Goal: Information Seeking & Learning: Learn about a topic

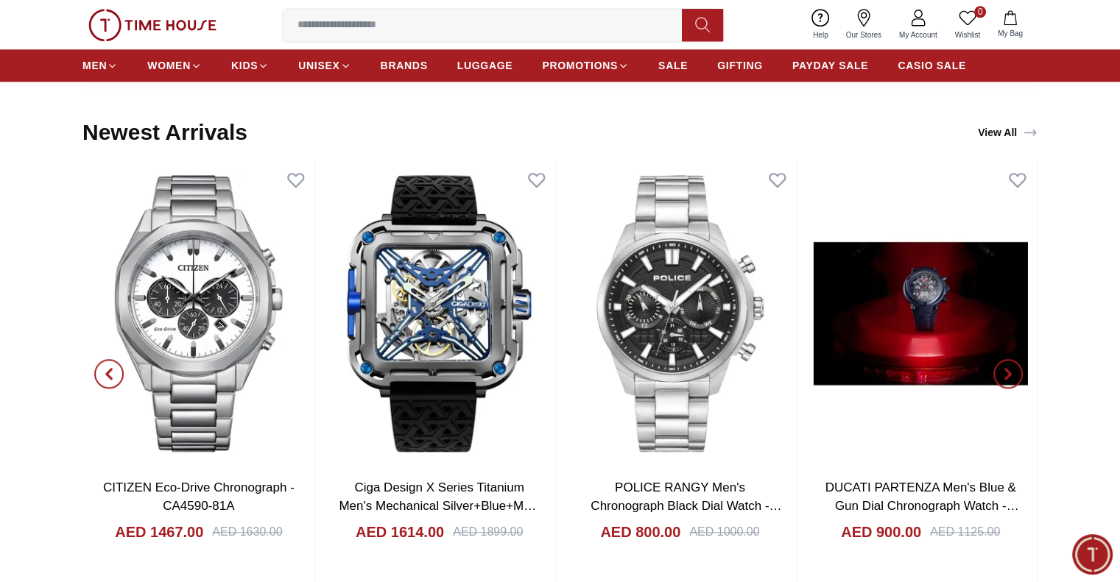
scroll to position [1620, 0]
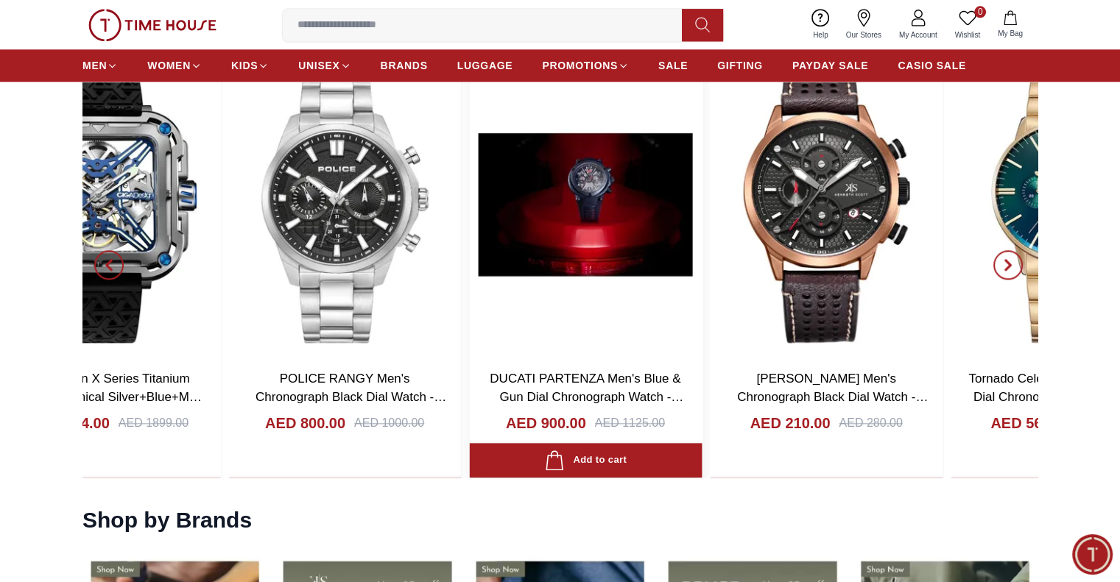
click at [470, 255] on img at bounding box center [586, 205] width 233 height 306
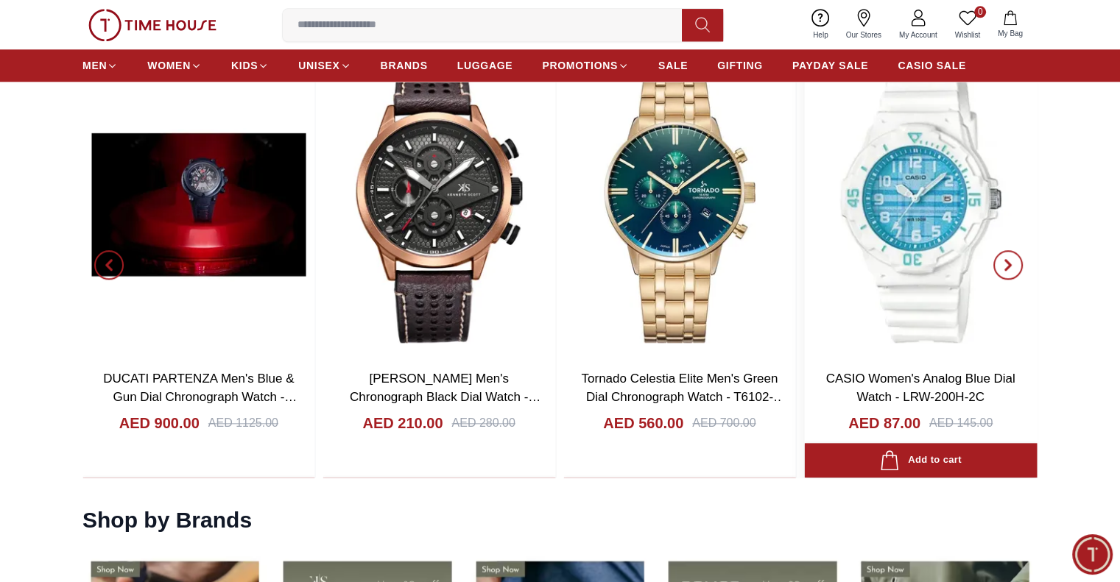
click at [804, 262] on img at bounding box center [920, 205] width 233 height 306
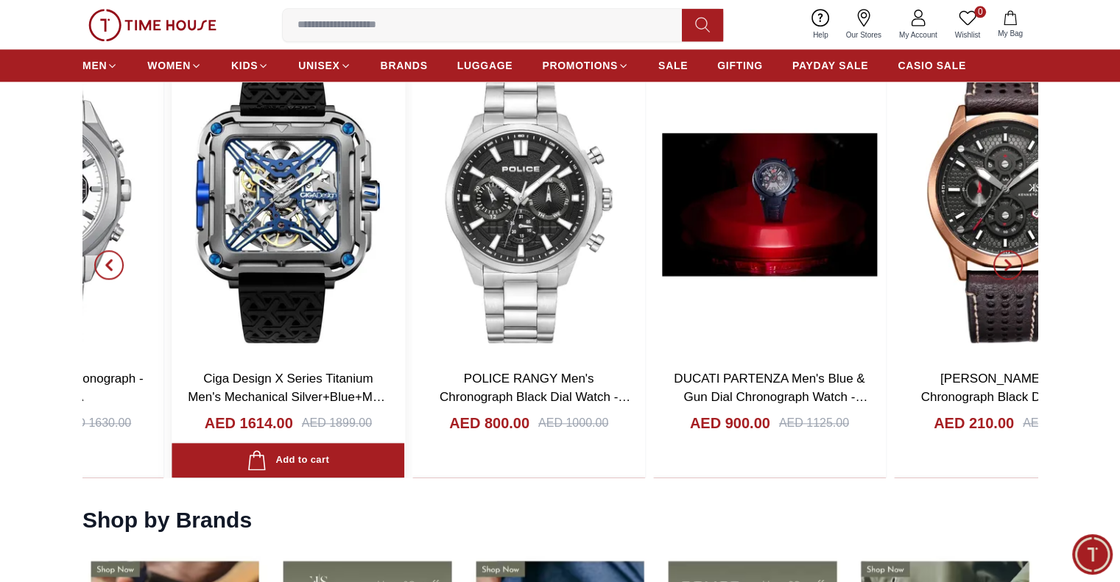
click at [370, 236] on img at bounding box center [288, 205] width 233 height 306
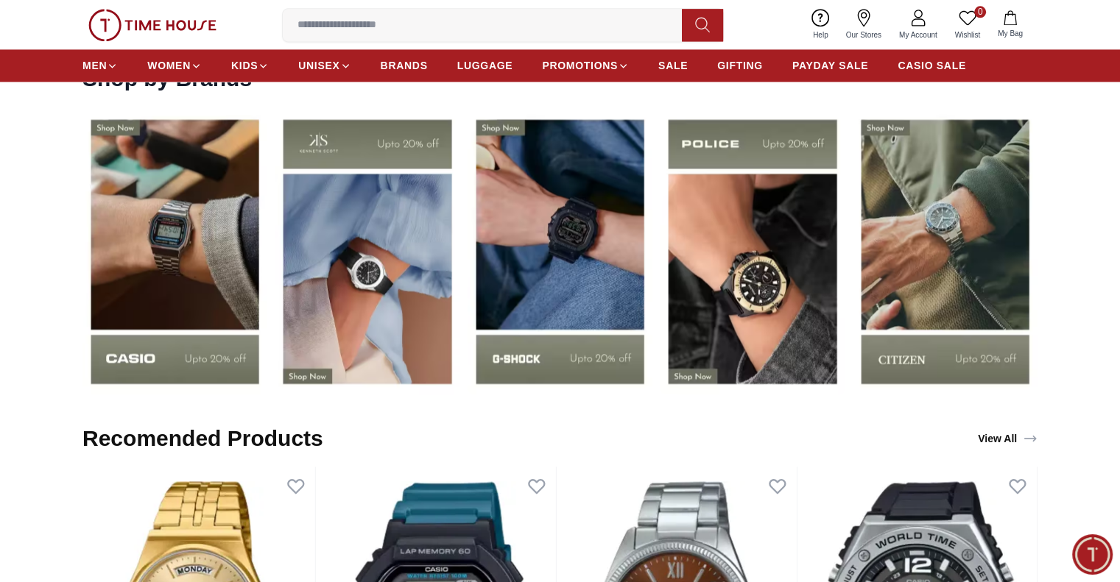
scroll to position [2430, 0]
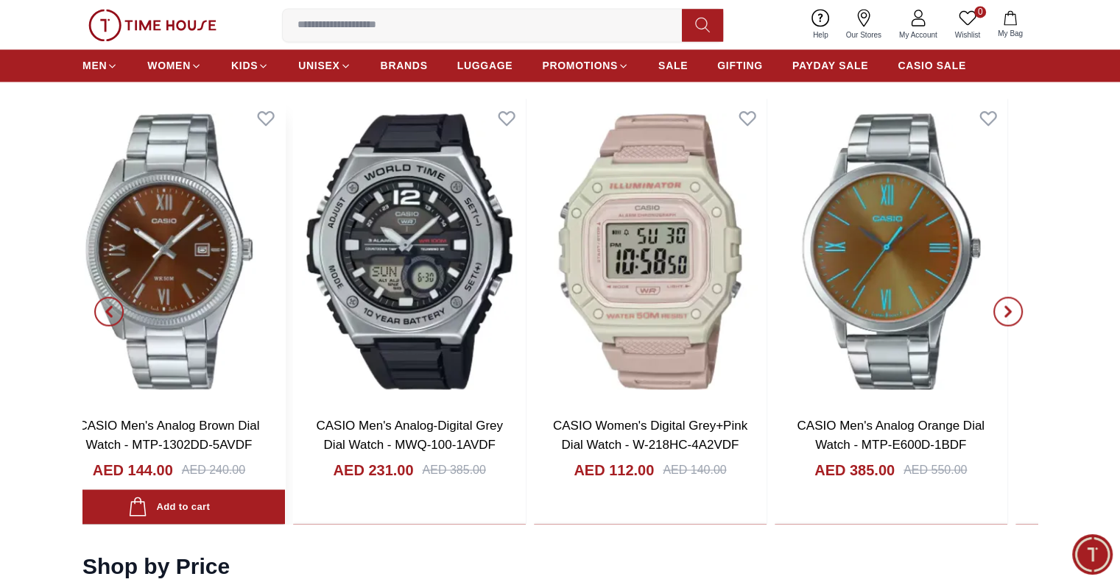
click at [483, 214] on img at bounding box center [409, 252] width 233 height 306
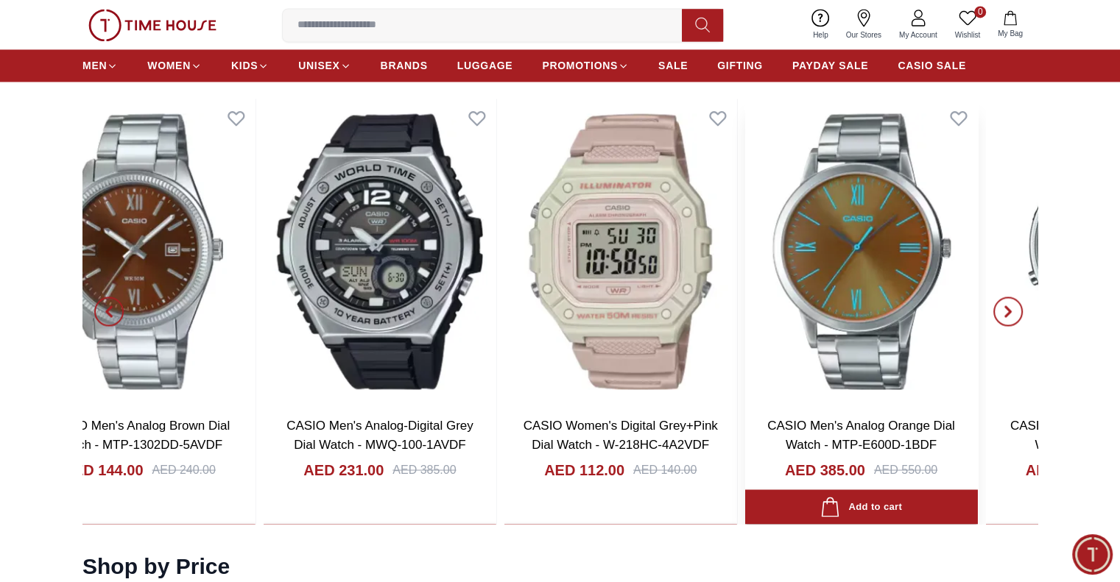
click at [745, 208] on img at bounding box center [861, 252] width 233 height 306
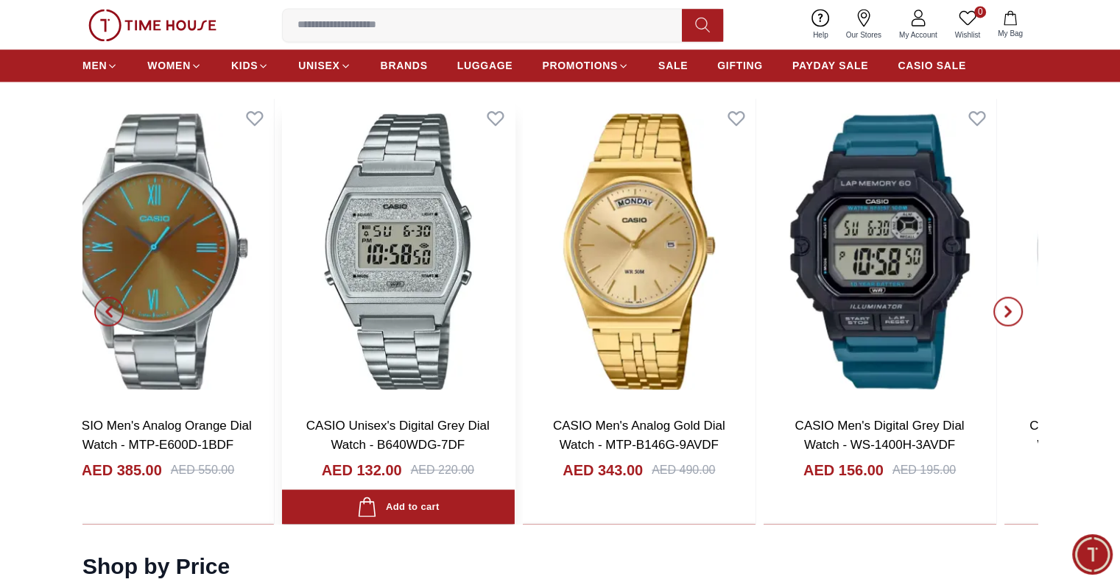
click at [490, 233] on div "CASIO Men's Analog-Digital Grey Dial Watch - MWQ-100-1AVDF AED 231.00 AED 385.0…" at bounding box center [37, 312] width 955 height 426
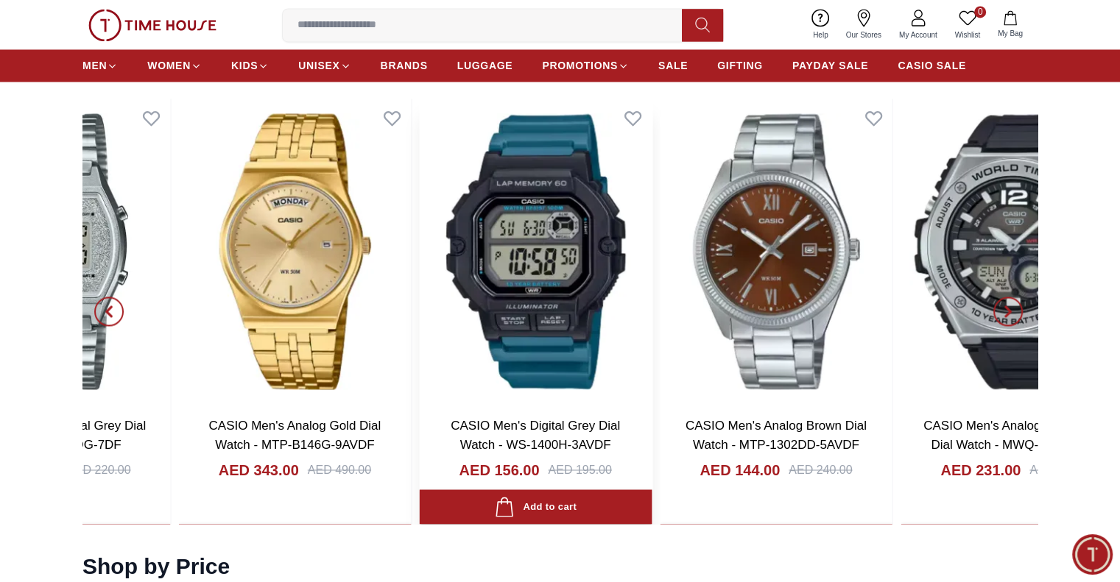
click at [420, 194] on img at bounding box center [536, 252] width 233 height 306
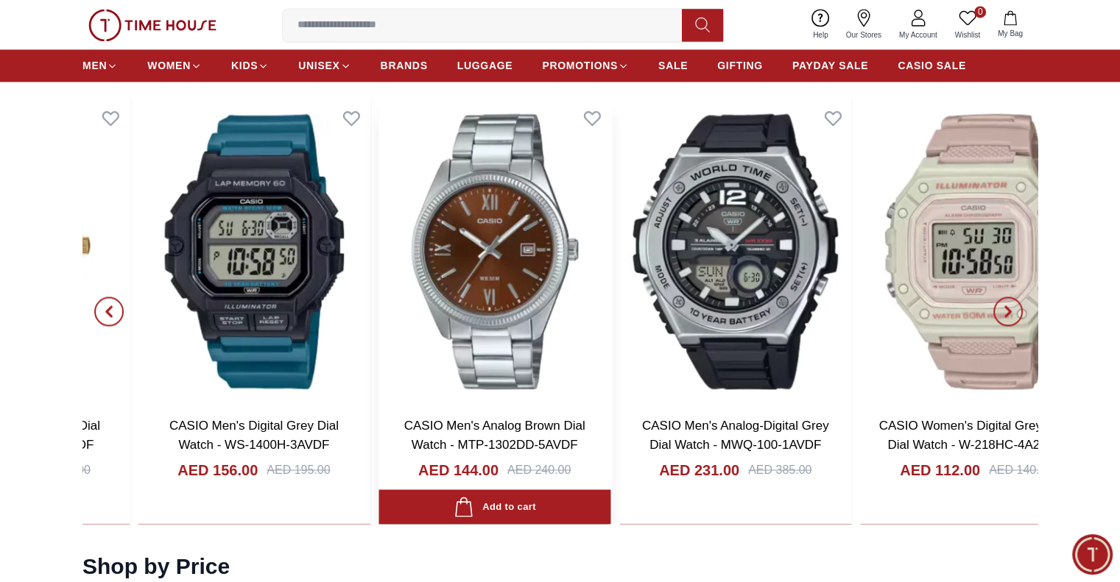
click at [496, 247] on img at bounding box center [494, 252] width 233 height 306
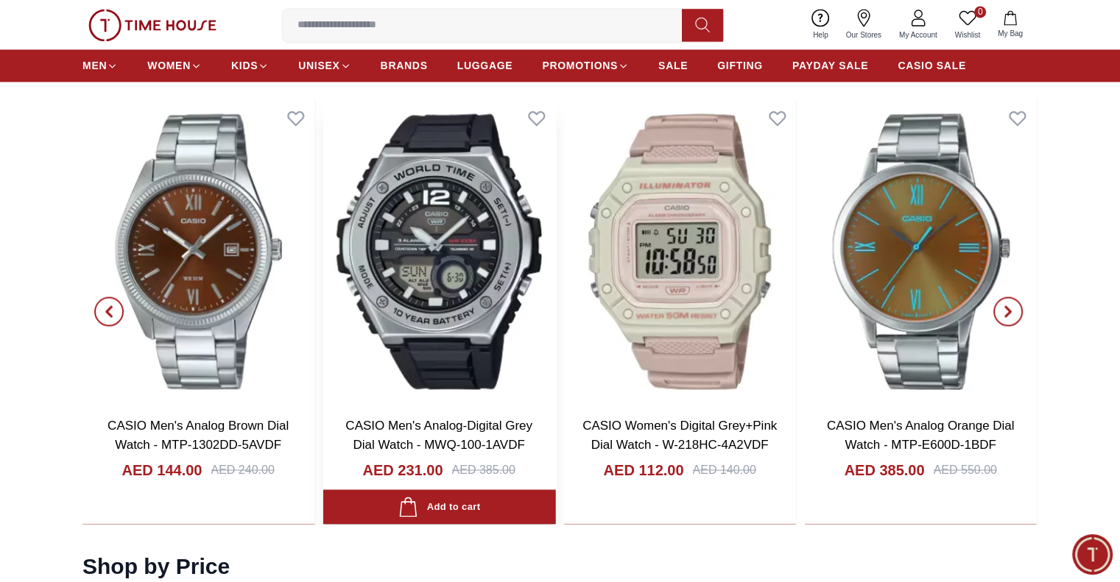
click at [524, 265] on img at bounding box center [439, 252] width 233 height 306
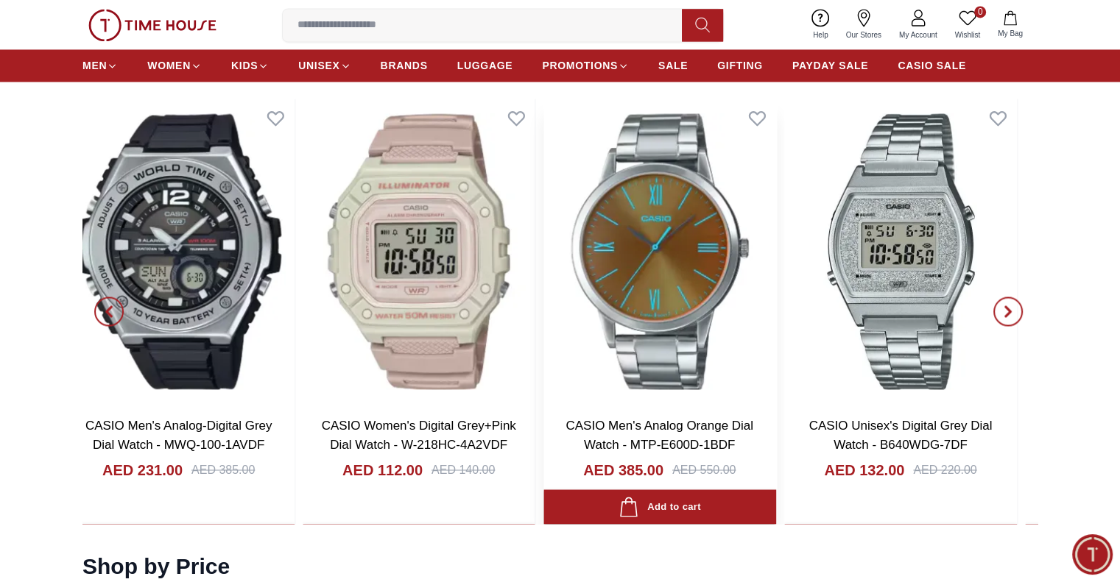
click at [505, 246] on div "CASIO Men's Digital Grey Dial Watch - WS-1400H-3AVDF AED 156.00 AED 195.00 Add …" at bounding box center [58, 312] width 955 height 426
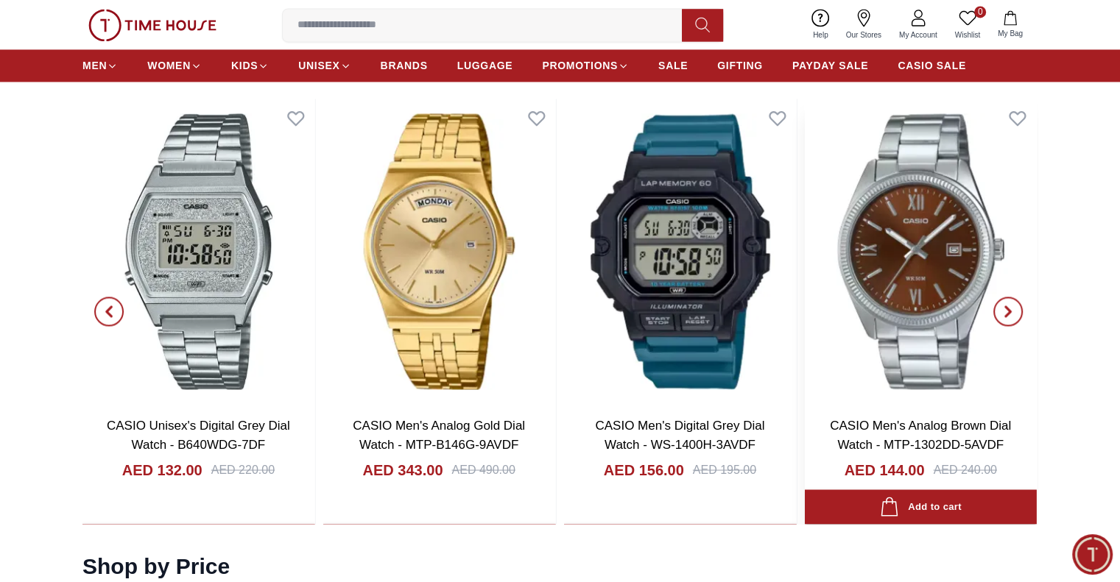
click at [804, 262] on img at bounding box center [920, 252] width 233 height 306
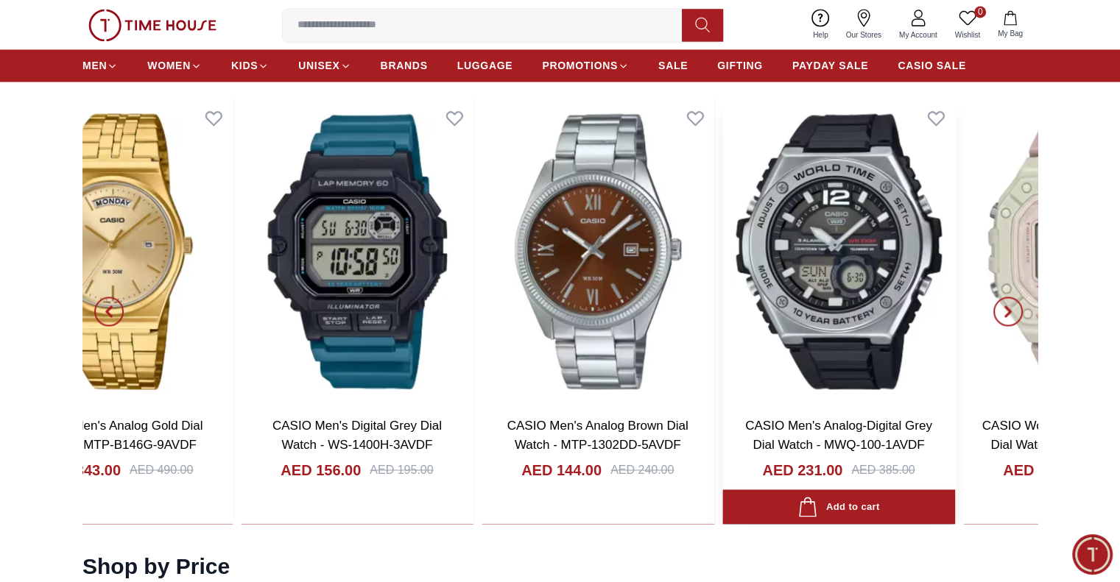
click at [722, 219] on img at bounding box center [838, 252] width 233 height 306
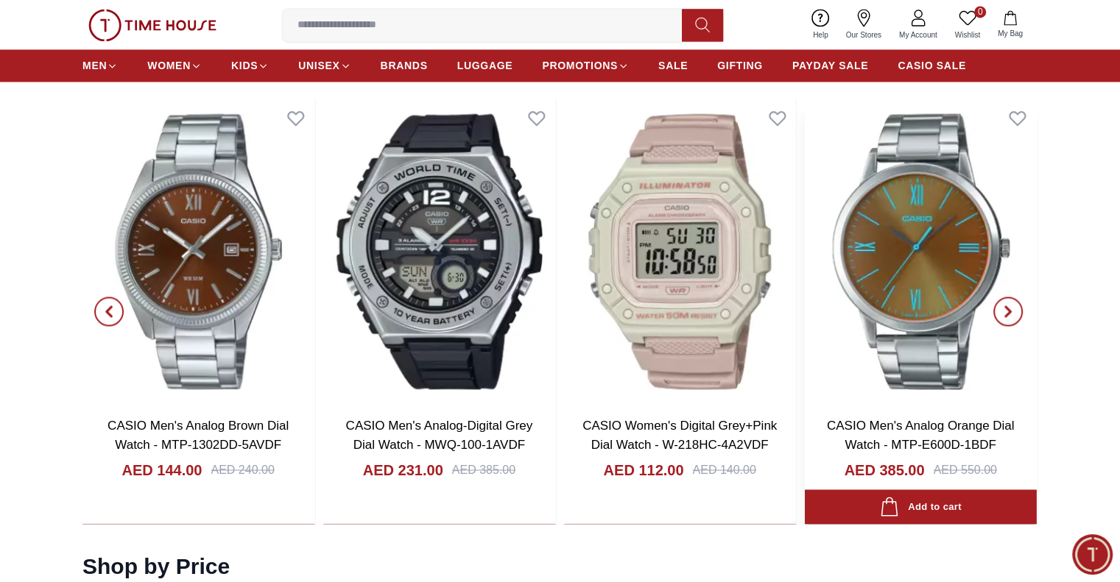
click at [804, 239] on img at bounding box center [920, 252] width 233 height 306
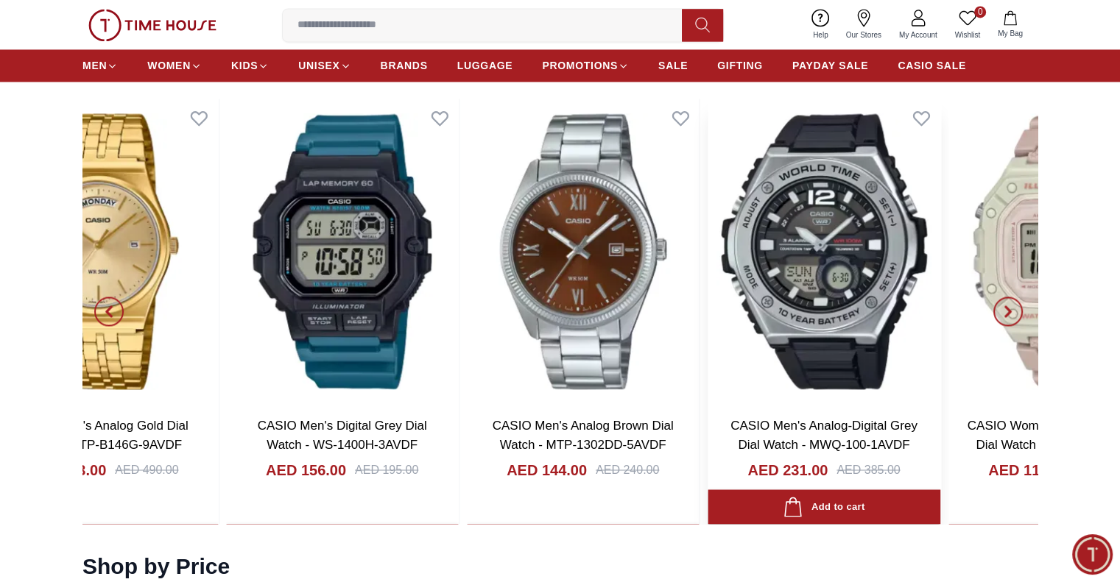
click at [708, 269] on img at bounding box center [824, 252] width 233 height 306
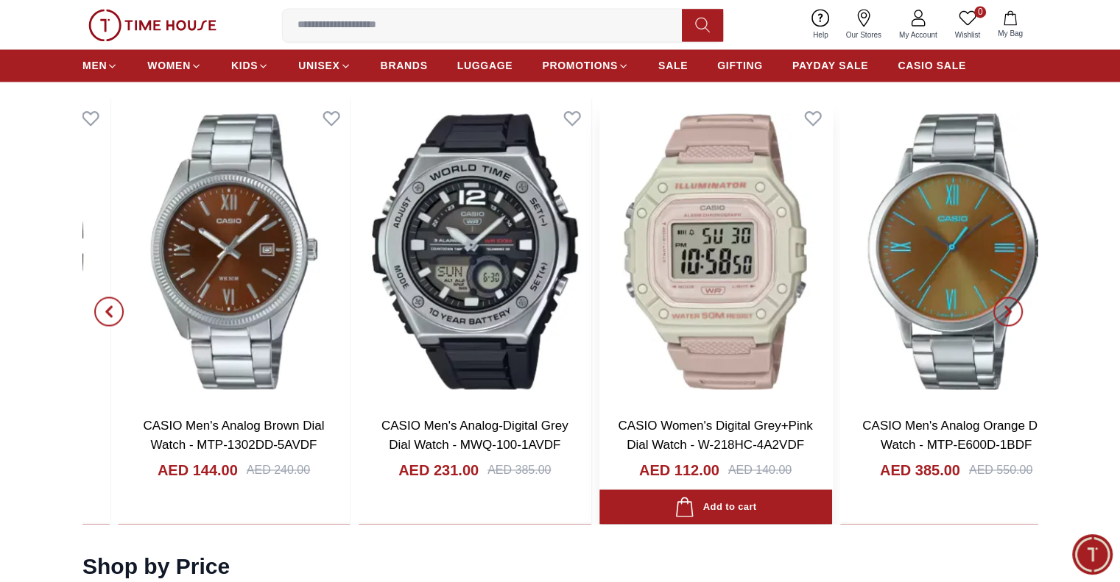
click at [599, 239] on img at bounding box center [715, 252] width 233 height 306
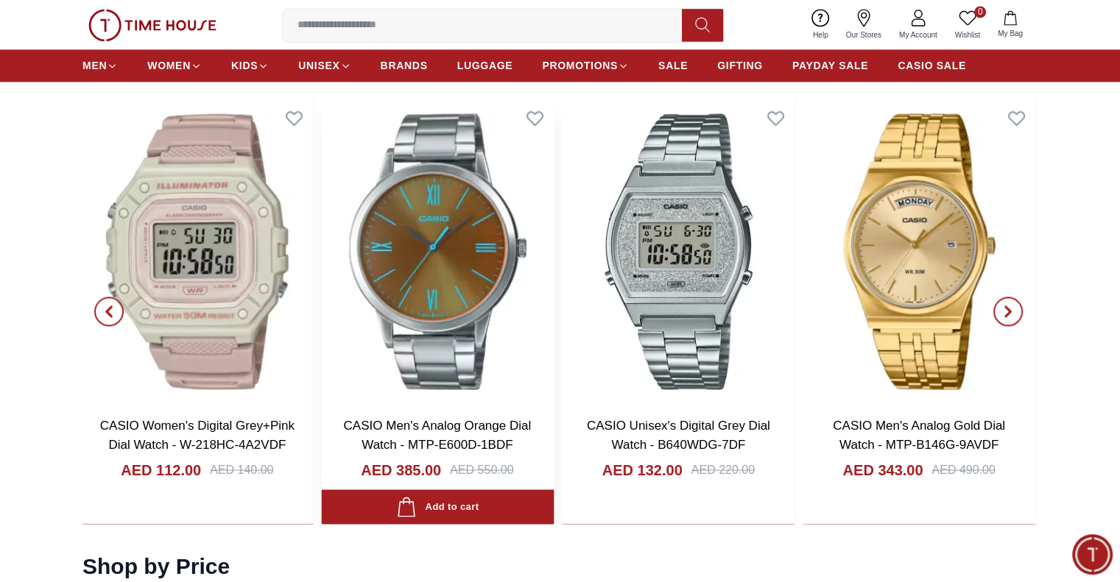
click at [554, 226] on div "CASIO Men's Analog Brown Dial Watch - MTP-1302DD-5AVDF AED 144.00 AED 240.00 Ad…" at bounding box center [76, 312] width 955 height 426
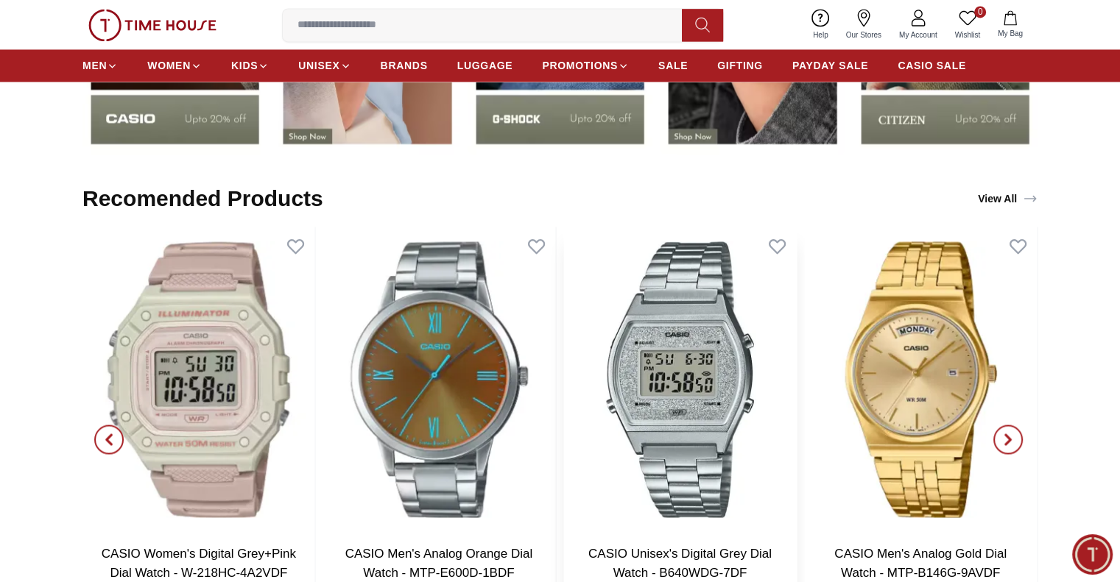
scroll to position [2282, 0]
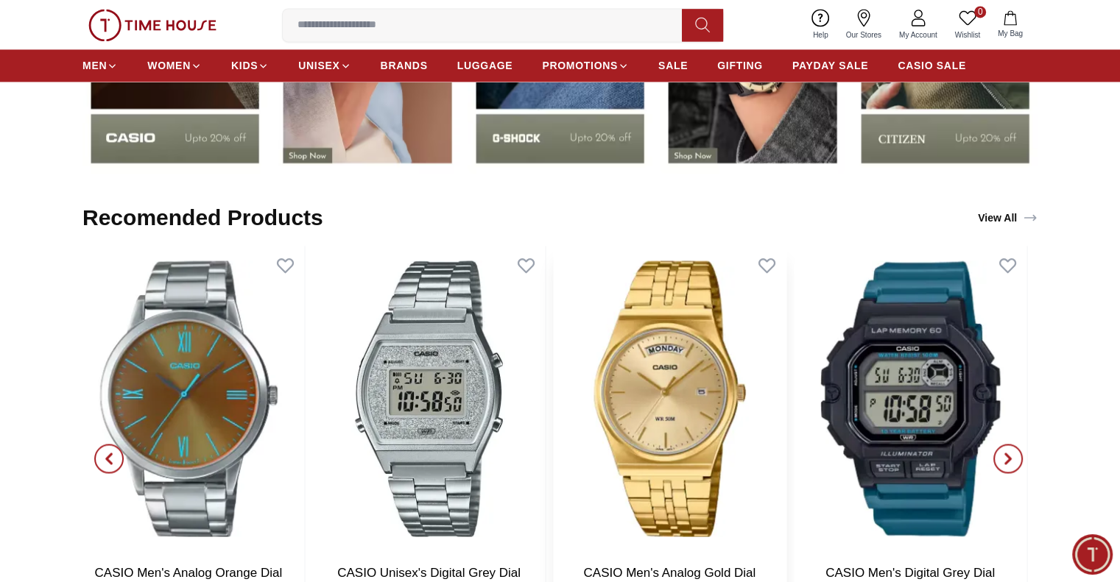
click at [697, 305] on img at bounding box center [669, 399] width 233 height 306
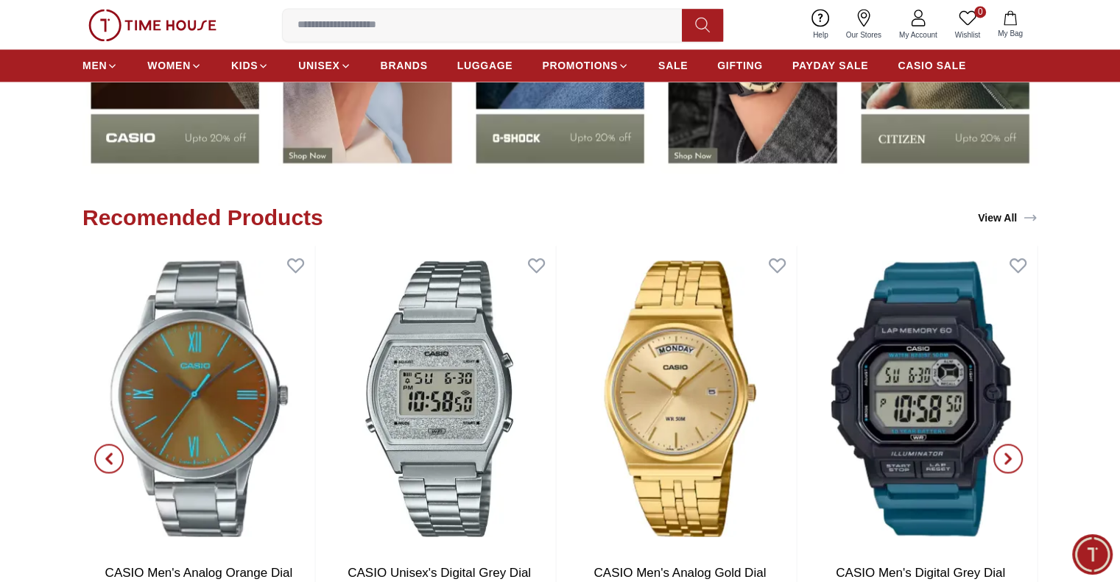
click at [163, 213] on h2 "Recomended Products" at bounding box center [202, 218] width 241 height 27
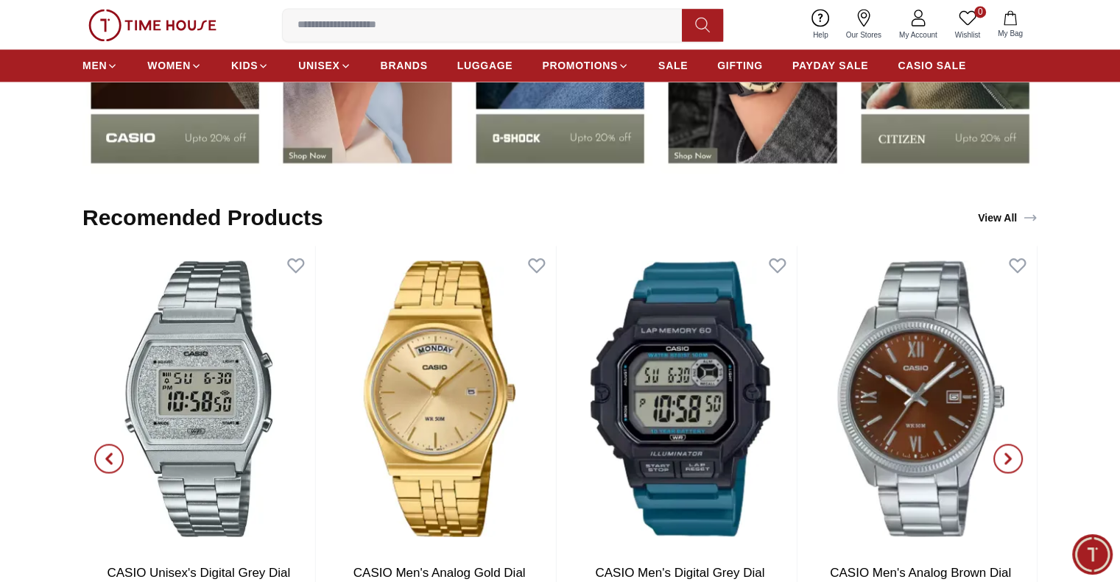
click at [1013, 214] on link "View All" at bounding box center [1008, 218] width 66 height 21
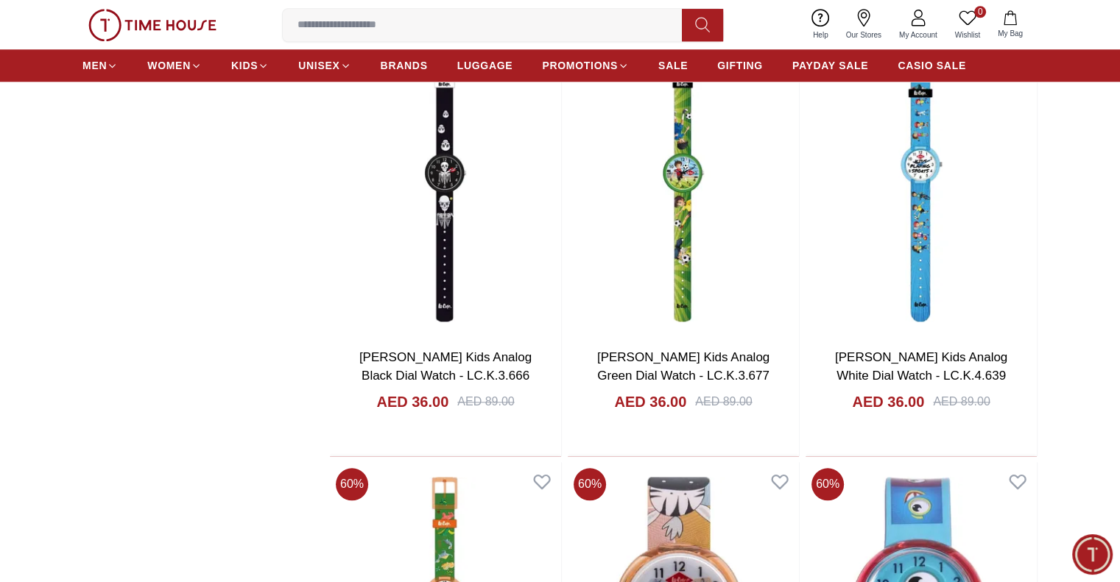
scroll to position [1546, 0]
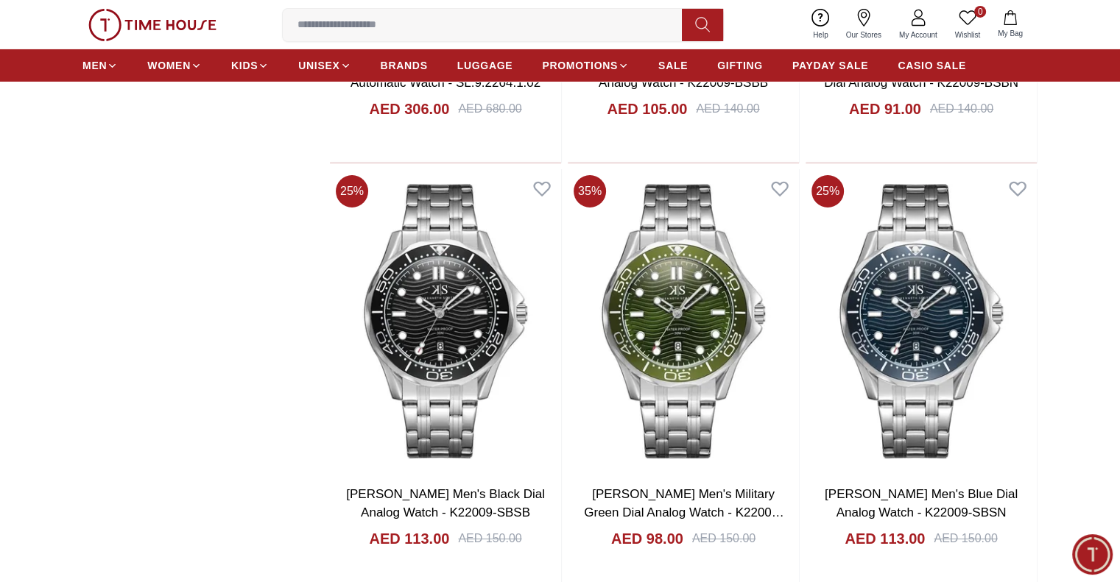
scroll to position [5375, 0]
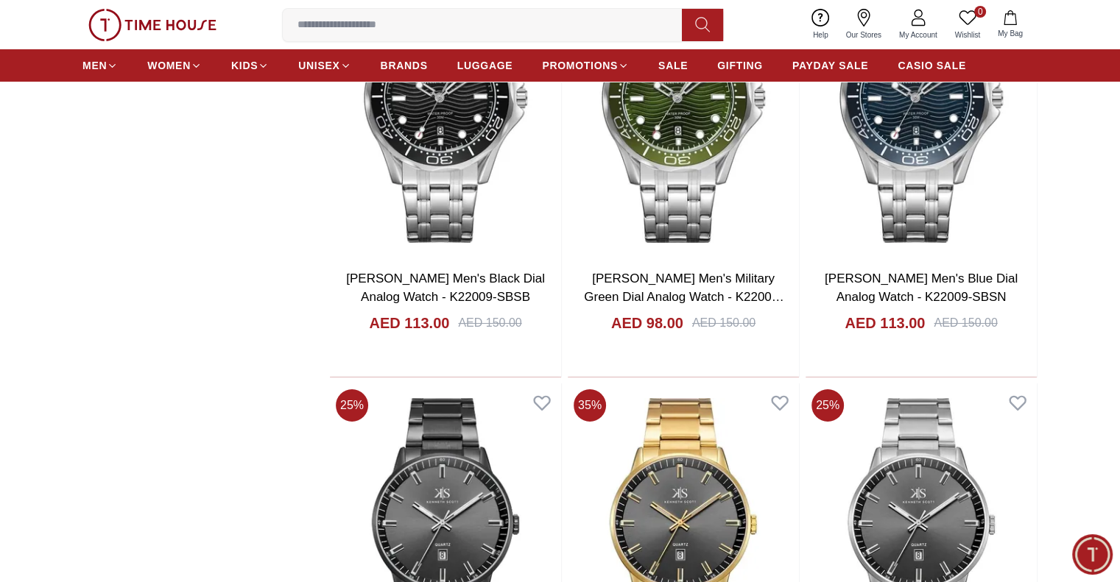
scroll to position [5448, 0]
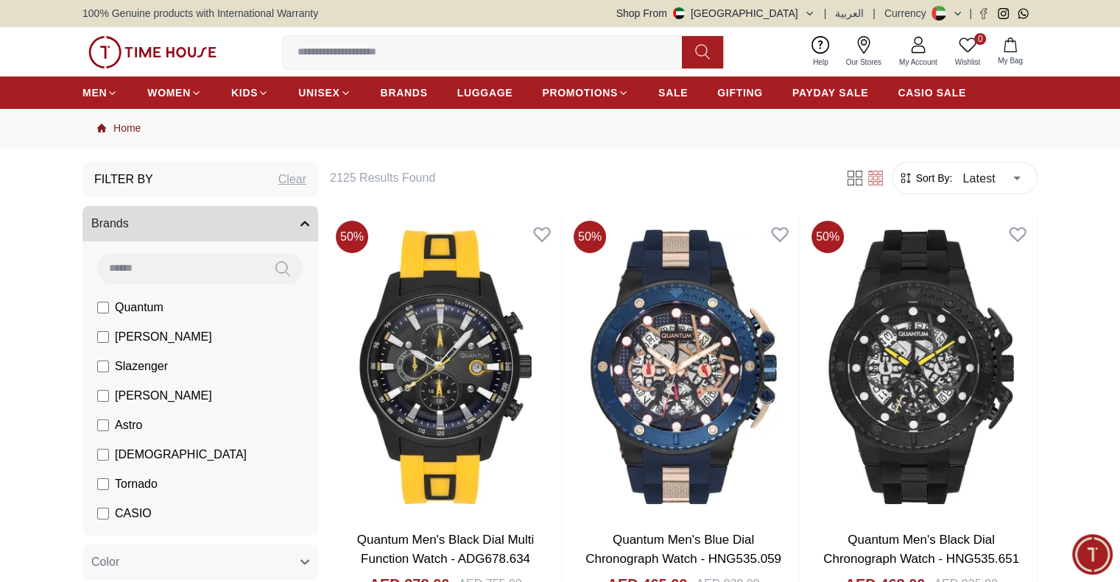
click at [121, 123] on link "Home" at bounding box center [118, 128] width 43 height 15
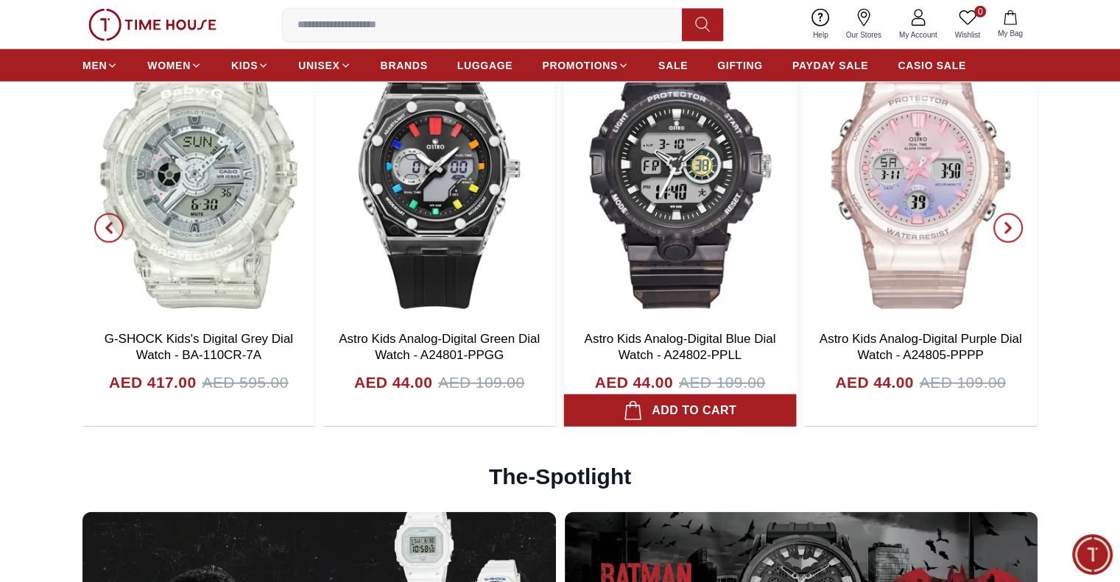
scroll to position [3387, 0]
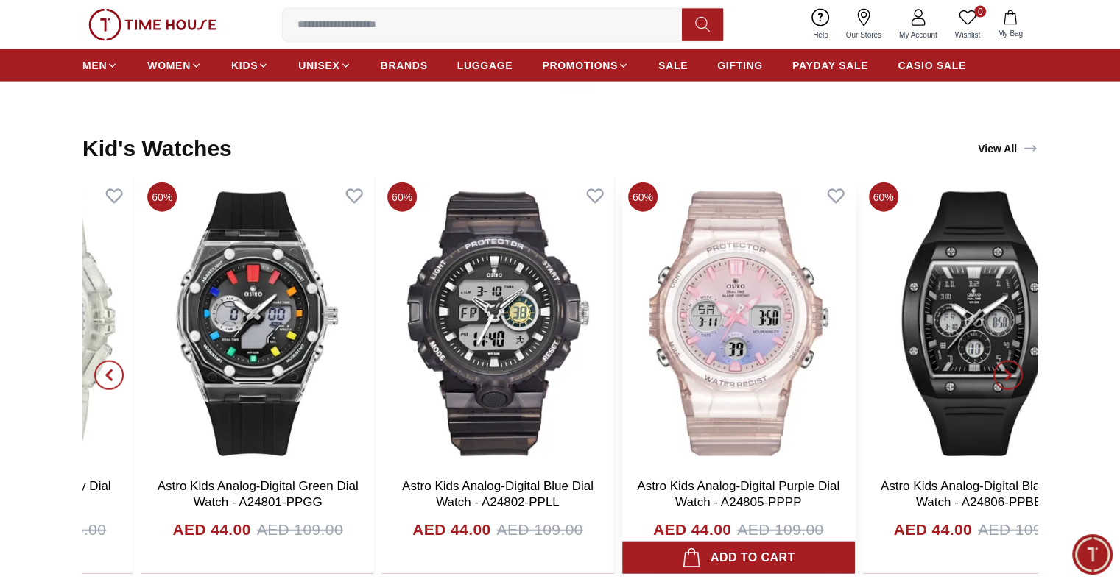
click at [655, 281] on img at bounding box center [738, 324] width 233 height 295
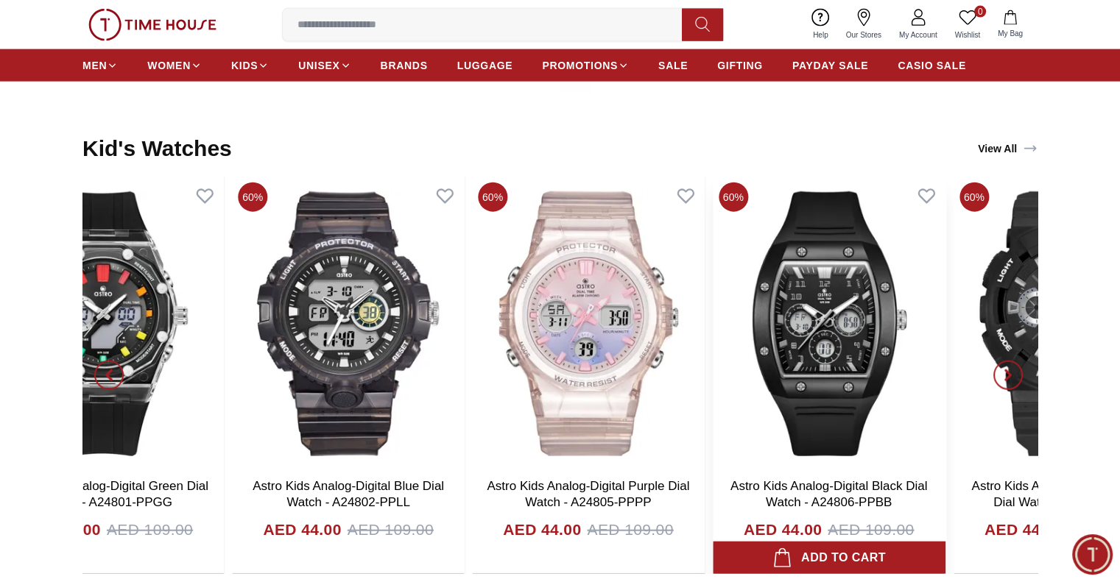
click at [713, 287] on img at bounding box center [829, 324] width 233 height 295
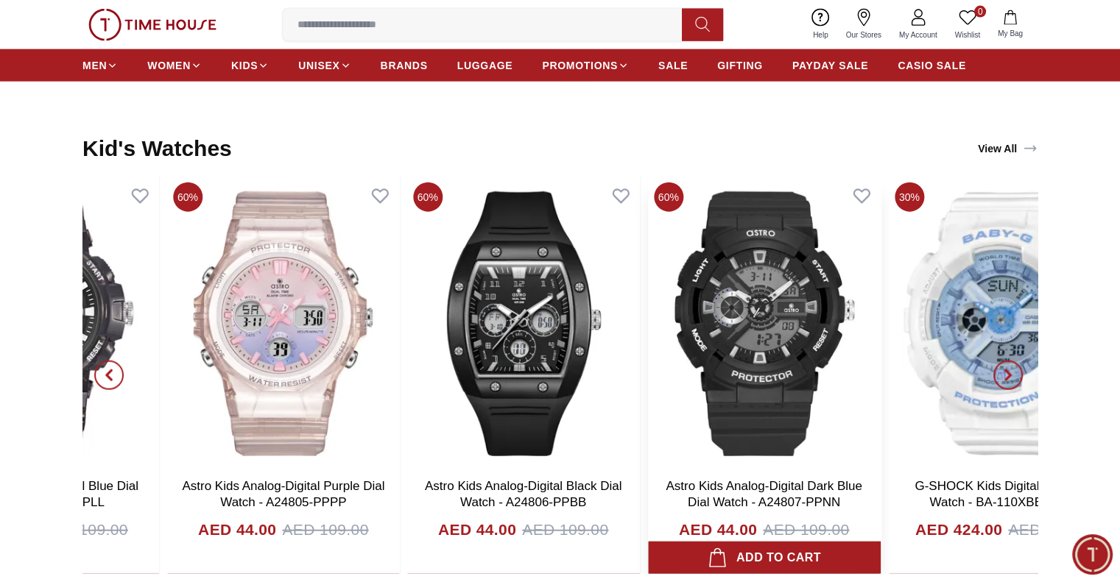
click at [648, 279] on img at bounding box center [764, 324] width 233 height 295
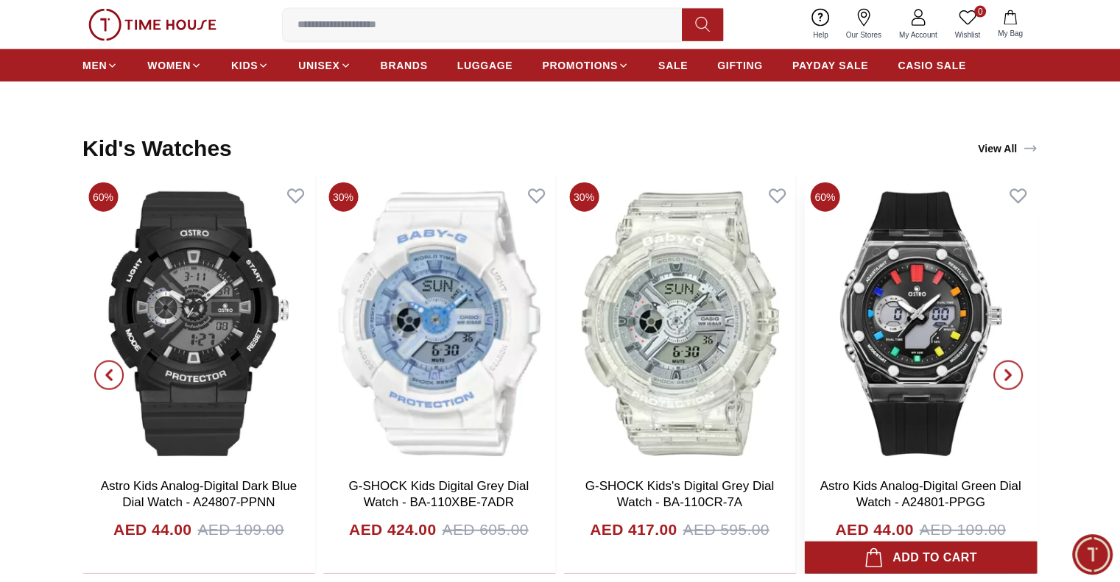
click at [804, 291] on img at bounding box center [920, 324] width 233 height 295
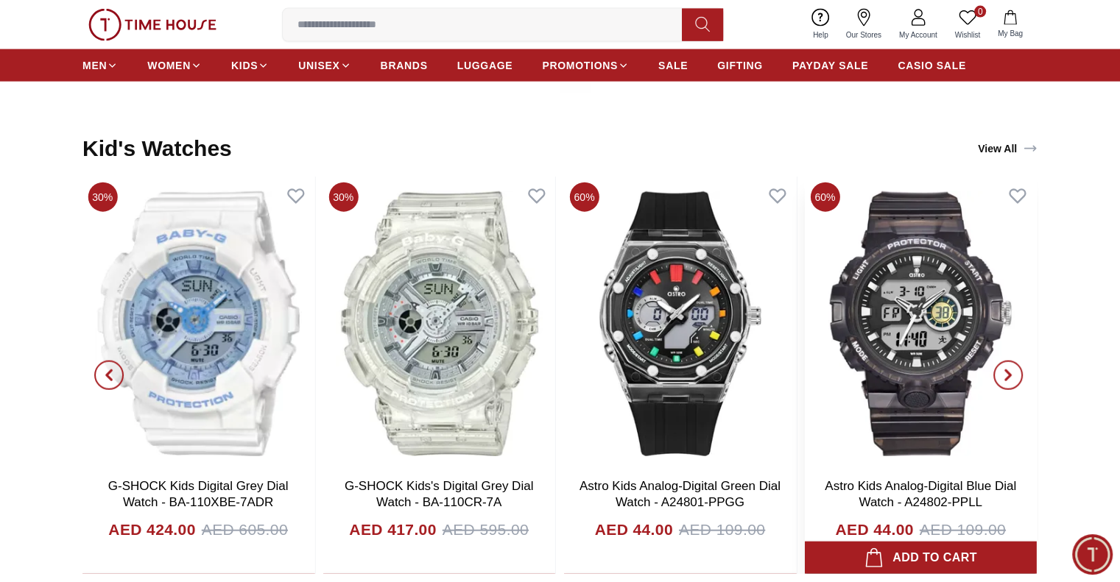
click at [804, 314] on img at bounding box center [920, 324] width 233 height 295
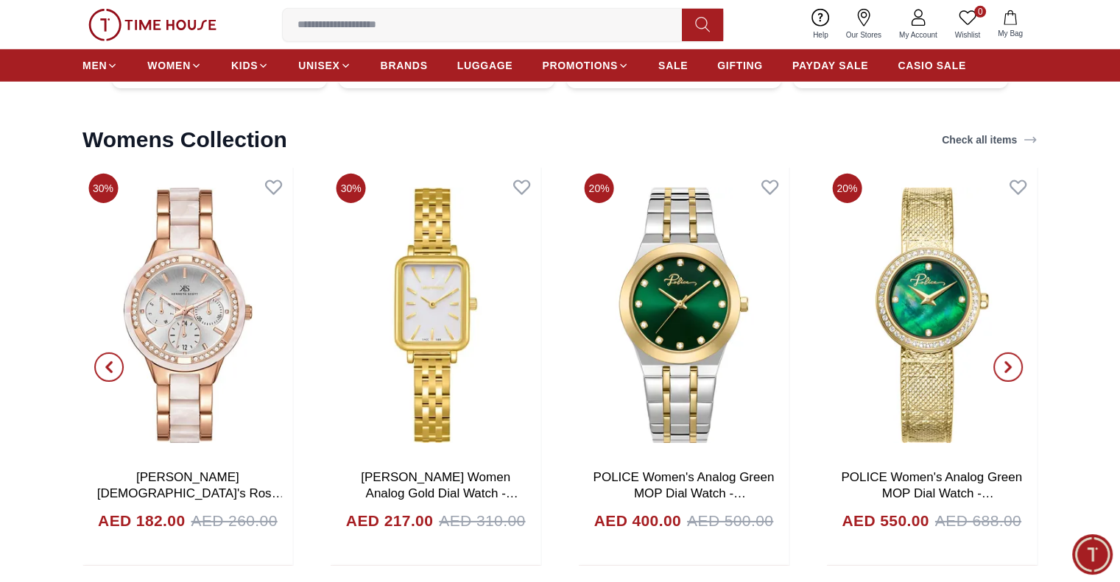
scroll to position [4712, 0]
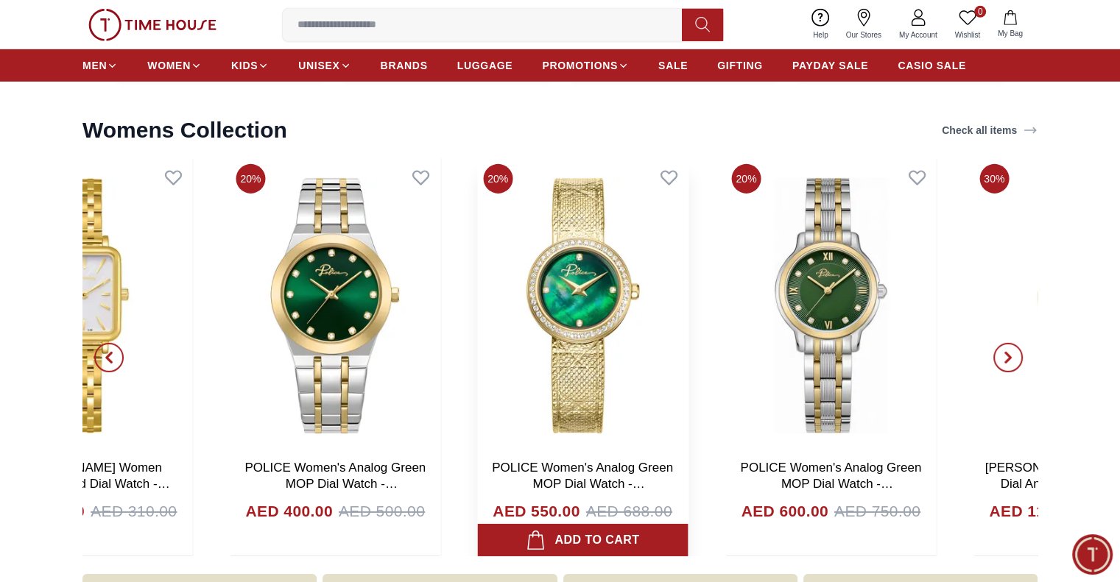
click at [540, 267] on div "30% Kenneth Scott Ladies's Rose Gold Dial Multi Fn Watch -K24604-RCWW AED 182.0…" at bounding box center [210, 357] width 955 height 398
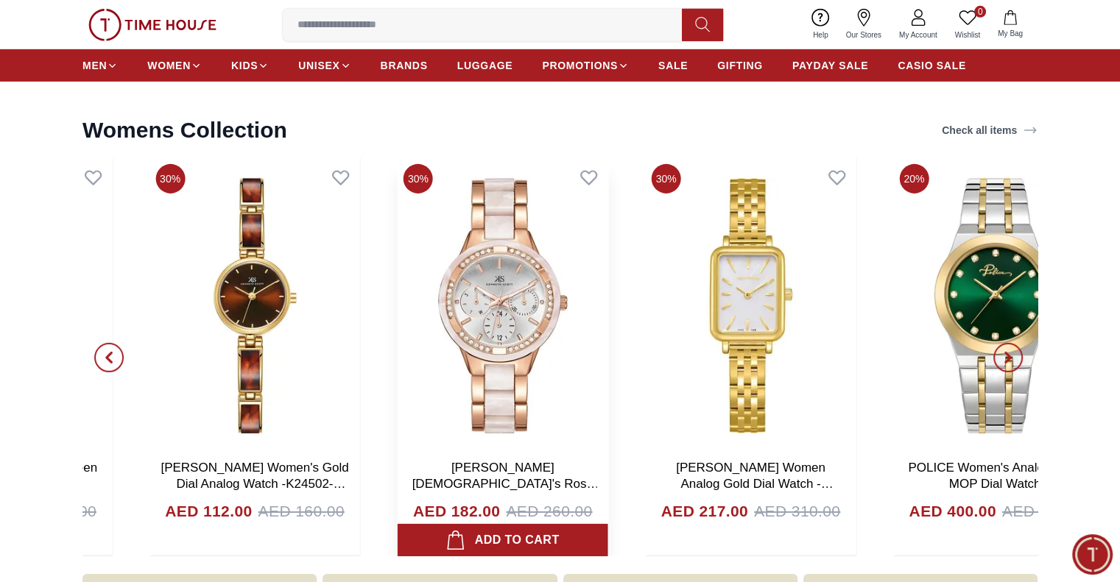
click at [431, 230] on img at bounding box center [503, 305] width 211 height 295
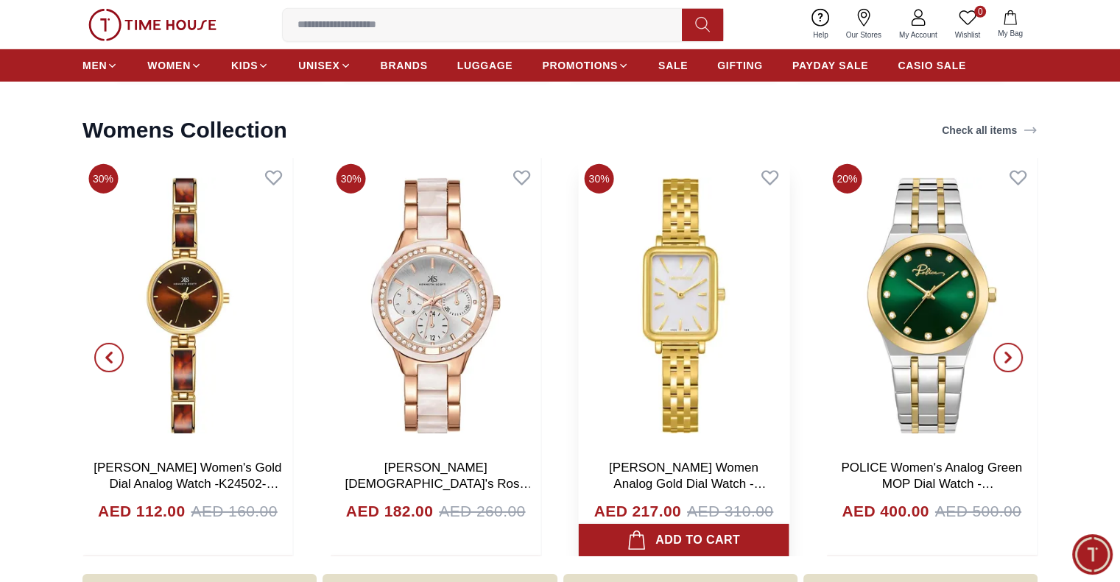
drag, startPoint x: 1032, startPoint y: 339, endPoint x: 600, endPoint y: 241, distance: 443.1
click at [552, 243] on div "20% POLICE Women's Analog Green MOP Dial Watch - PEWLG0075902 AED 550.00 AED 68…" at bounding box center [559, 357] width 955 height 398
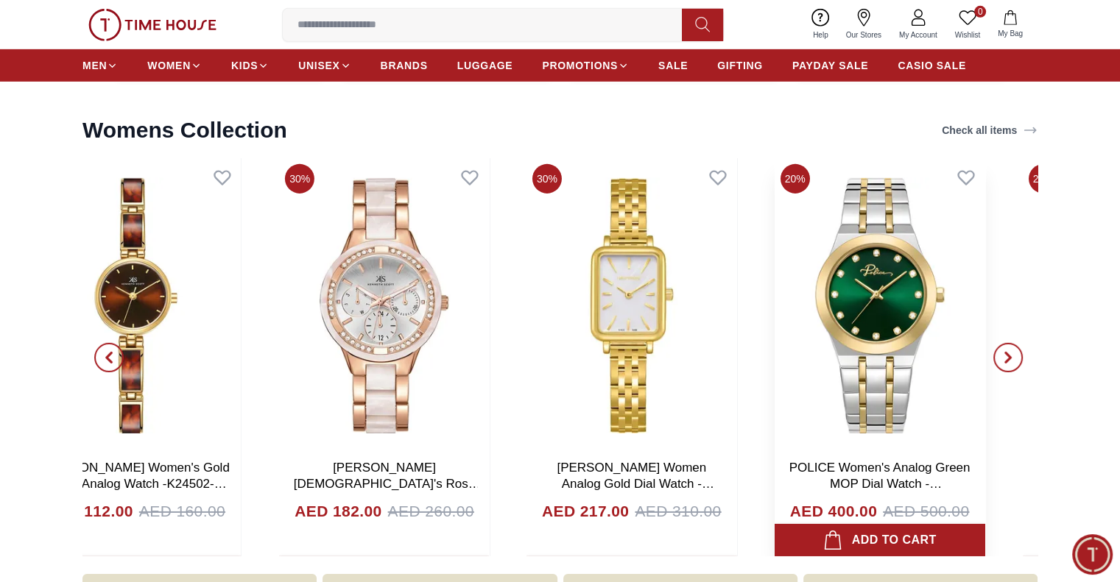
click at [775, 239] on img at bounding box center [880, 305] width 211 height 295
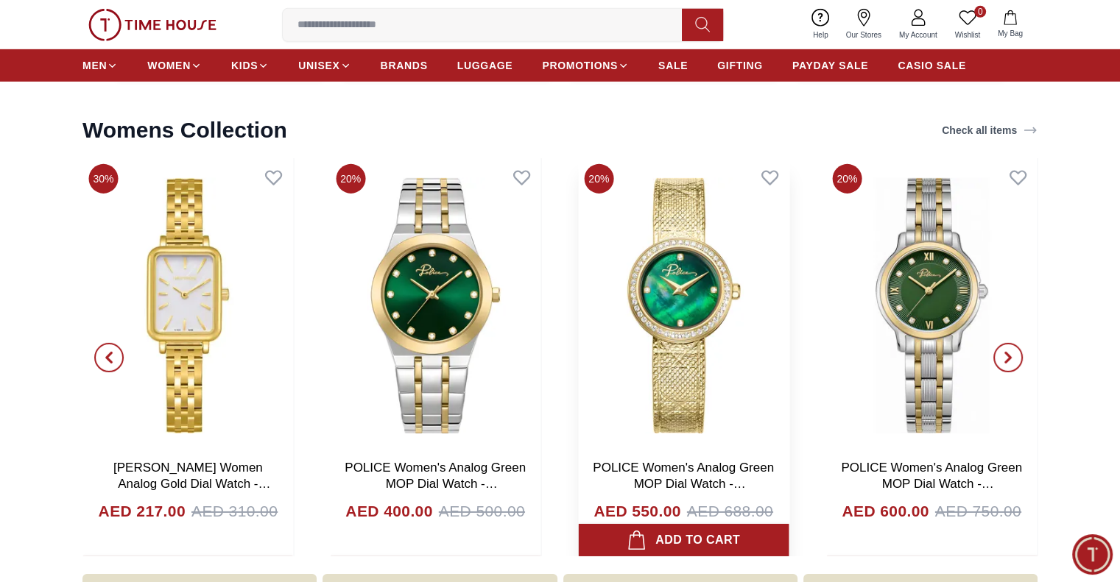
drag, startPoint x: 1068, startPoint y: 345, endPoint x: 777, endPoint y: 281, distance: 297.8
click at [777, 281] on section "Womens Collection Check all items 30% Kenneth Scott Women's Gold Dial Analog Wa…" at bounding box center [560, 329] width 1120 height 454
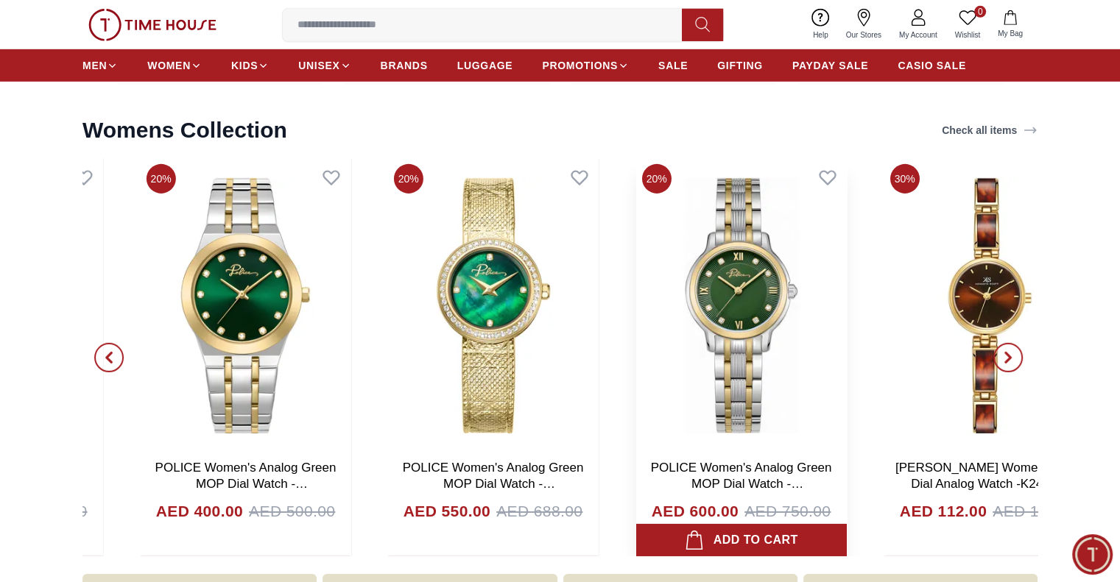
click at [636, 245] on img at bounding box center [741, 305] width 211 height 295
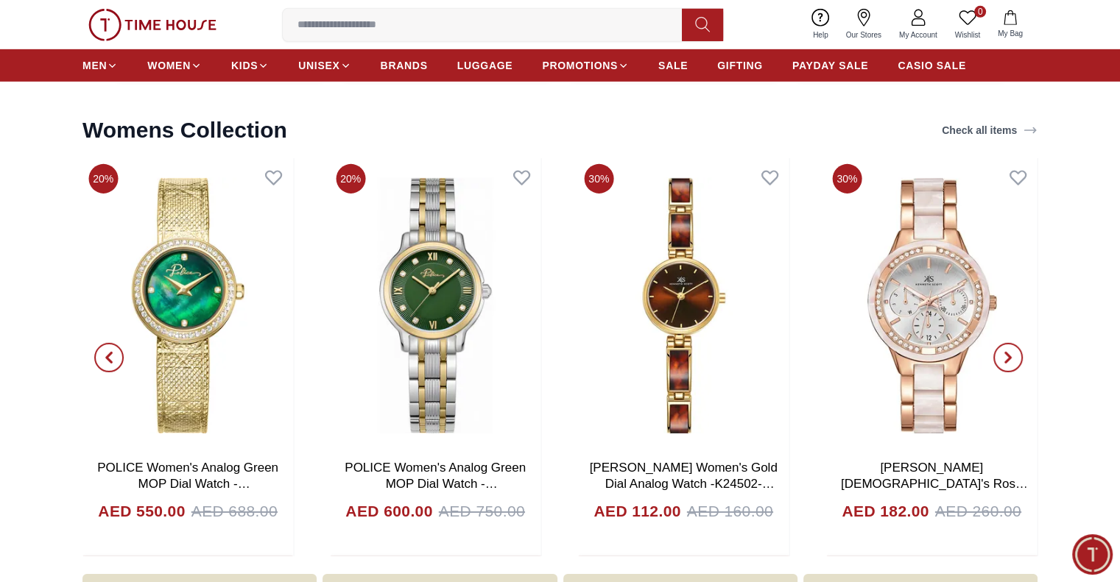
click at [777, 123] on div "Womens Collection Check all items" at bounding box center [559, 130] width 955 height 56
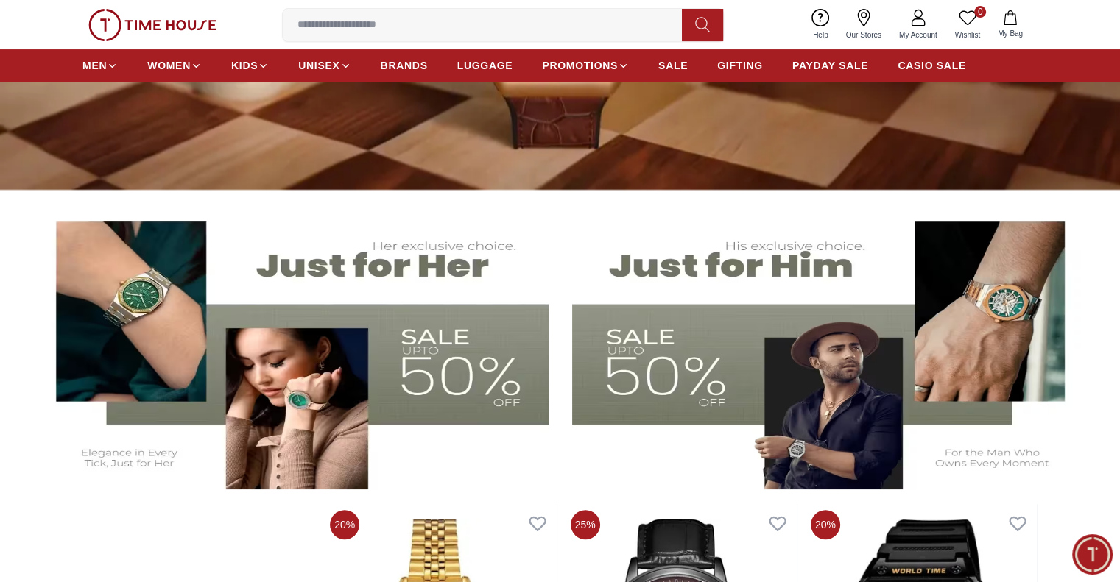
scroll to position [221, 0]
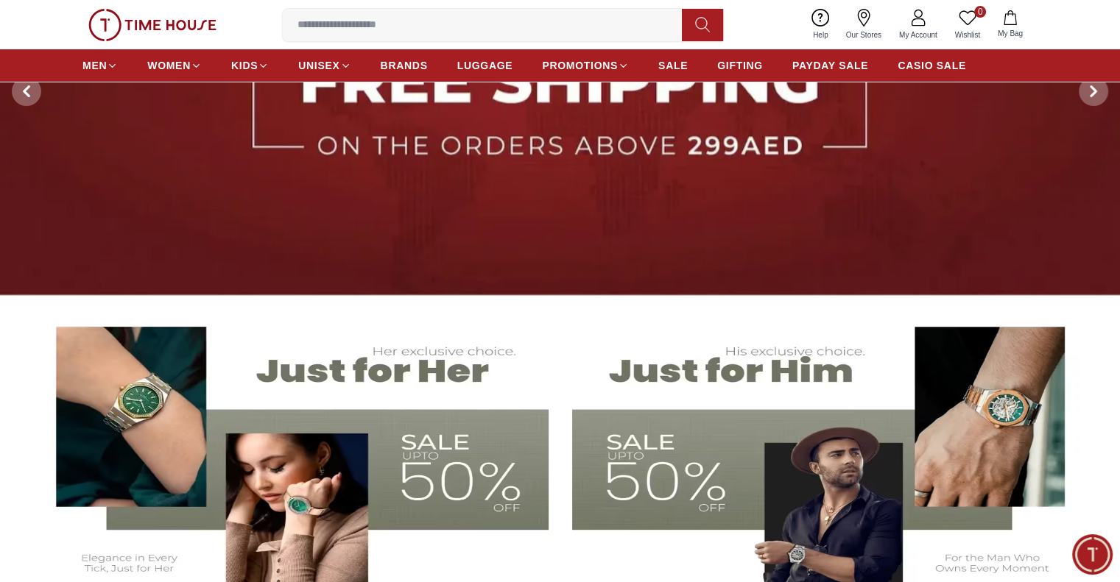
click at [433, 441] on img at bounding box center [291, 452] width 513 height 285
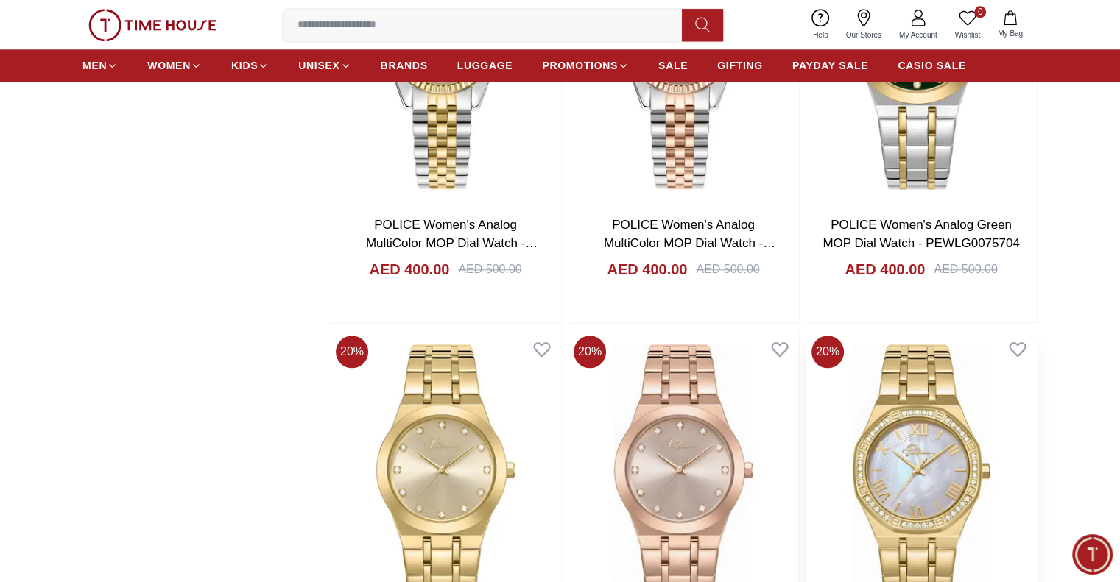
scroll to position [1693, 0]
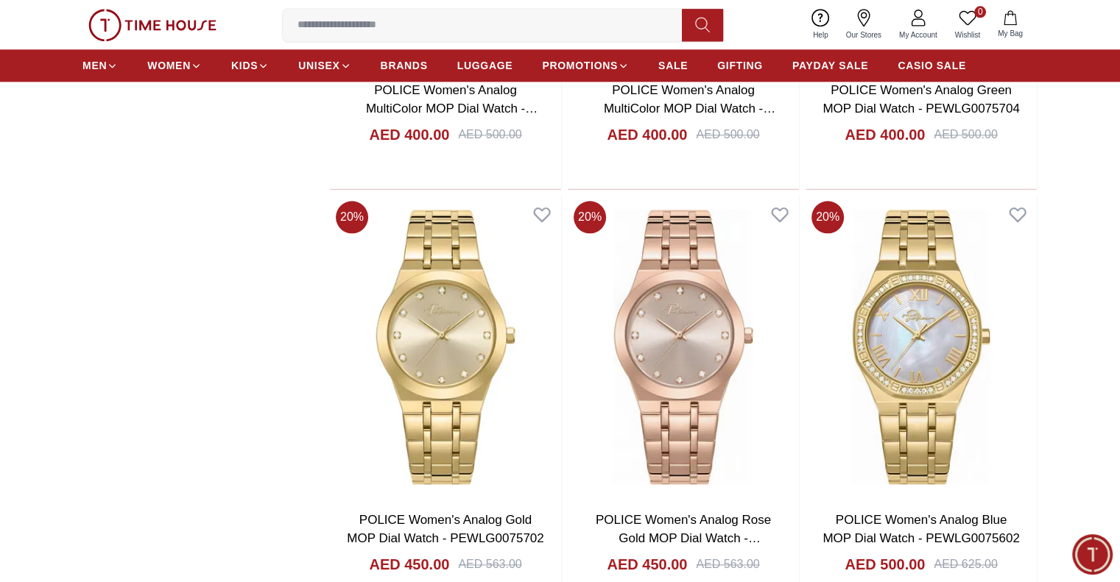
scroll to position [1767, 0]
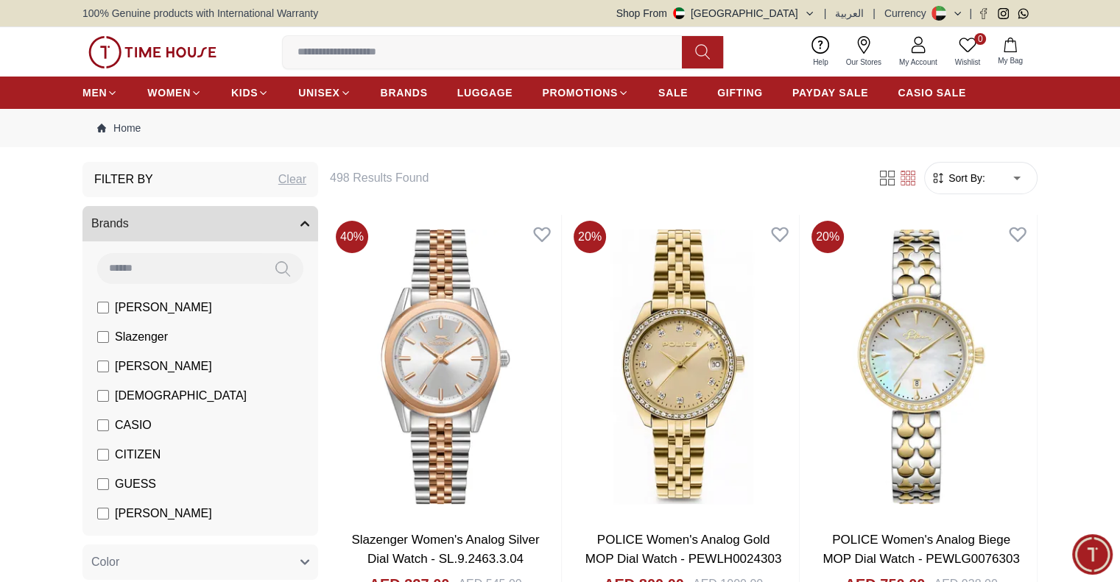
click at [112, 117] on nav "Home" at bounding box center [559, 128] width 955 height 38
click at [111, 129] on link "Home" at bounding box center [118, 128] width 43 height 15
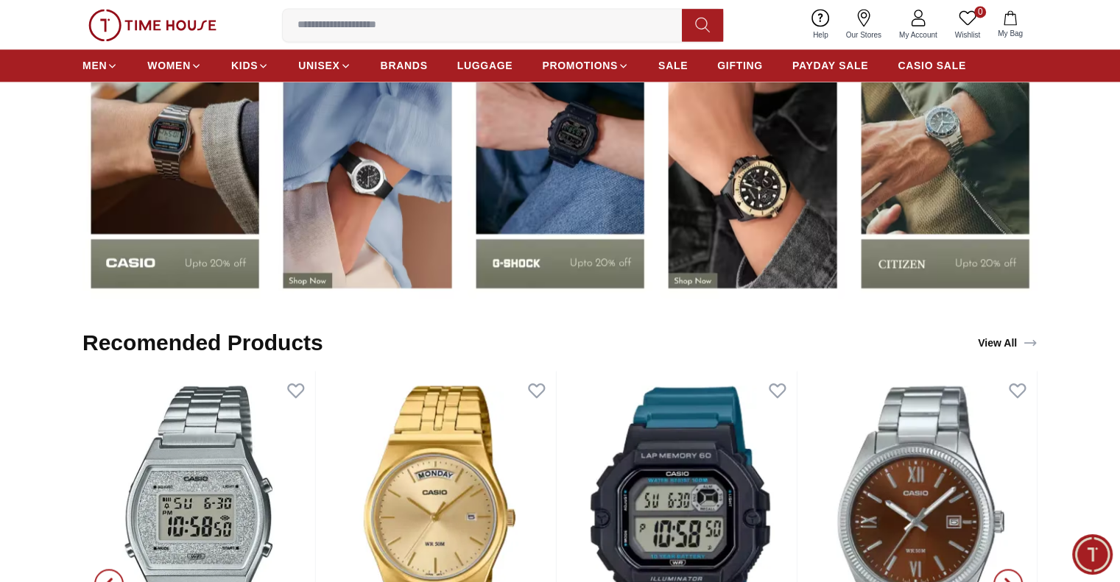
scroll to position [2282, 0]
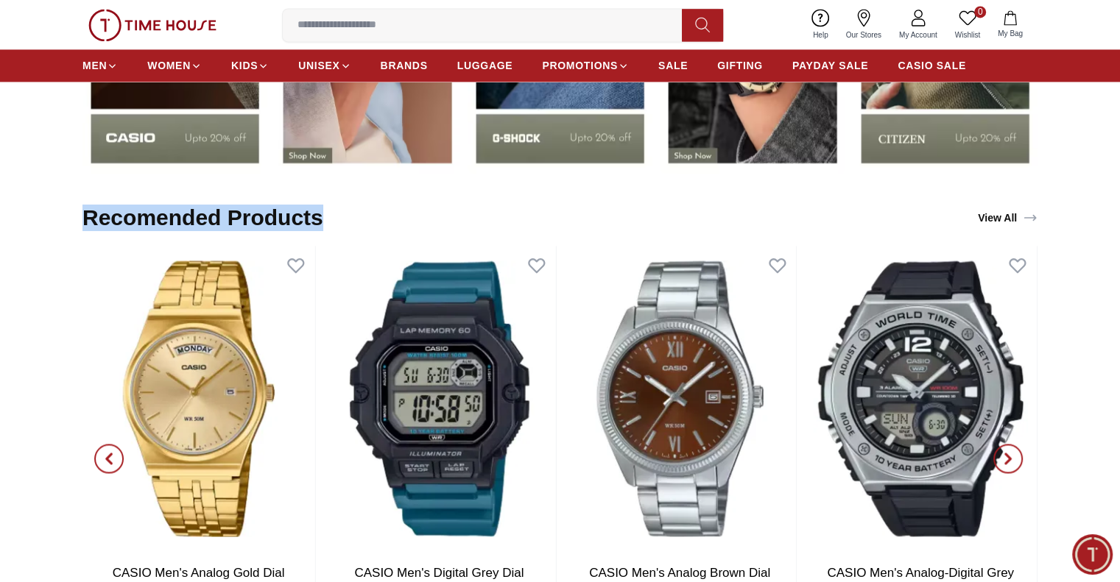
drag, startPoint x: 337, startPoint y: 210, endPoint x: 74, endPoint y: 209, distance: 263.6
click at [74, 209] on section "Recomended Products View All CASIO Women's Digital Grey+Pink Dial Watch - W-218…" at bounding box center [560, 431] width 1120 height 482
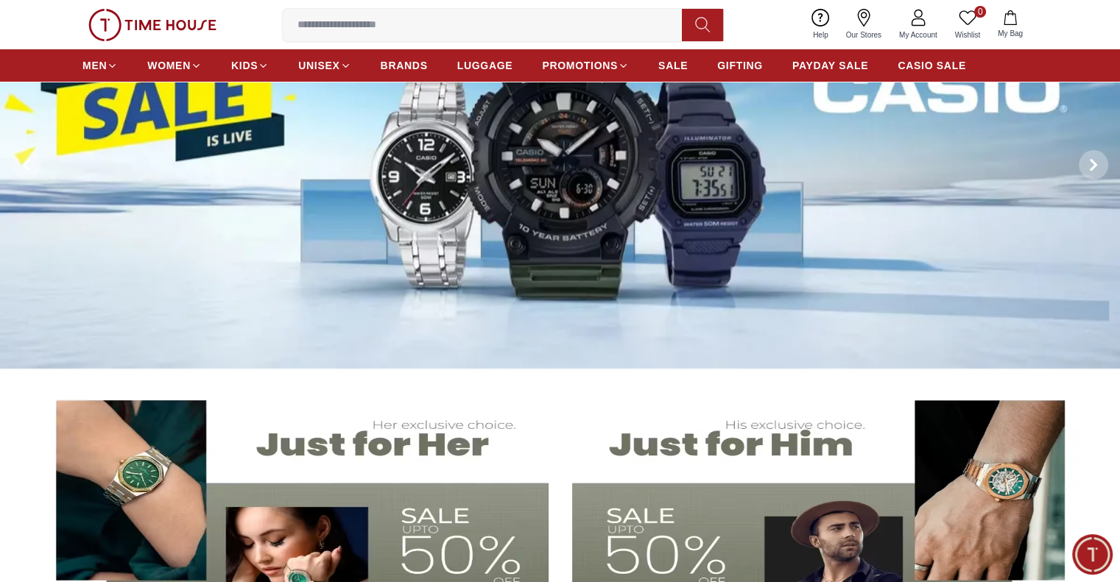
scroll to position [0, 0]
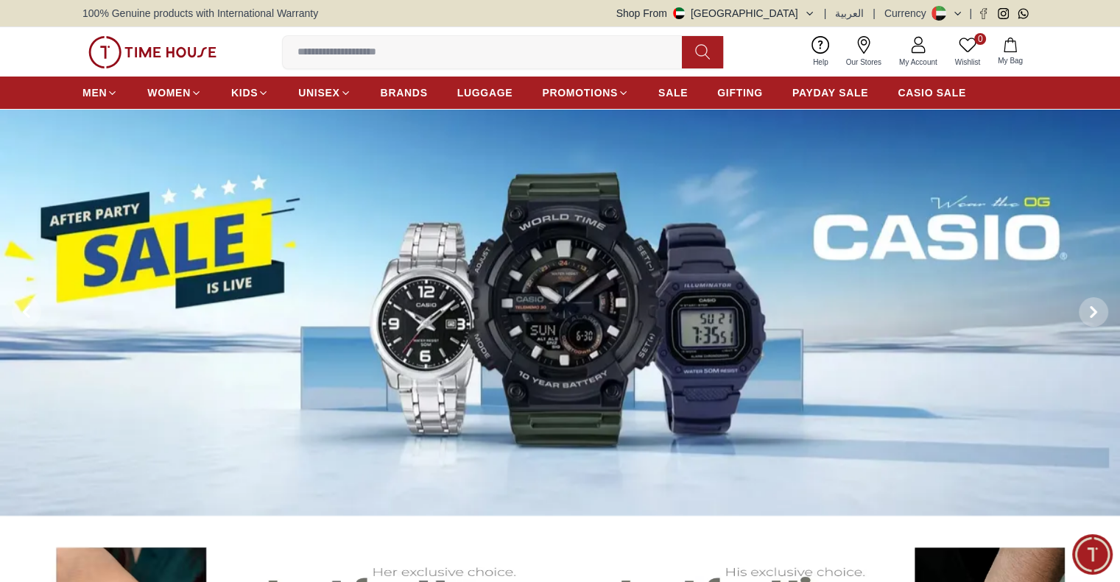
click at [808, 15] on button "Shop From UAE" at bounding box center [715, 13] width 199 height 15
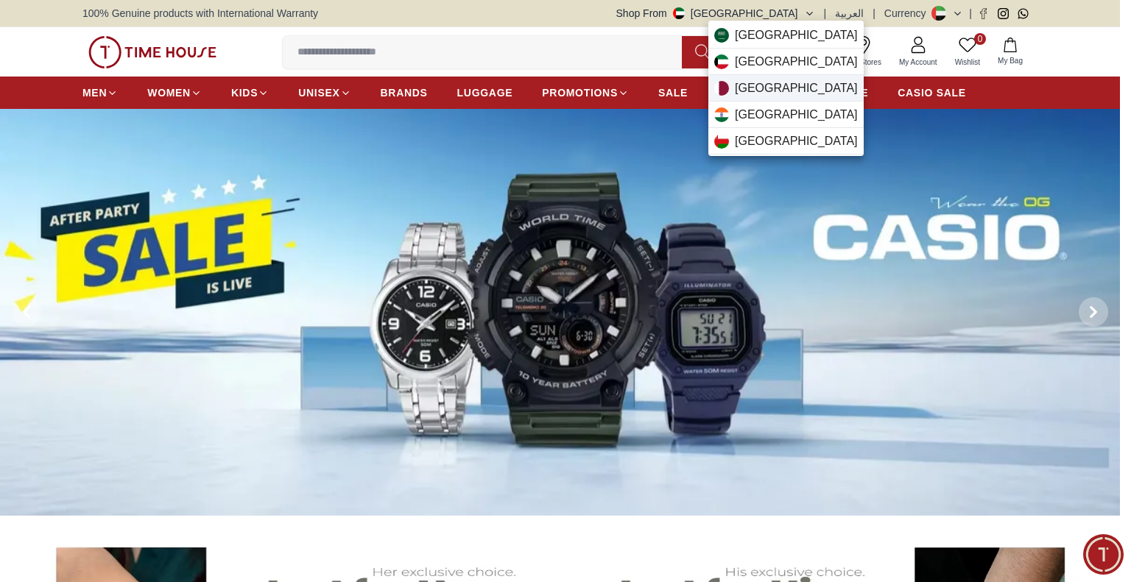
click at [772, 88] on div "Qatar" at bounding box center [785, 88] width 155 height 27
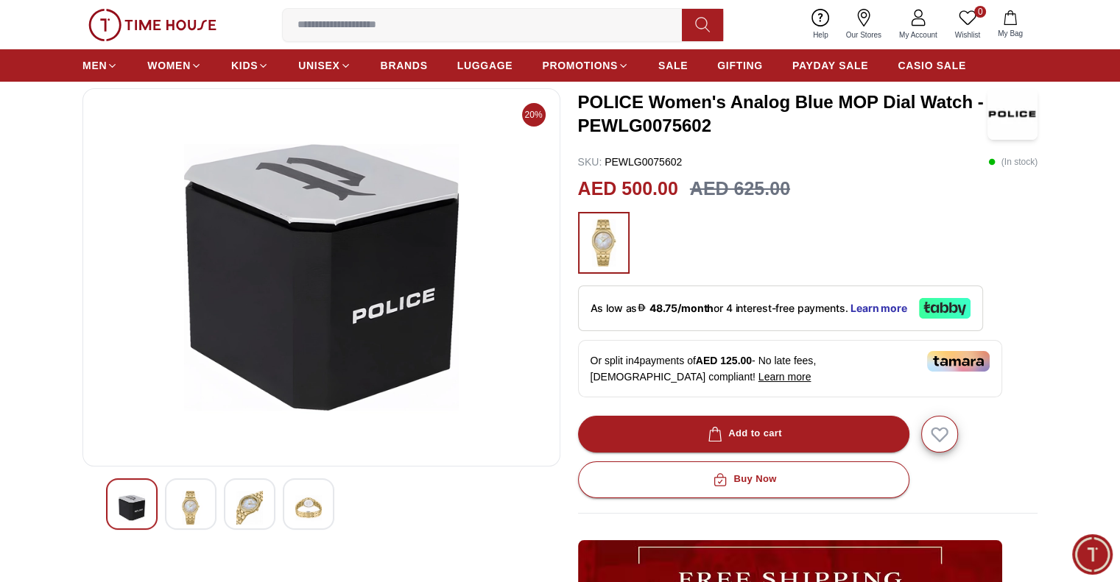
click at [202, 495] on img at bounding box center [190, 508] width 27 height 34
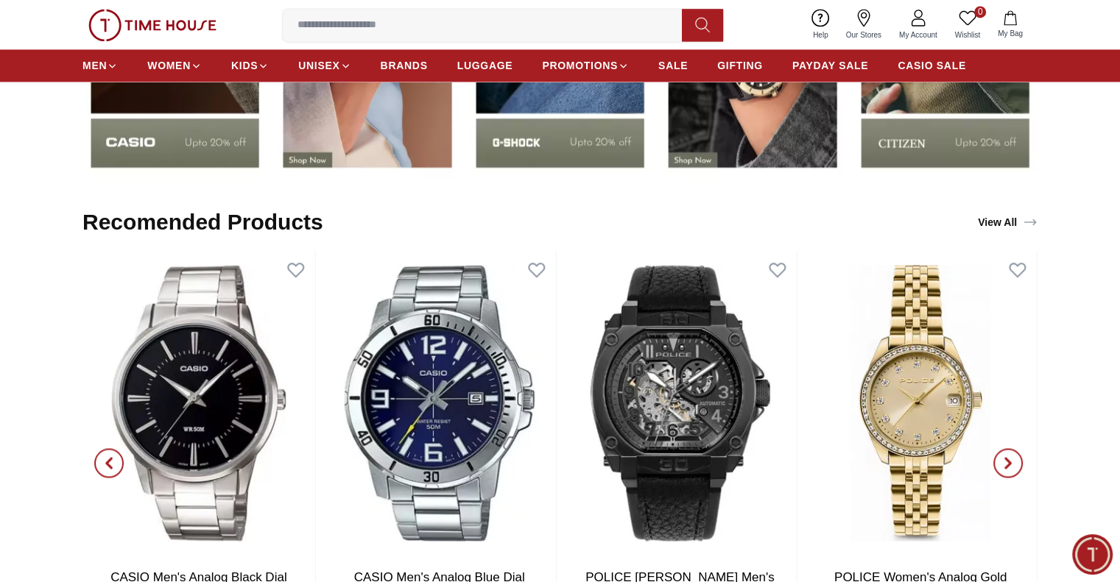
scroll to position [2356, 0]
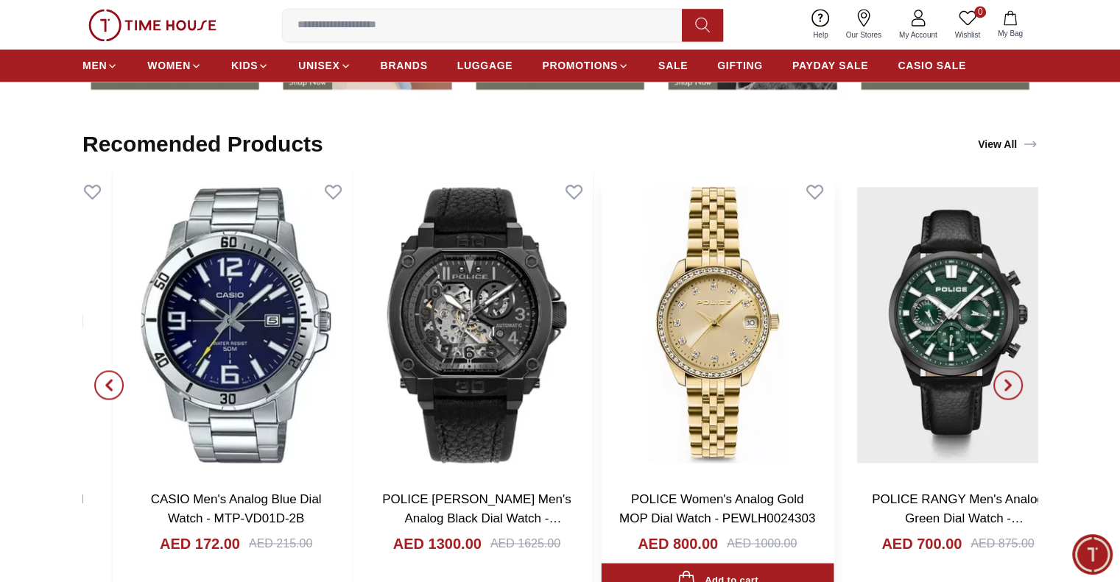
click at [601, 283] on img at bounding box center [717, 325] width 233 height 306
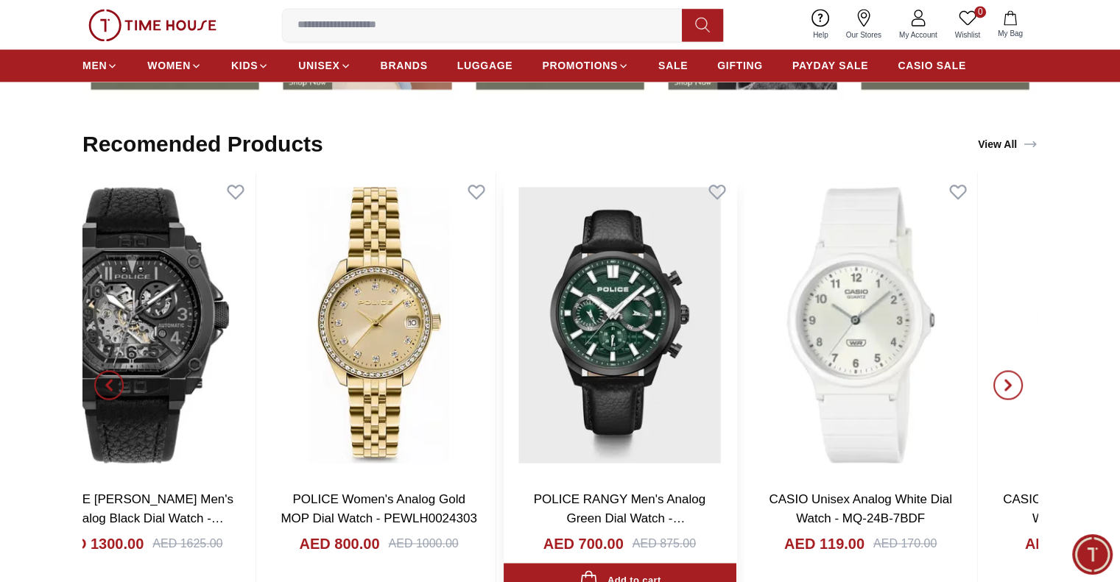
click at [498, 278] on div "CASIO Men's Analog Black Dial Watch - MTP-1303D-1A AED 148.00 AED 185.00 Add to…" at bounding box center [559, 385] width 955 height 426
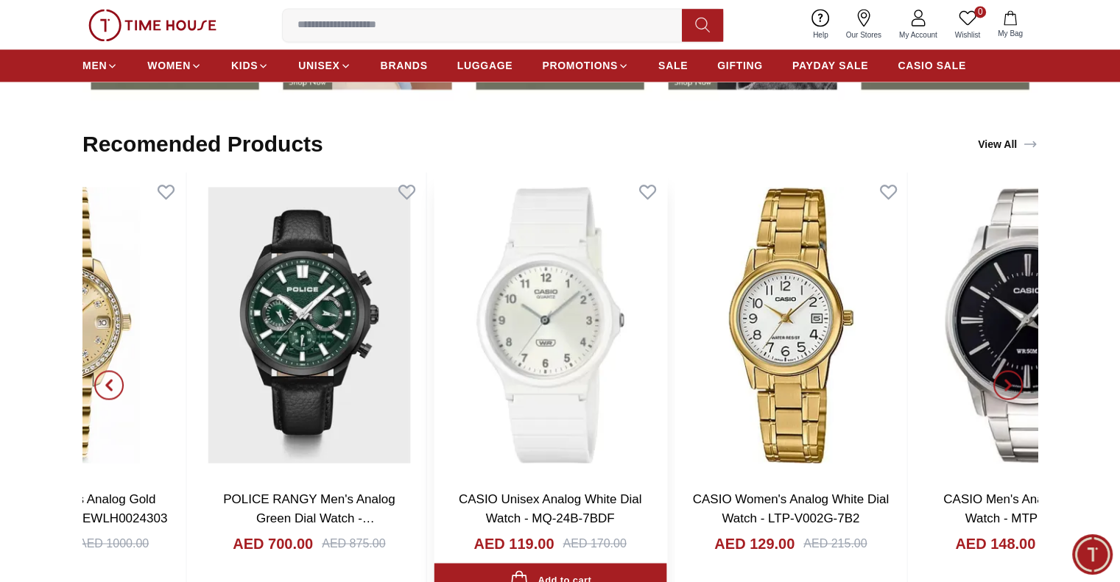
click at [434, 240] on img at bounding box center [550, 325] width 233 height 306
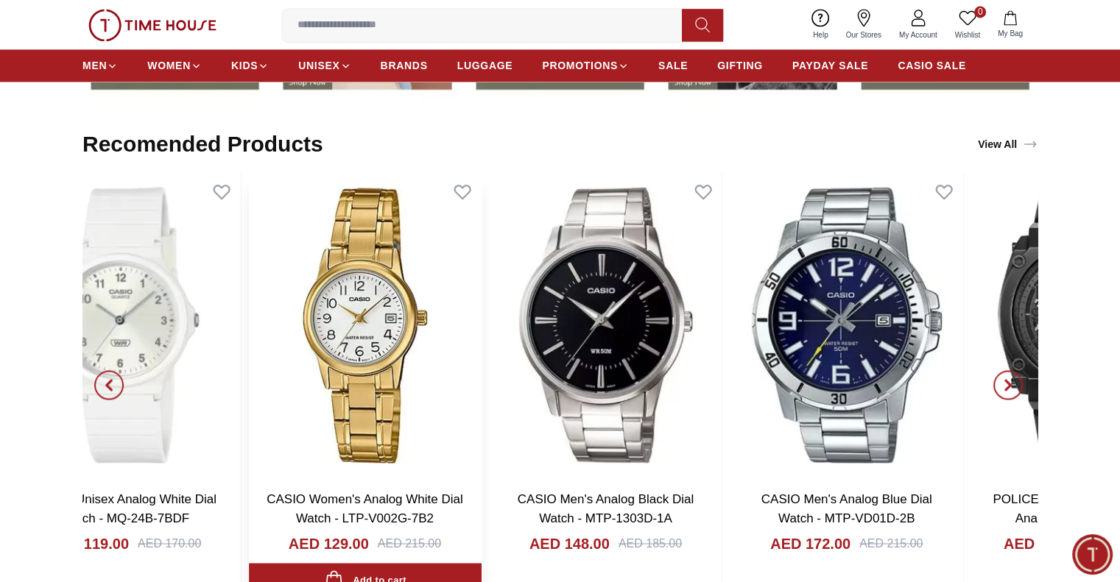
click at [426, 214] on div "POLICE Women's Analog Gold MOP Dial Watch - PEWLH0024303 AED 800.00 AED 1000.00…" at bounding box center [4, 385] width 955 height 426
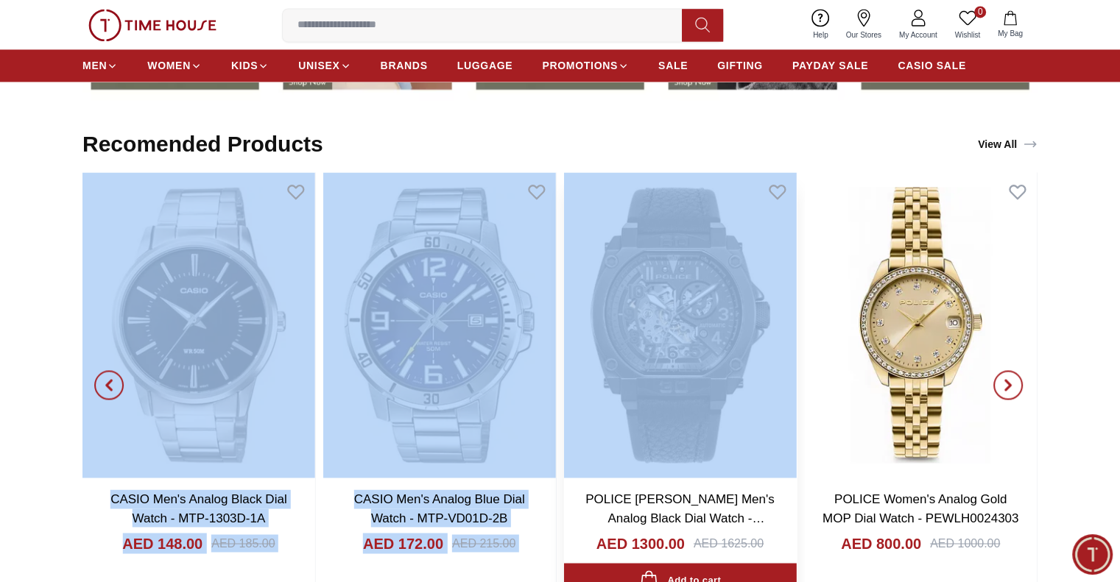
drag, startPoint x: 794, startPoint y: 275, endPoint x: 613, endPoint y: 242, distance: 183.3
click at [606, 242] on div "POLICE RANGY Men's Analog Green Dial Watch - PEWGF0021007 AED 700.00 AED 875.00…" at bounding box center [559, 385] width 955 height 426
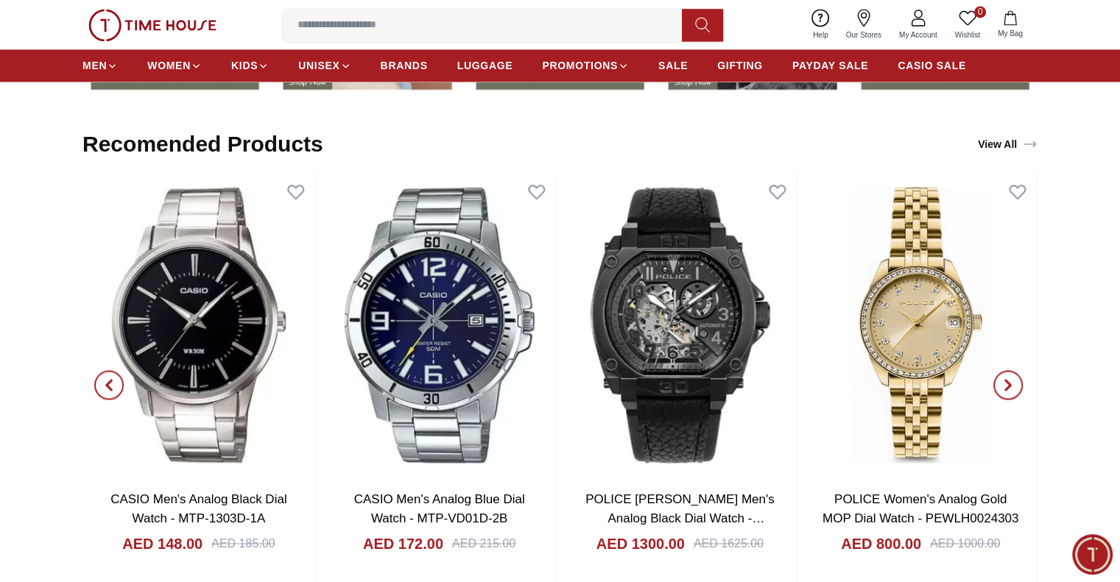
click at [815, 139] on div "Recomended Products View All" at bounding box center [559, 144] width 955 height 56
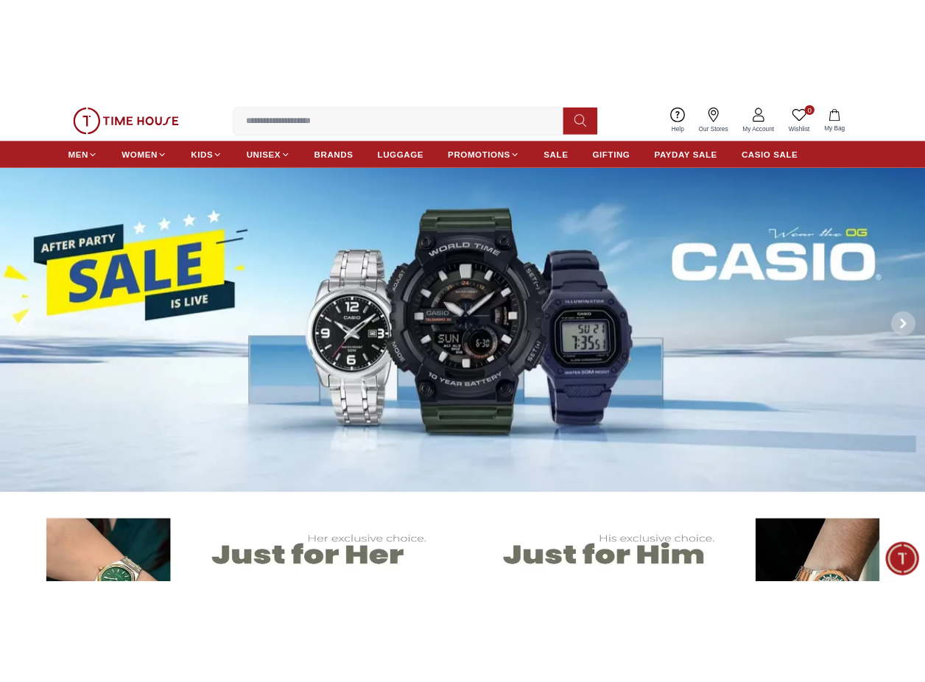
scroll to position [0, 0]
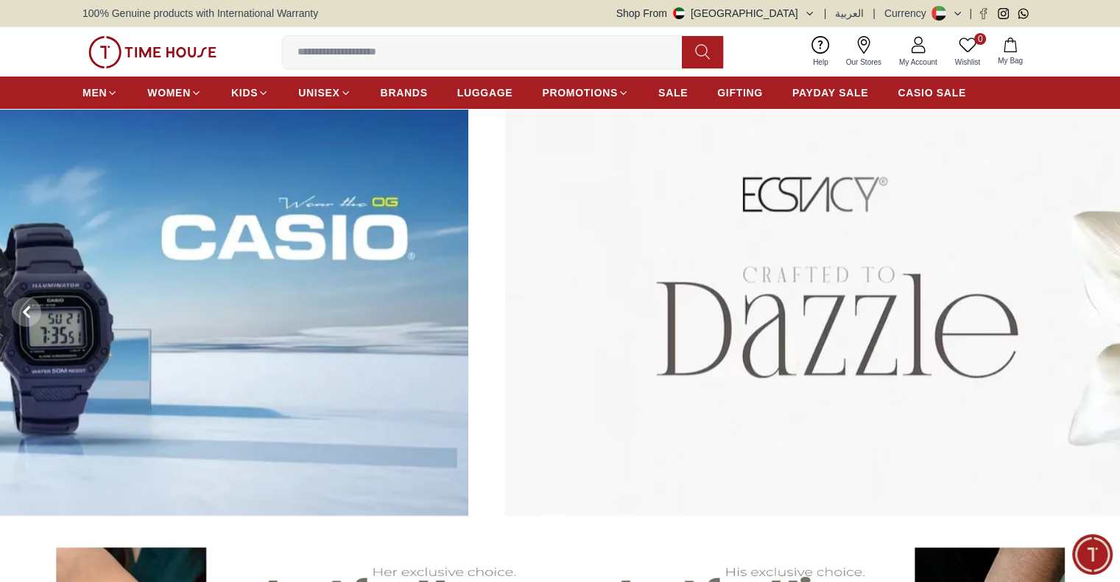
click at [980, 419] on img at bounding box center [1065, 312] width 1120 height 407
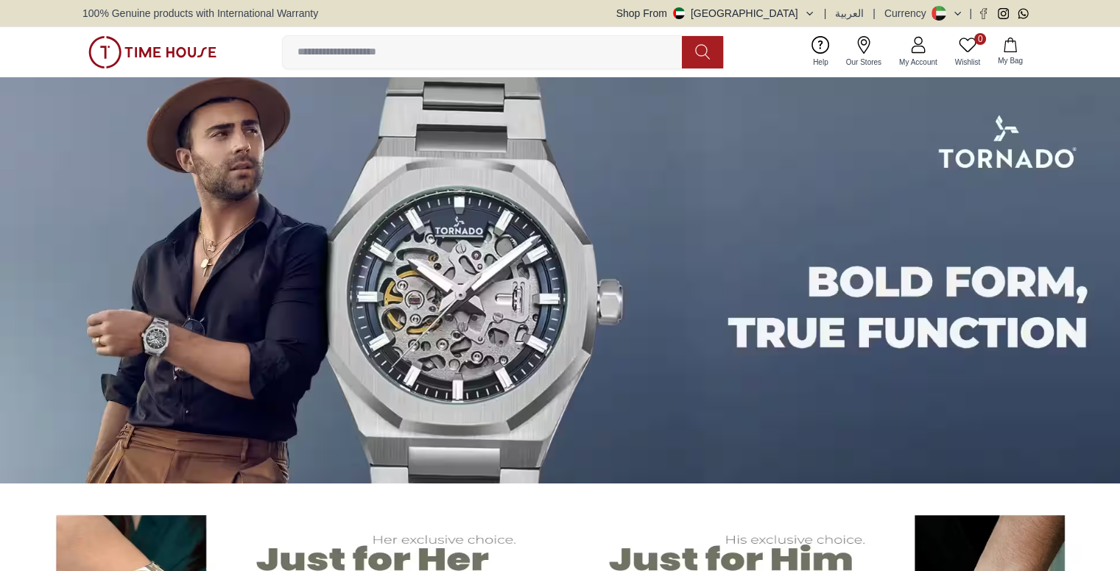
click at [474, 60] on input at bounding box center [488, 52] width 411 height 29
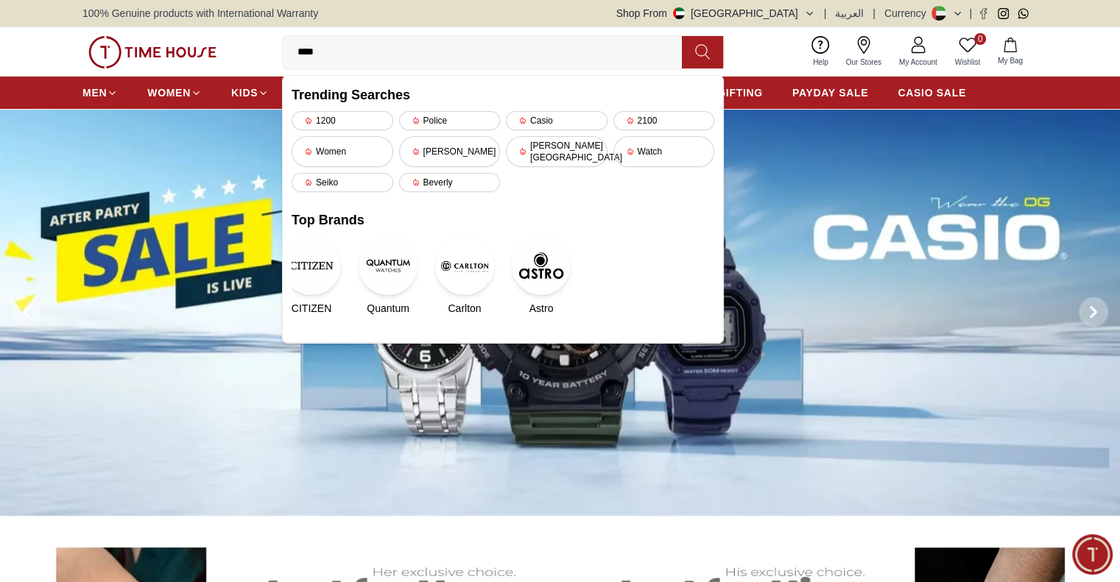
type input "*****"
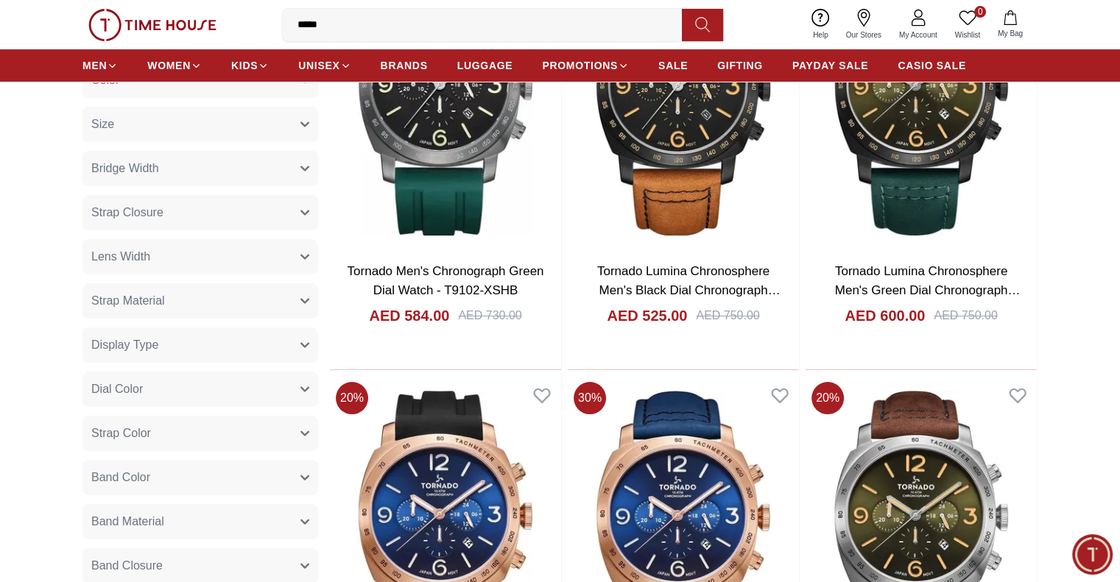
scroll to position [295, 0]
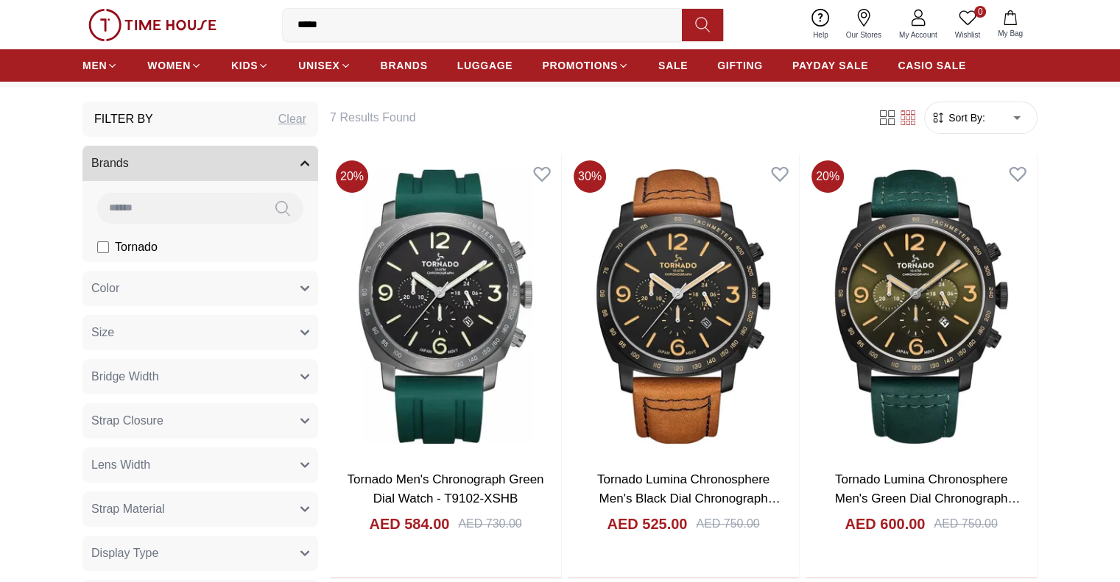
scroll to position [21, 0]
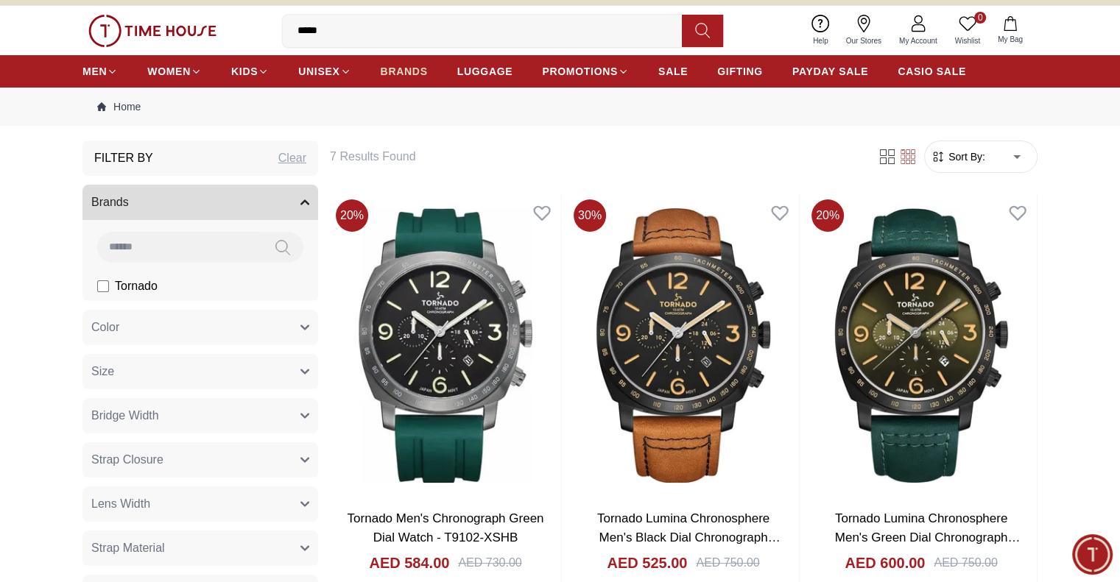
drag, startPoint x: 1087, startPoint y: 1, endPoint x: 391, endPoint y: 66, distance: 698.8
click at [391, 66] on span "BRANDS" at bounding box center [404, 71] width 47 height 15
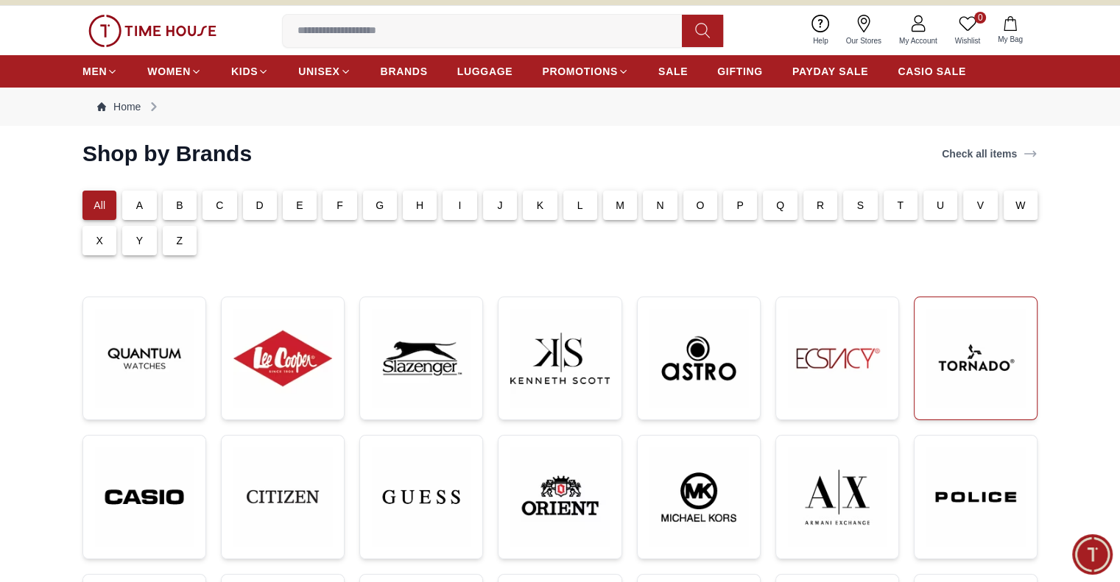
click at [934, 355] on img at bounding box center [975, 358] width 99 height 99
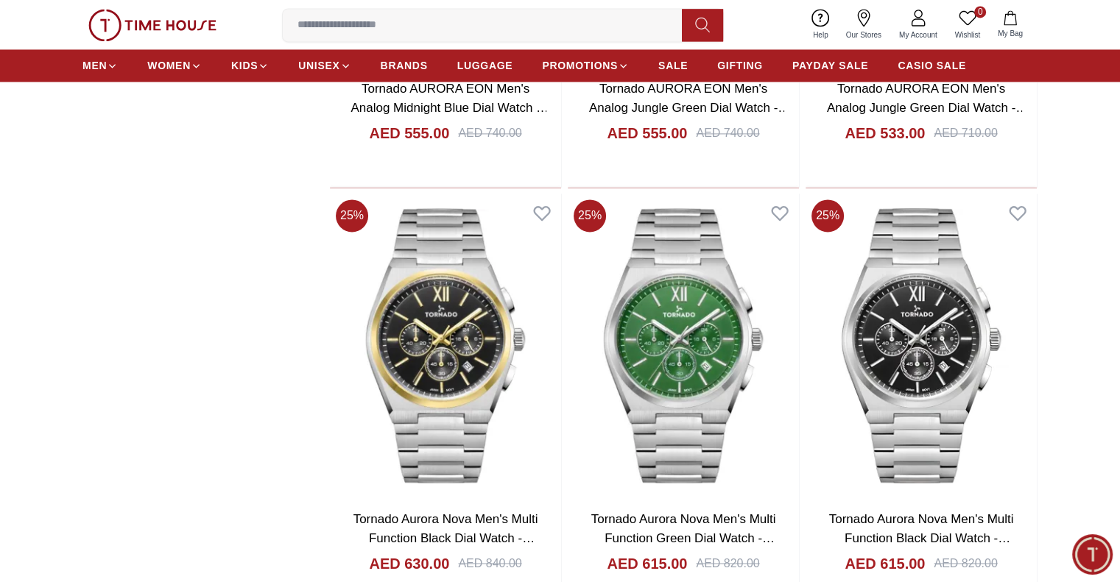
scroll to position [2304, 0]
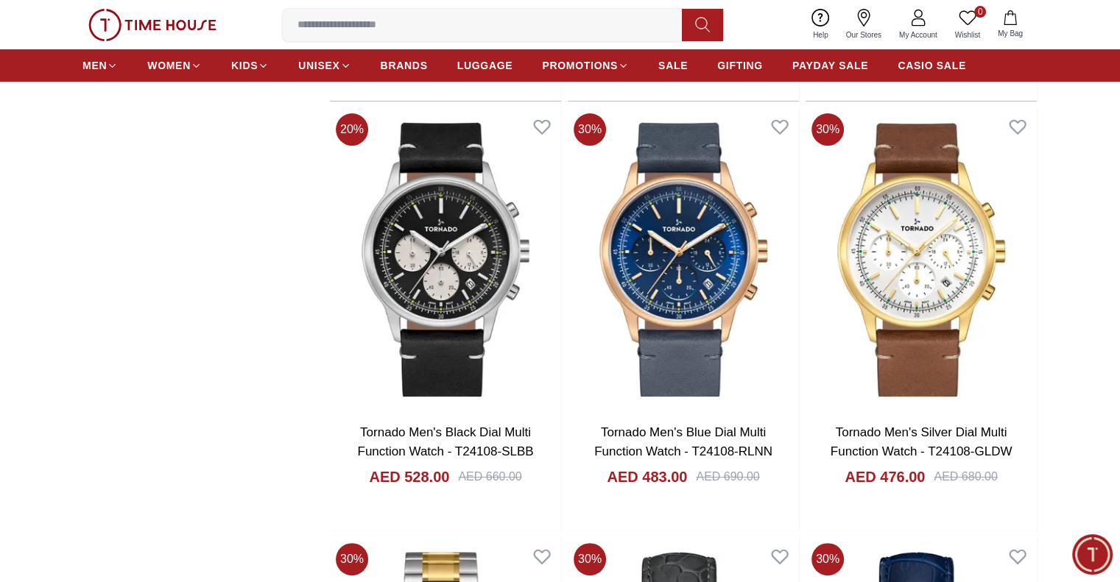
scroll to position [5985, 0]
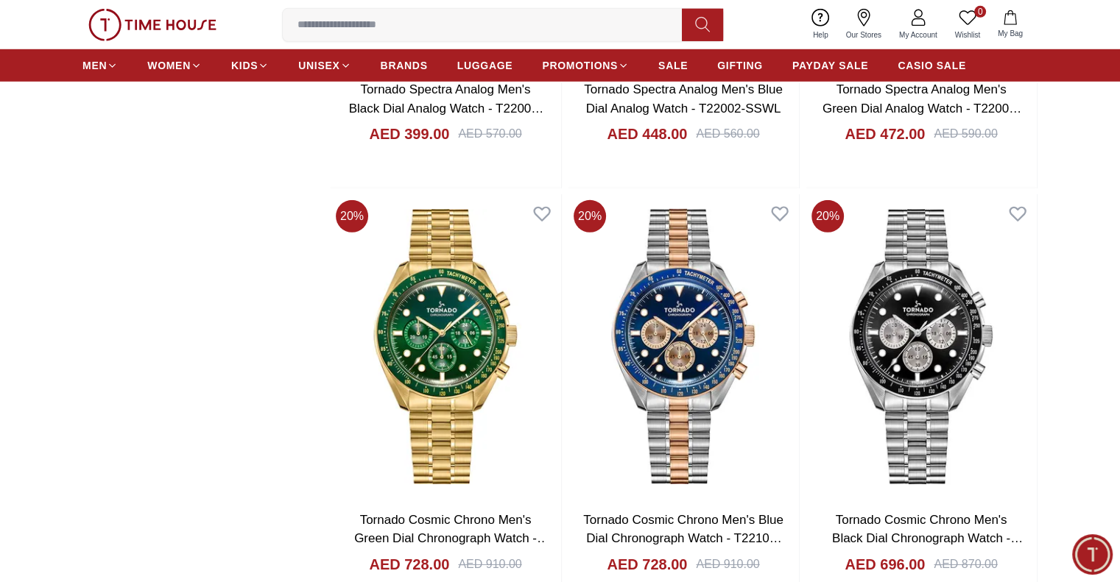
scroll to position [9887, 0]
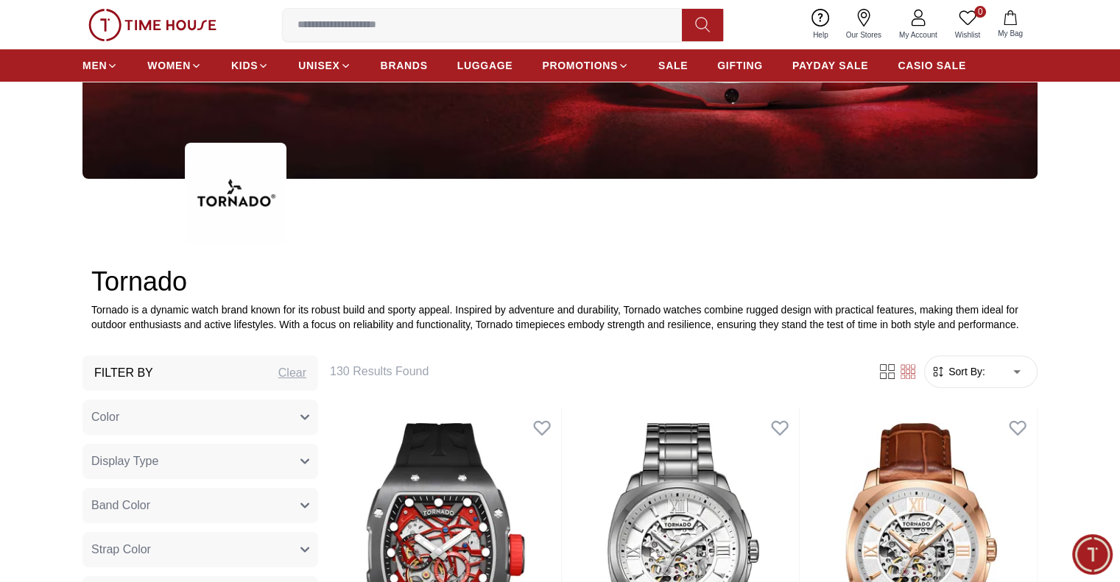
scroll to position [368, 0]
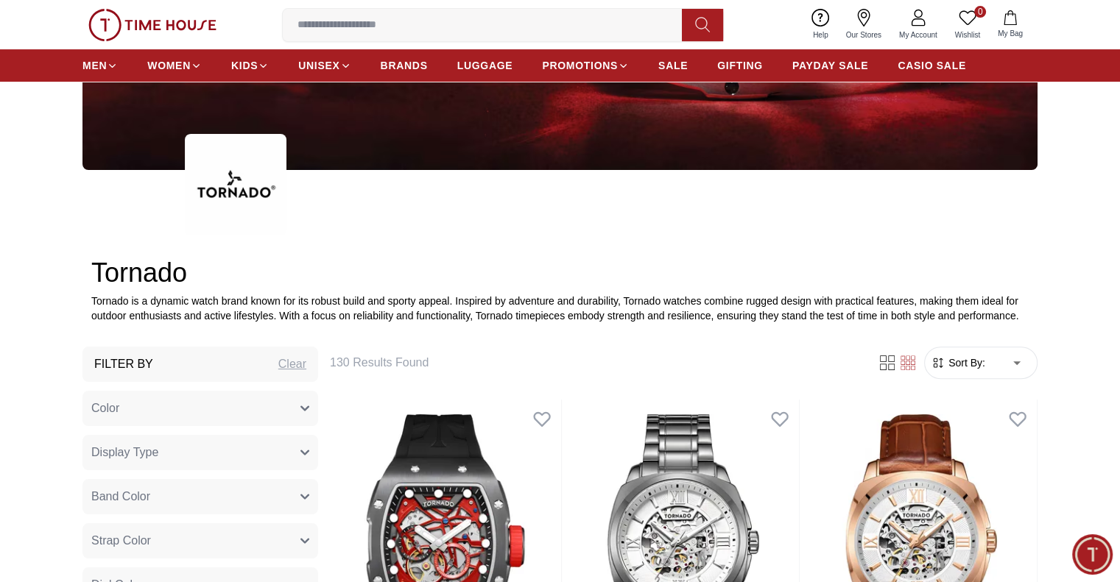
click at [885, 363] on icon at bounding box center [887, 363] width 15 height 15
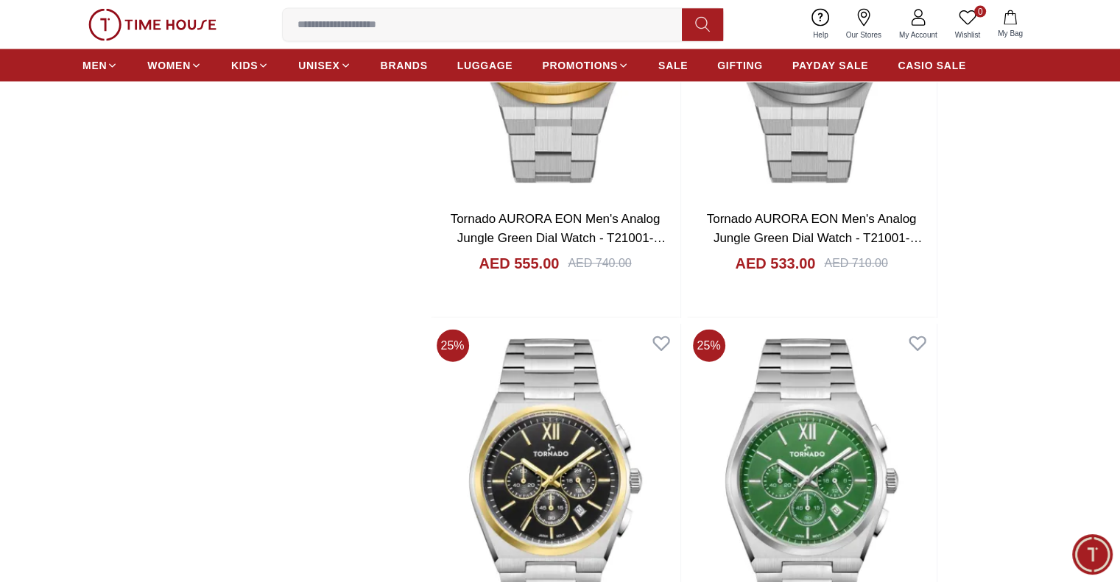
scroll to position [3240, 0]
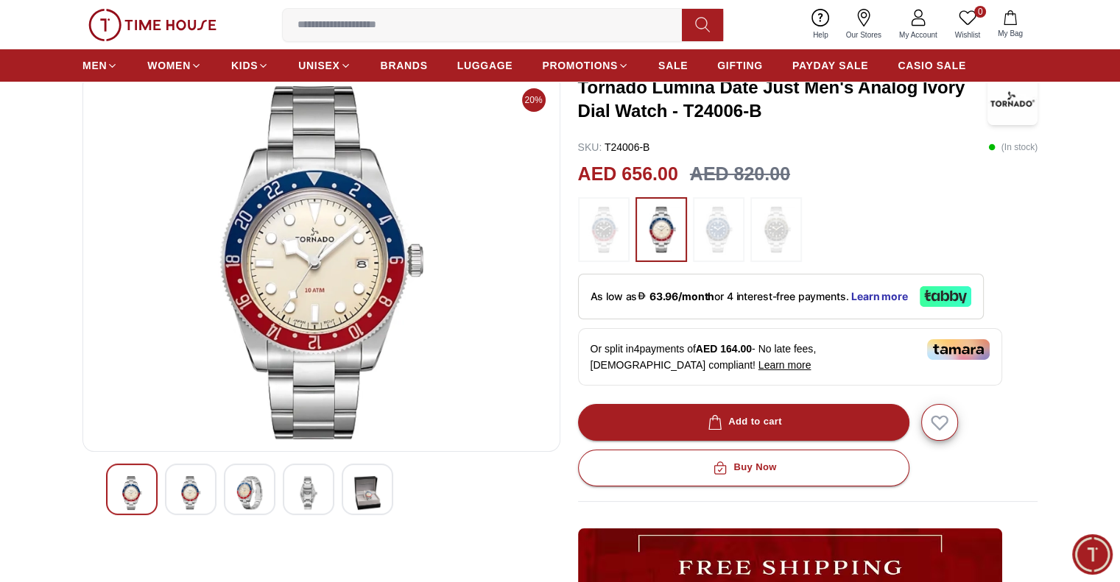
scroll to position [147, 0]
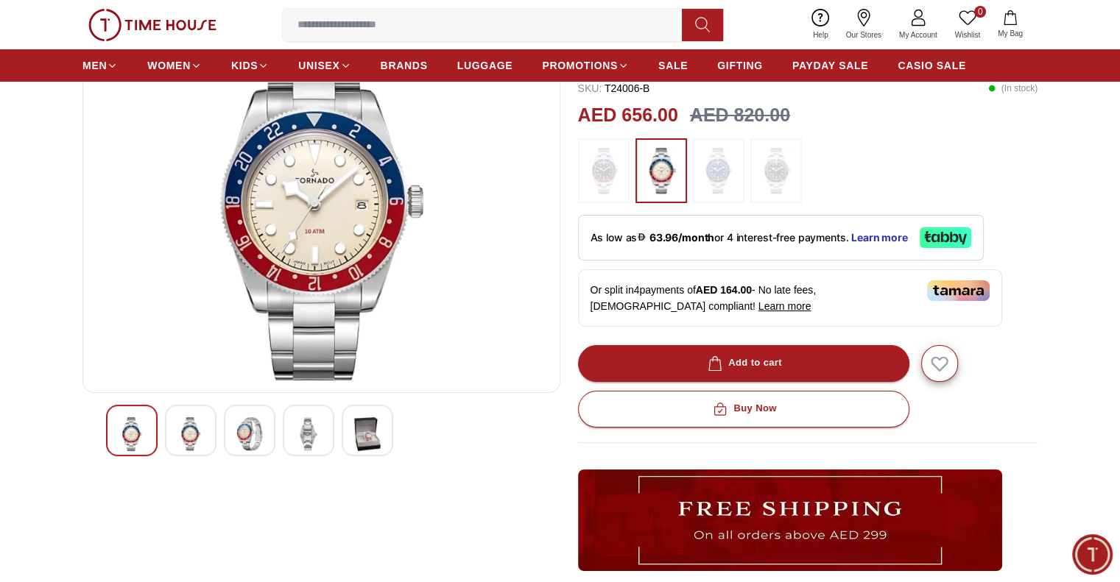
click at [719, 186] on img at bounding box center [718, 171] width 37 height 50
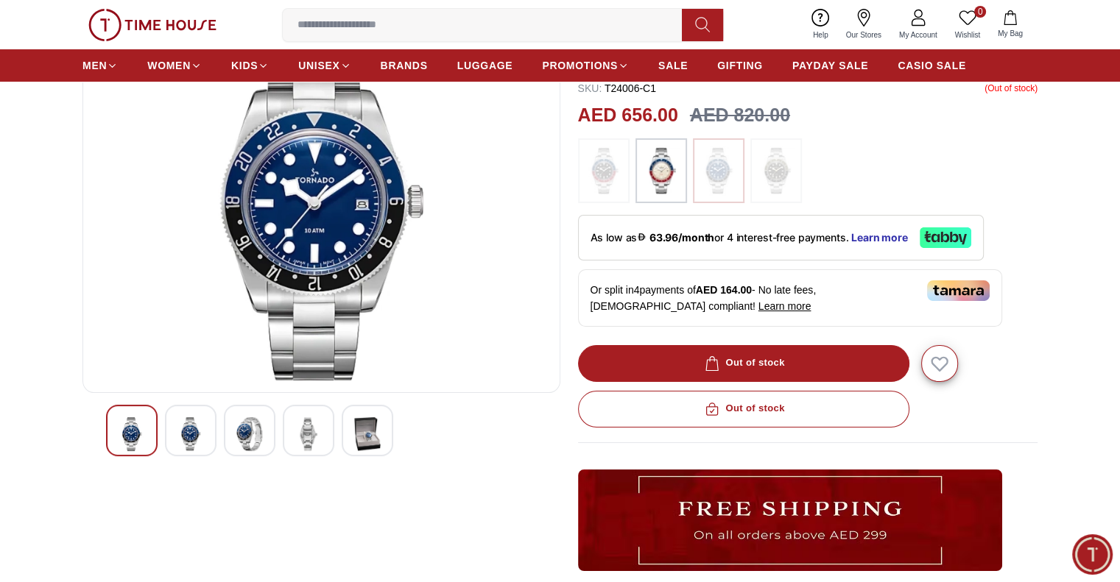
click at [771, 175] on img at bounding box center [776, 171] width 37 height 50
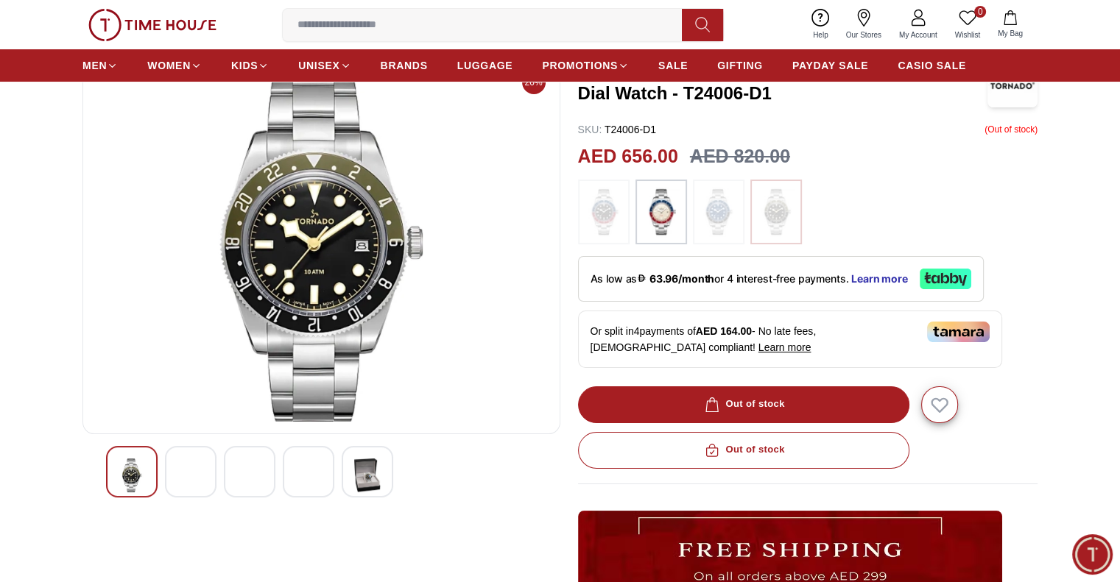
scroll to position [74, 0]
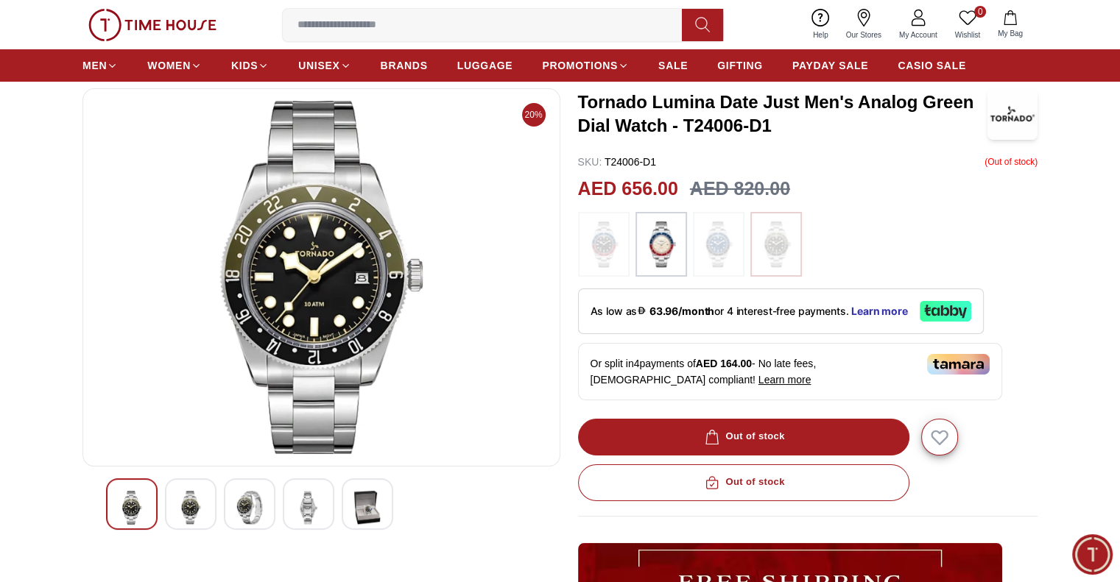
click at [588, 248] on img at bounding box center [603, 244] width 37 height 50
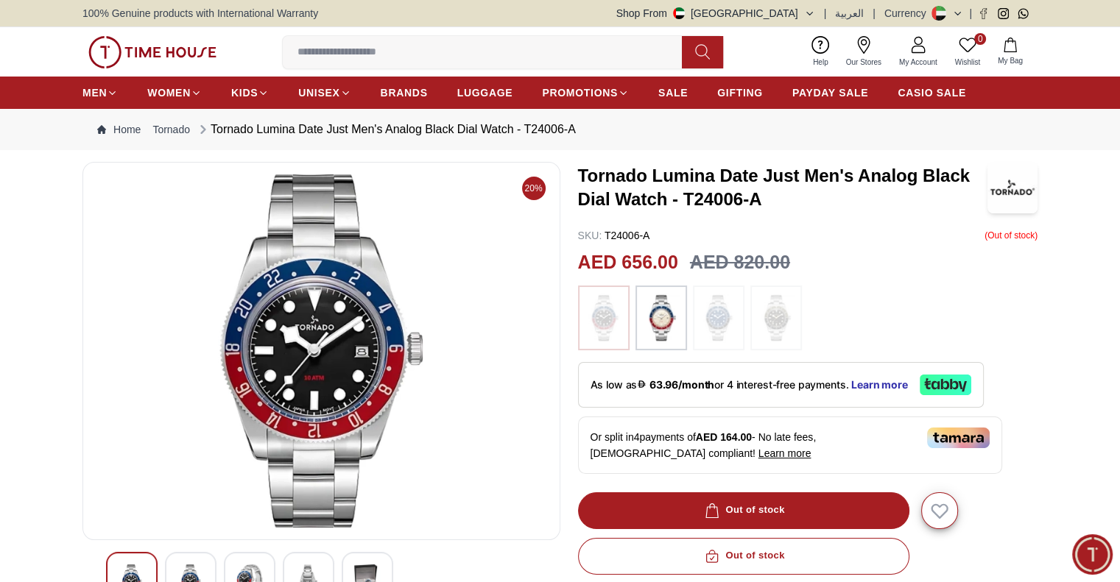
click at [123, 121] on ol "Home Tornado Tornado Lumina Date Just Men's Analog Black Dial Watch - T24006-A" at bounding box center [336, 130] width 479 height 18
click at [127, 130] on link "Home" at bounding box center [118, 129] width 43 height 15
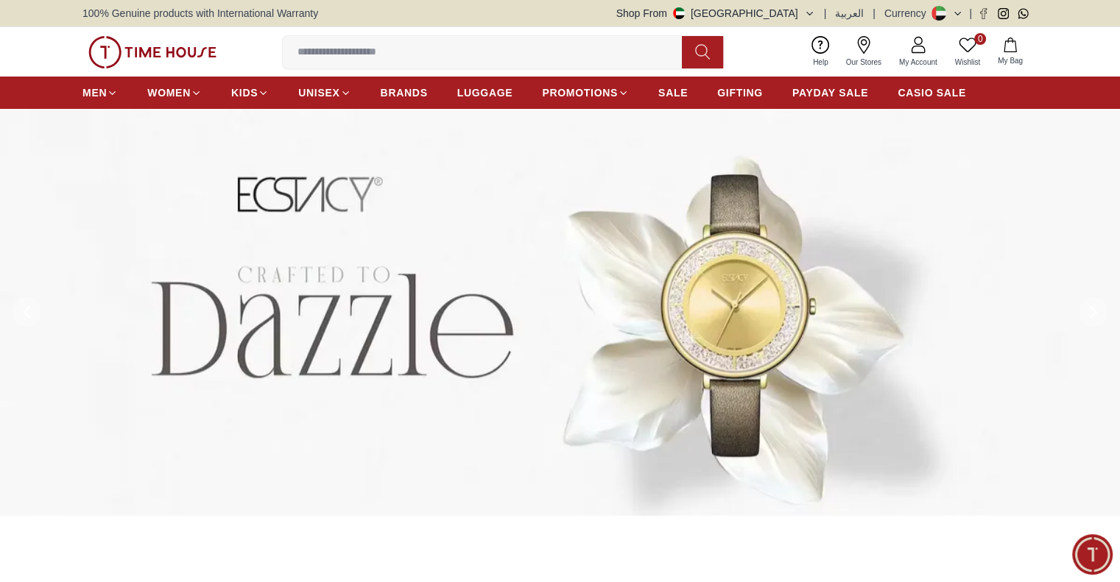
click at [1005, 177] on img at bounding box center [560, 312] width 1120 height 407
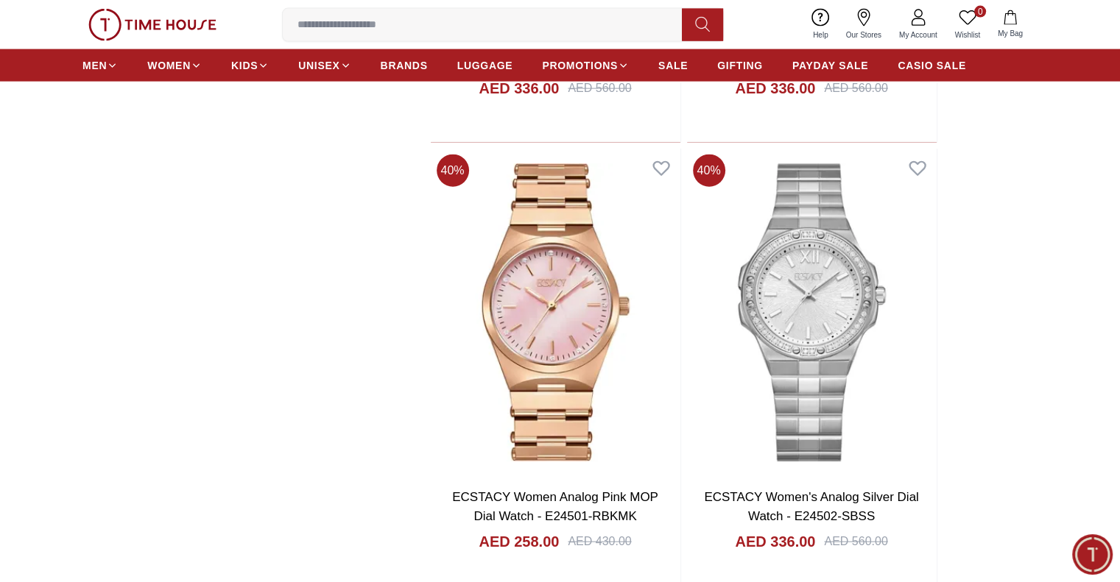
scroll to position [3387, 0]
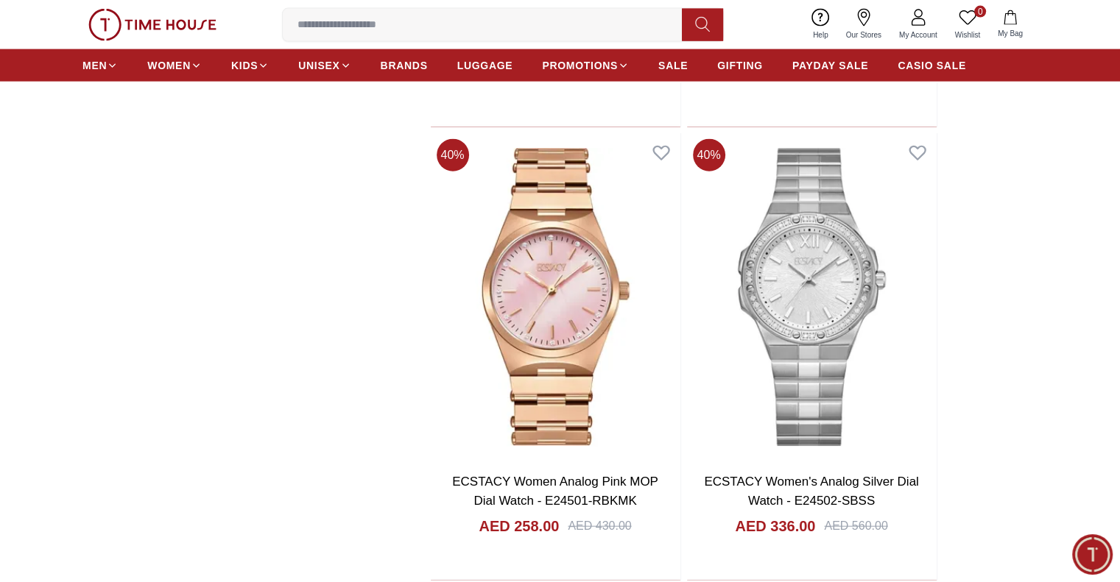
scroll to position [3387, 0]
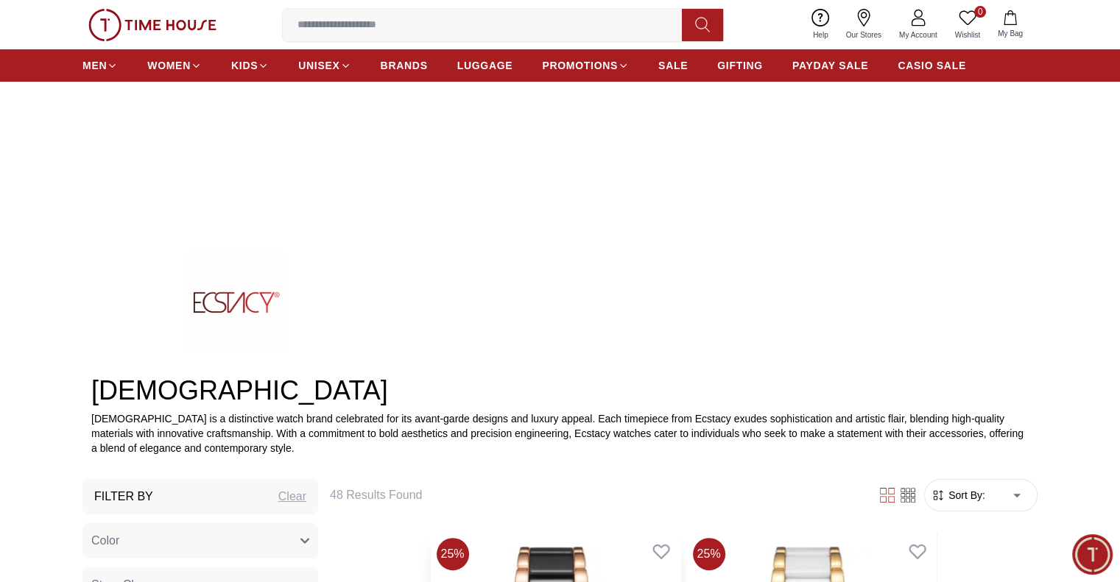
scroll to position [74, 0]
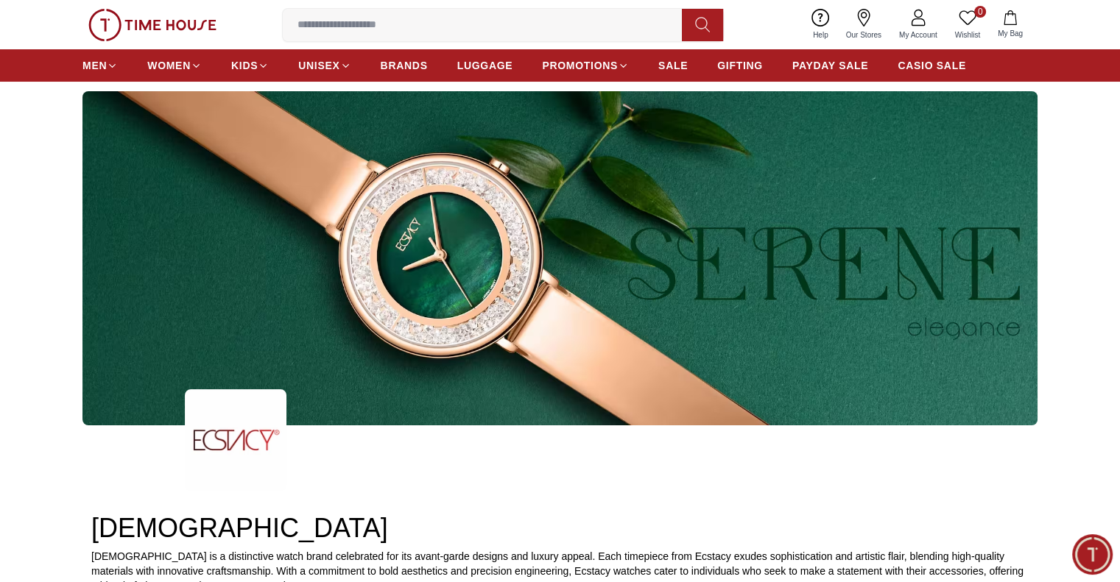
click at [540, 261] on img at bounding box center [559, 258] width 955 height 334
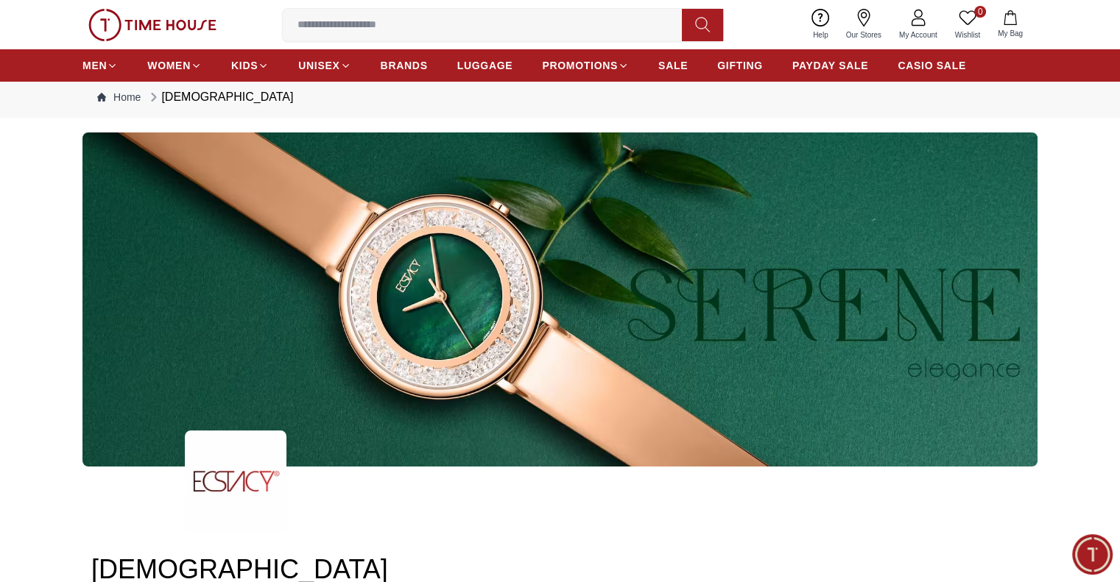
scroll to position [0, 0]
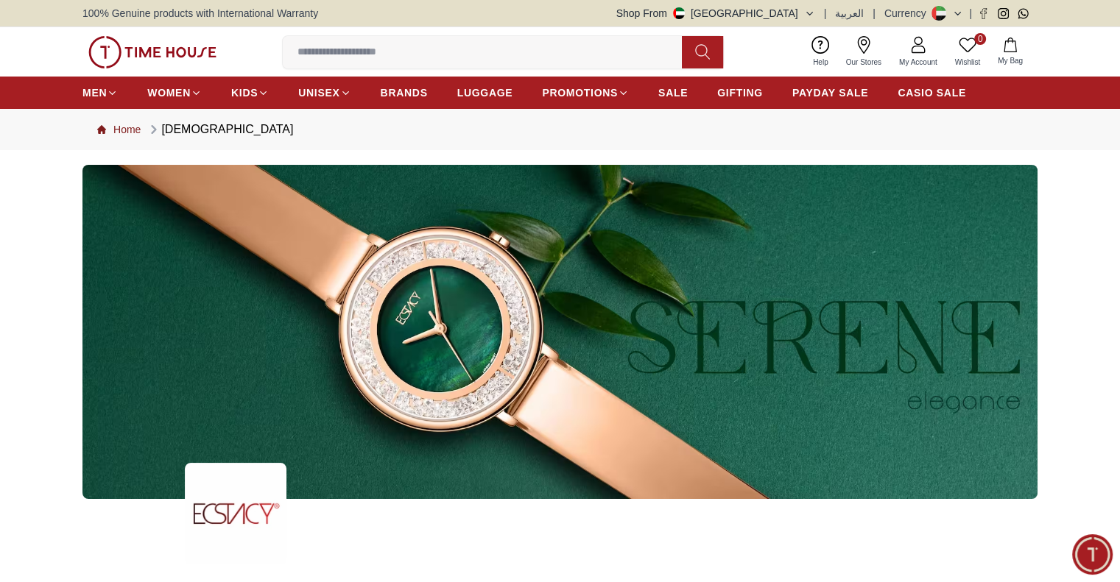
click at [120, 133] on link "Home" at bounding box center [118, 129] width 43 height 15
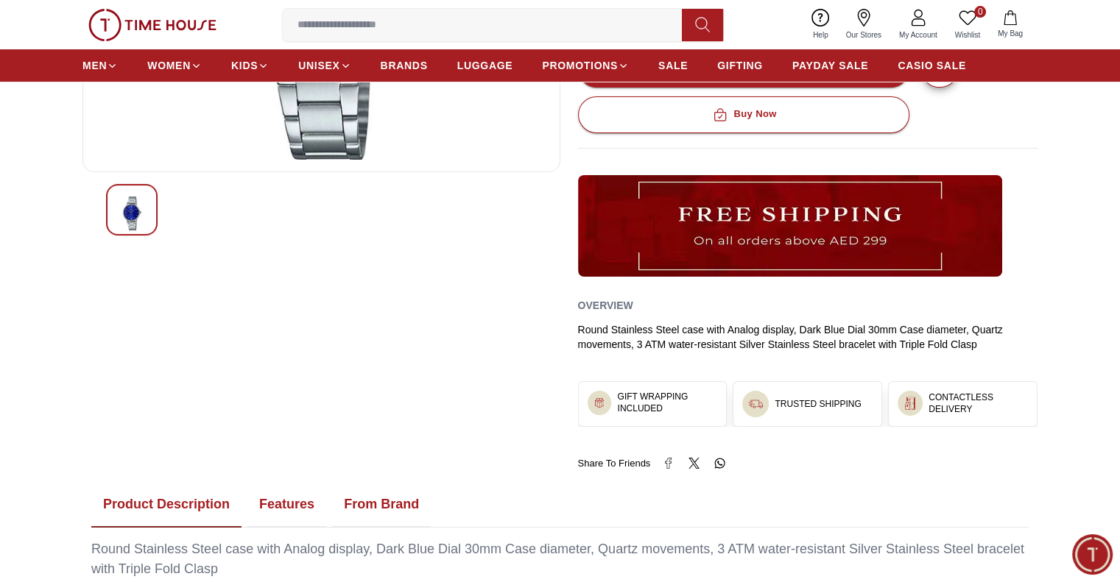
scroll to position [663, 0]
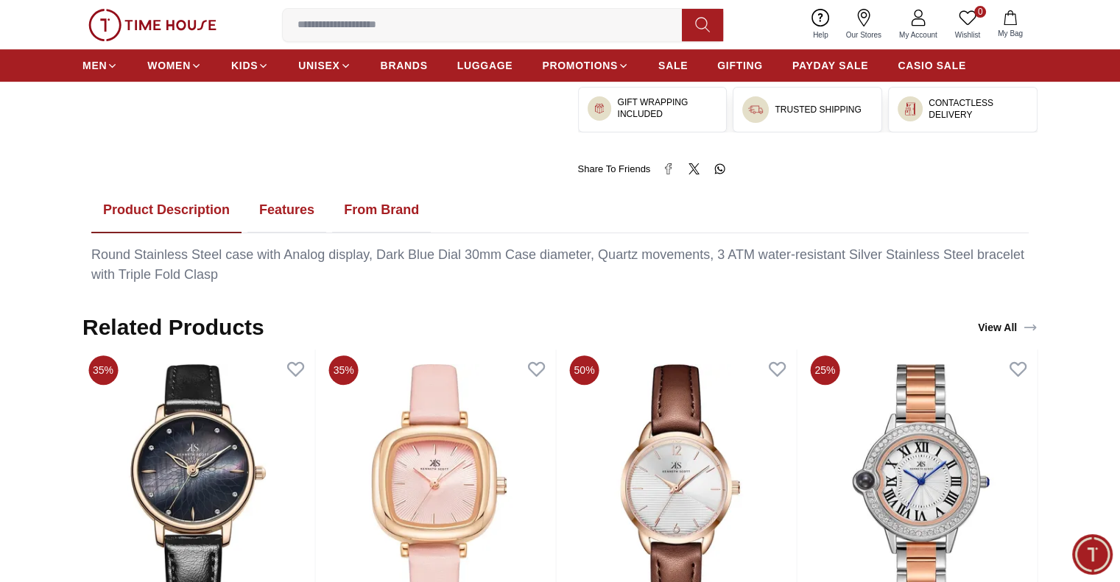
click at [310, 209] on button "Features" at bounding box center [286, 211] width 79 height 46
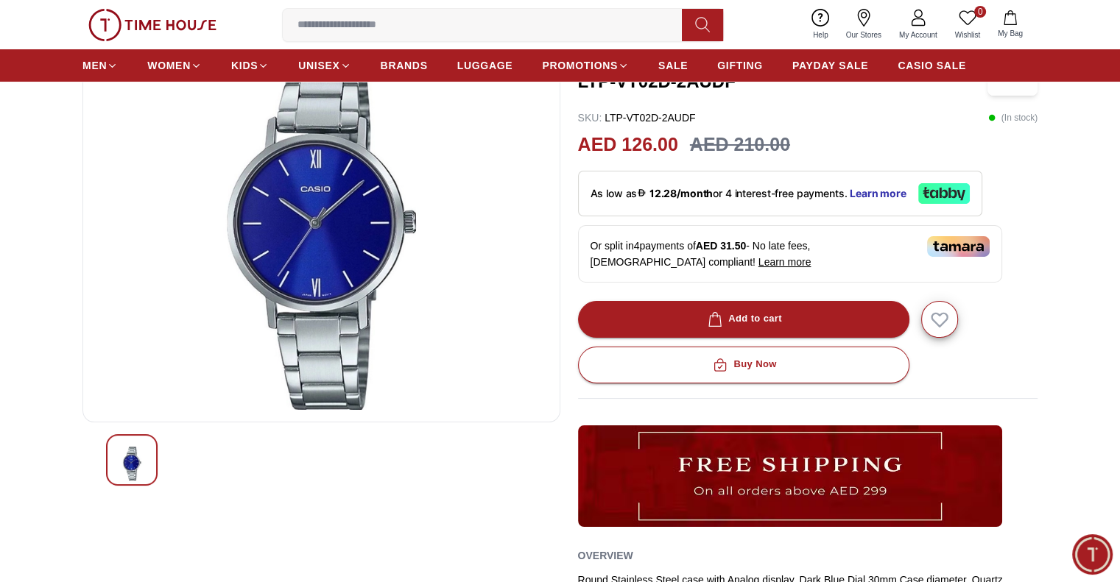
scroll to position [74, 0]
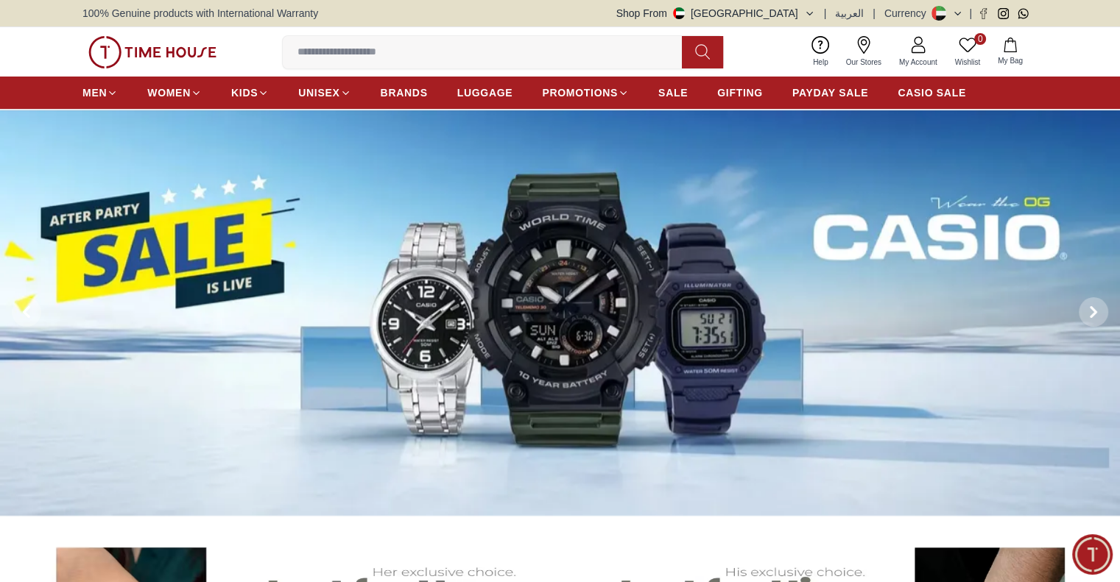
click at [942, 77] on nav "MEN WOMEN KIDS UNISEX BRANDS LUGGAGE PROMOTIONS SALE GIFTING PAYDAY SALE CASIO …" at bounding box center [524, 93] width 884 height 32
click at [937, 87] on span "CASIO SALE" at bounding box center [932, 92] width 68 height 15
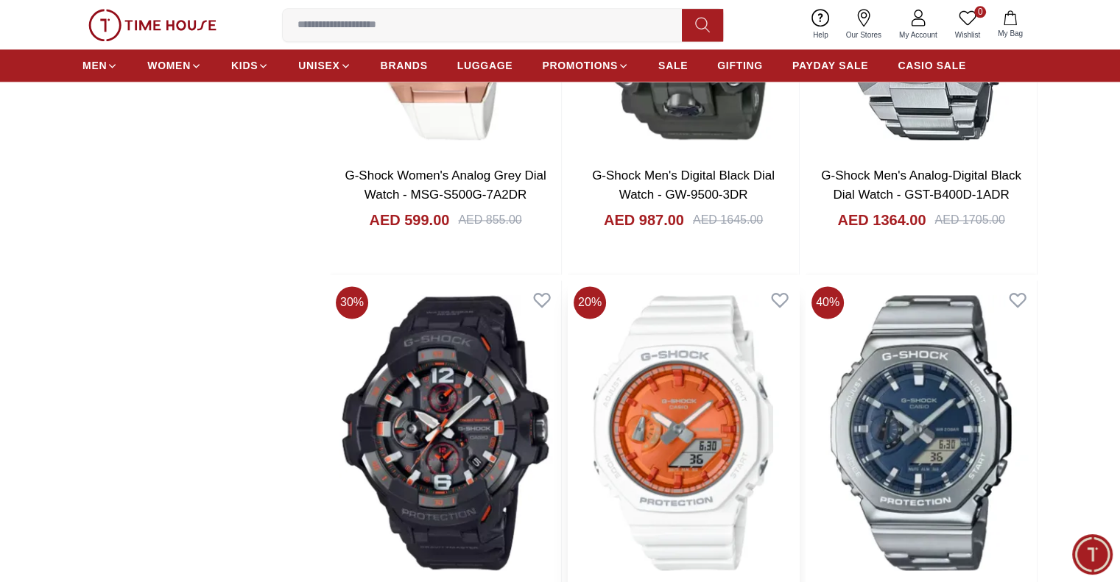
scroll to position [2062, 0]
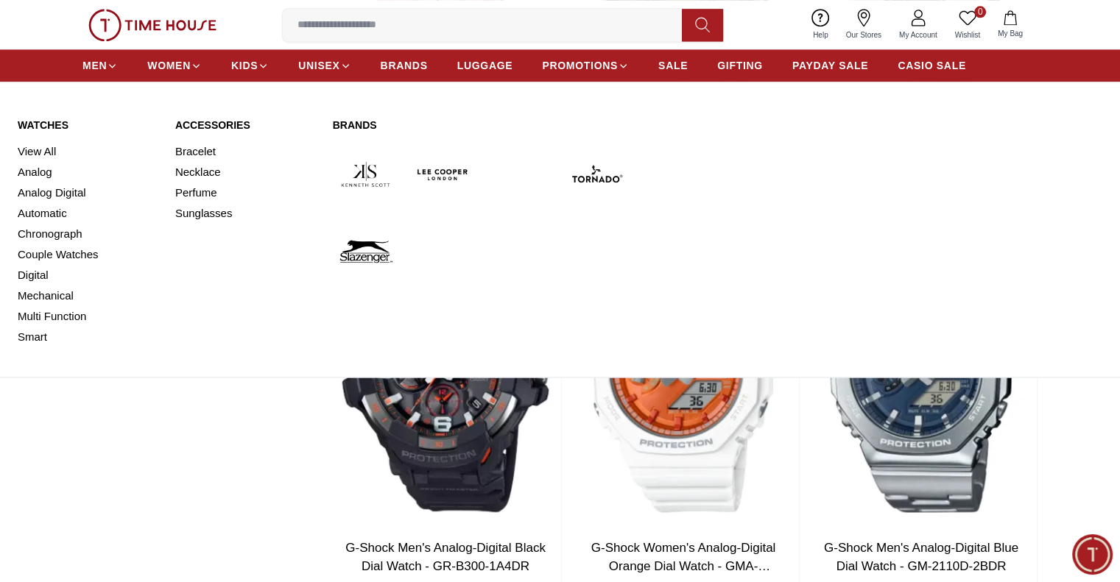
click at [48, 129] on link "Watches" at bounding box center [88, 125] width 140 height 15
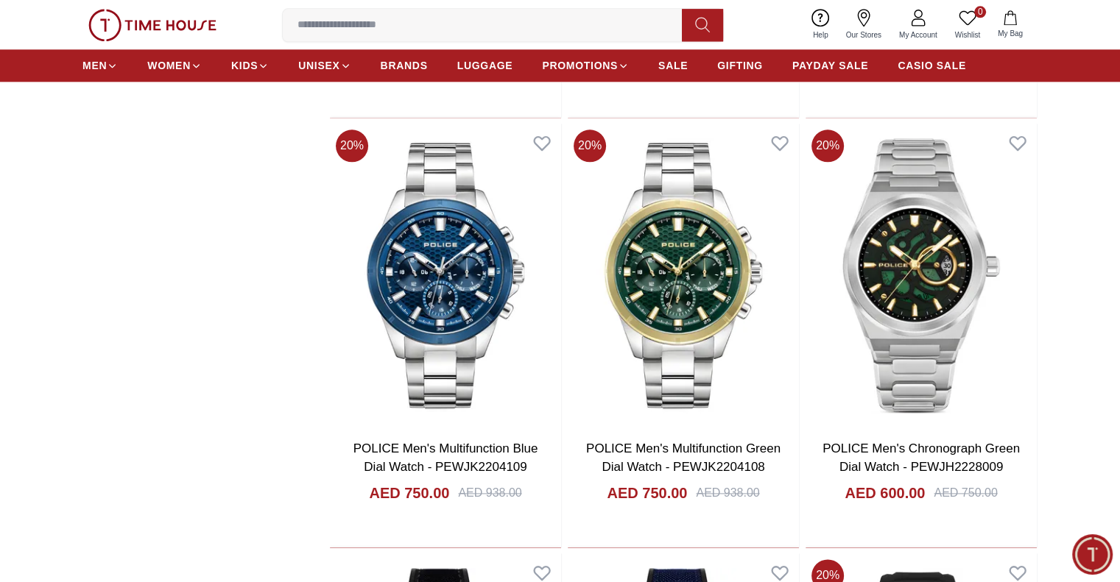
scroll to position [1841, 0]
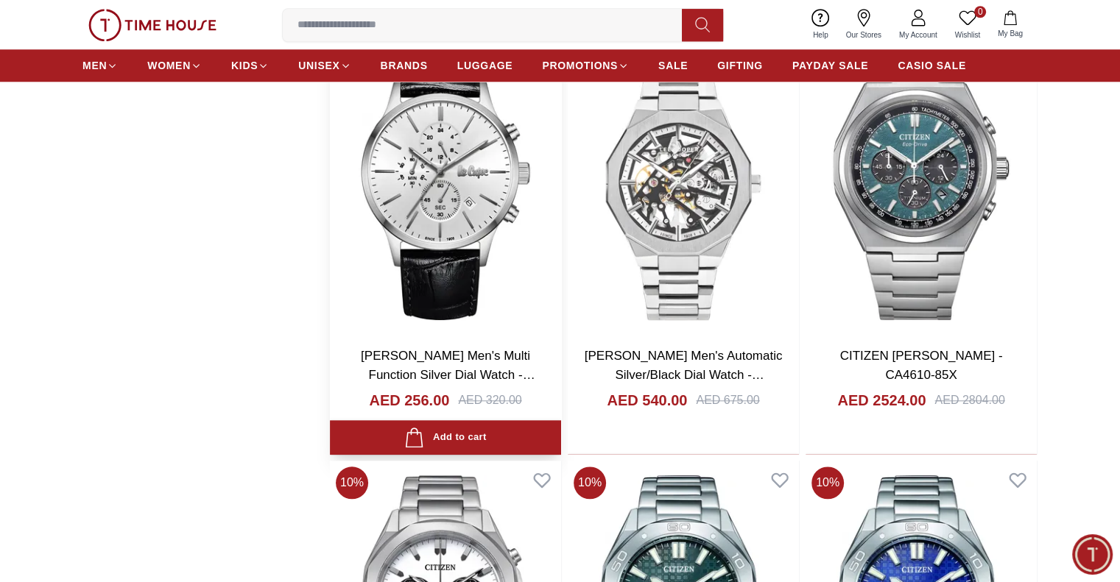
scroll to position [7363, 0]
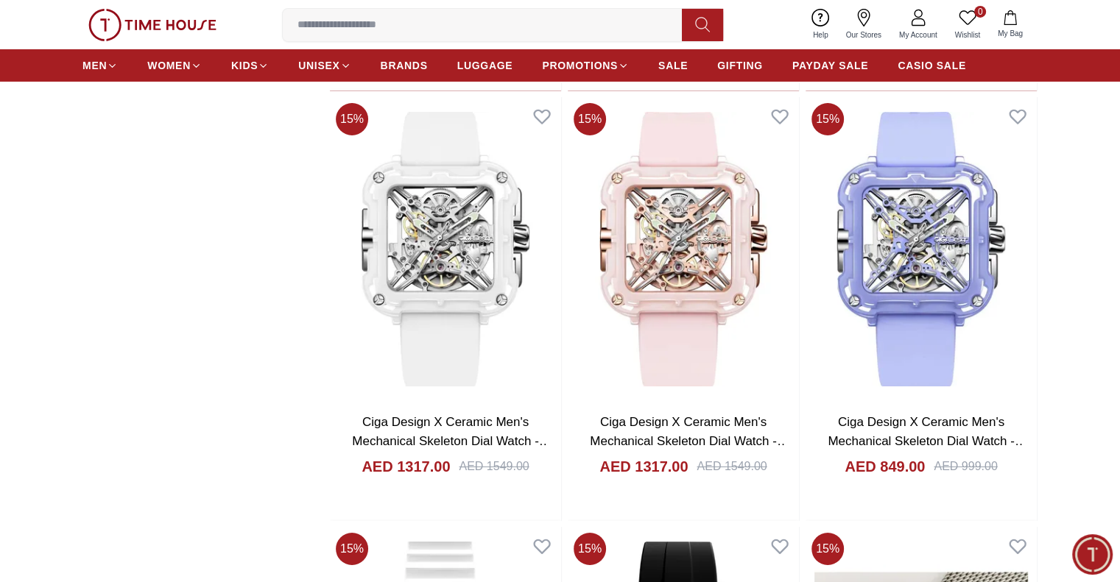
scroll to position [10970, 0]
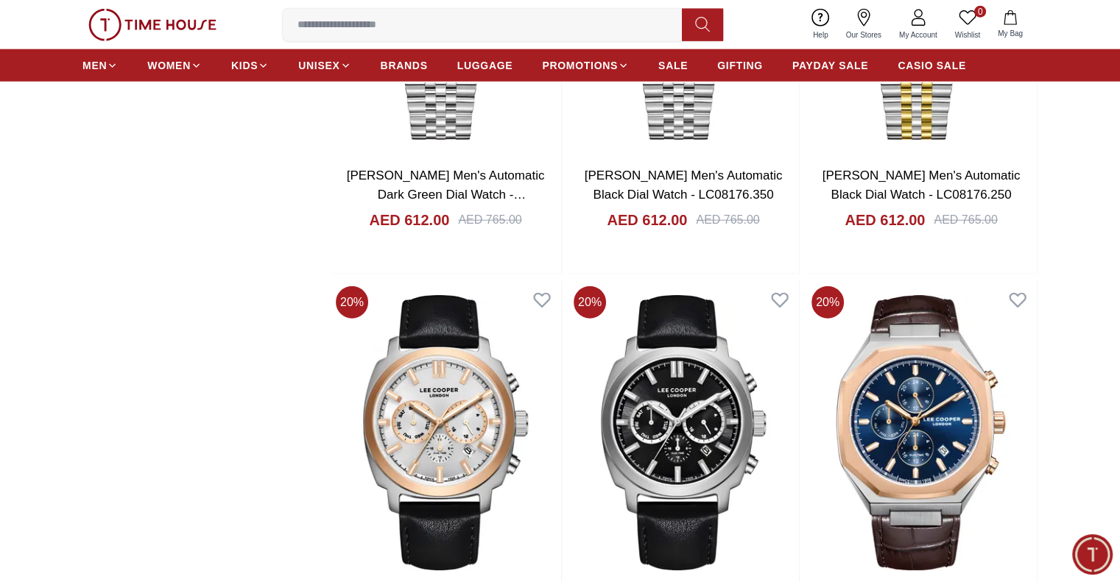
scroll to position [15077, 0]
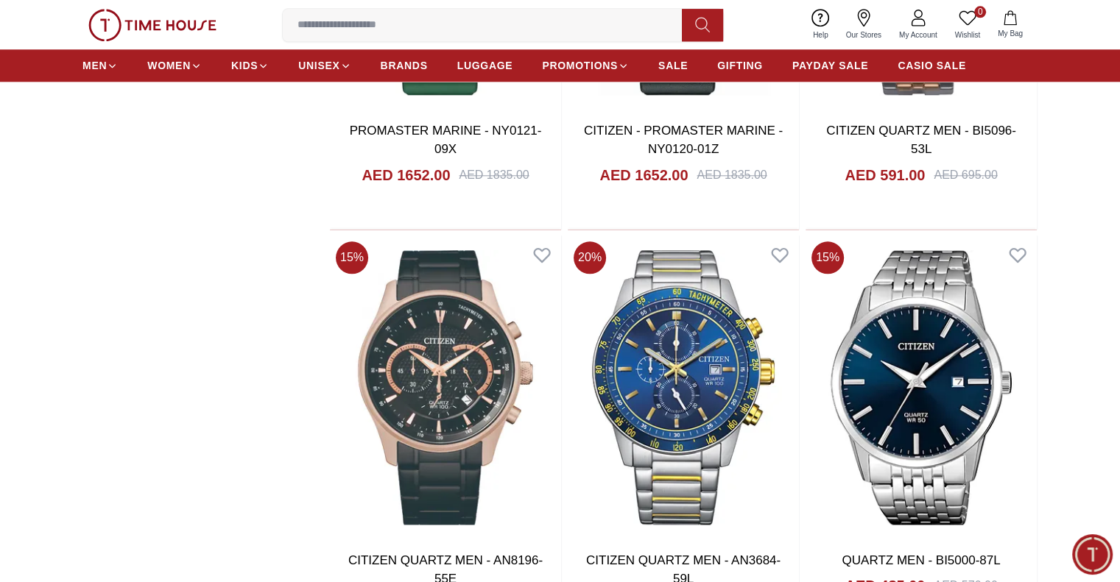
scroll to position [1704, 0]
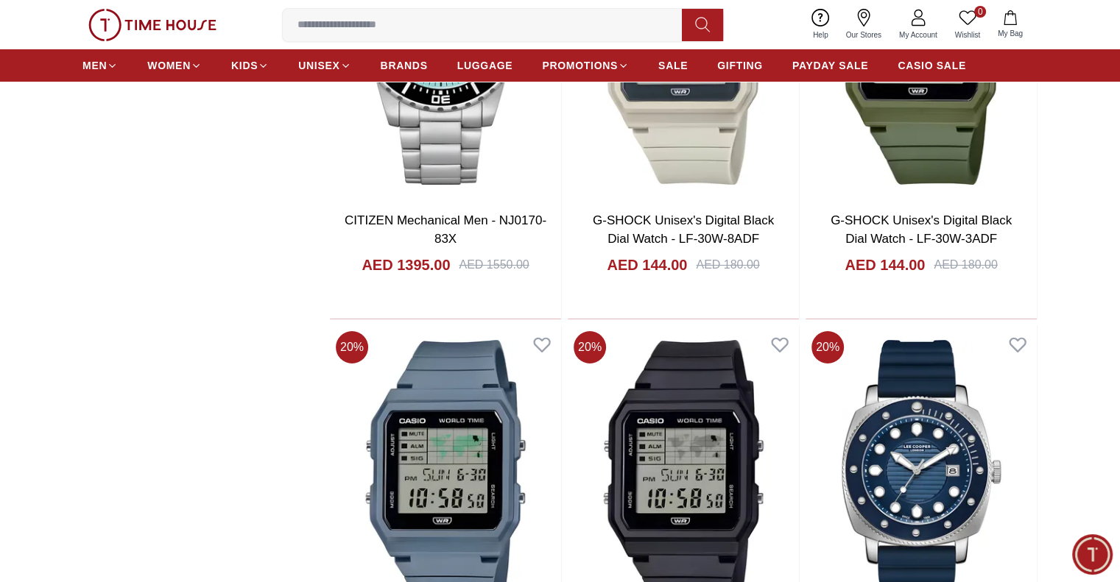
scroll to position [5484, 0]
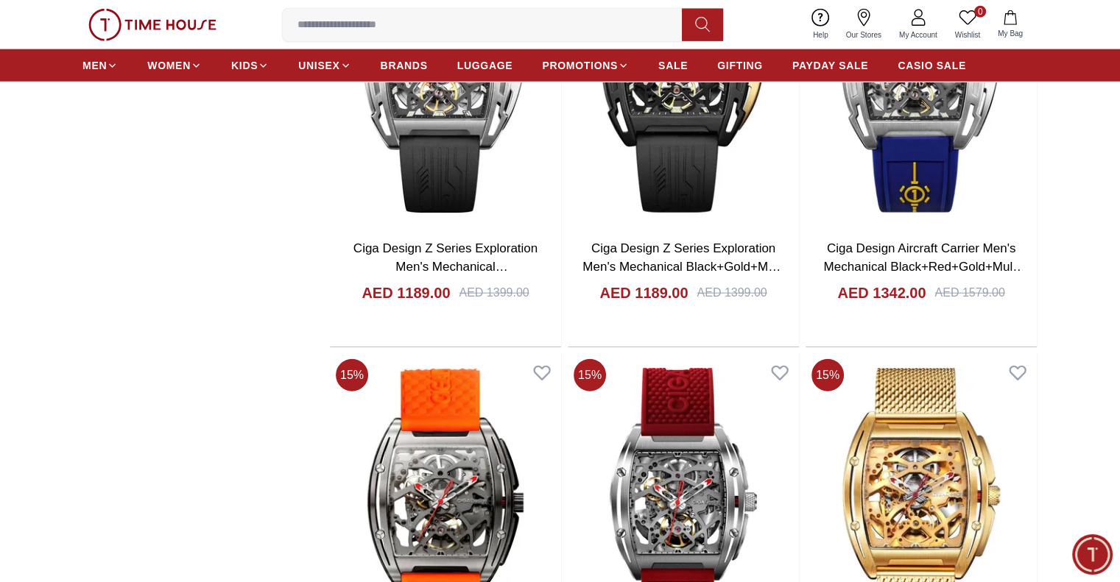
scroll to position [9327, 0]
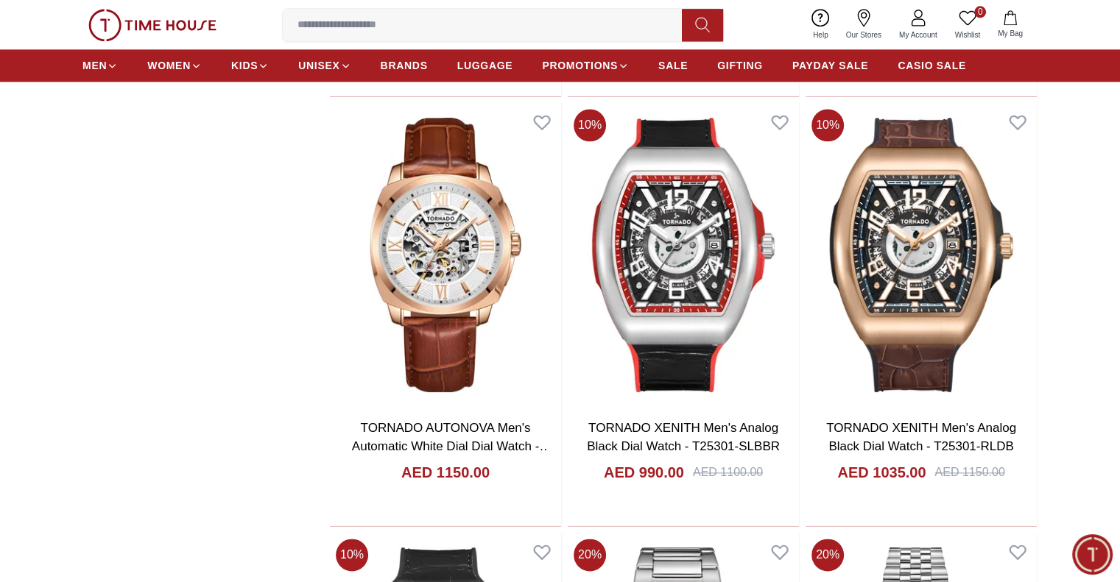
scroll to position [13018, 0]
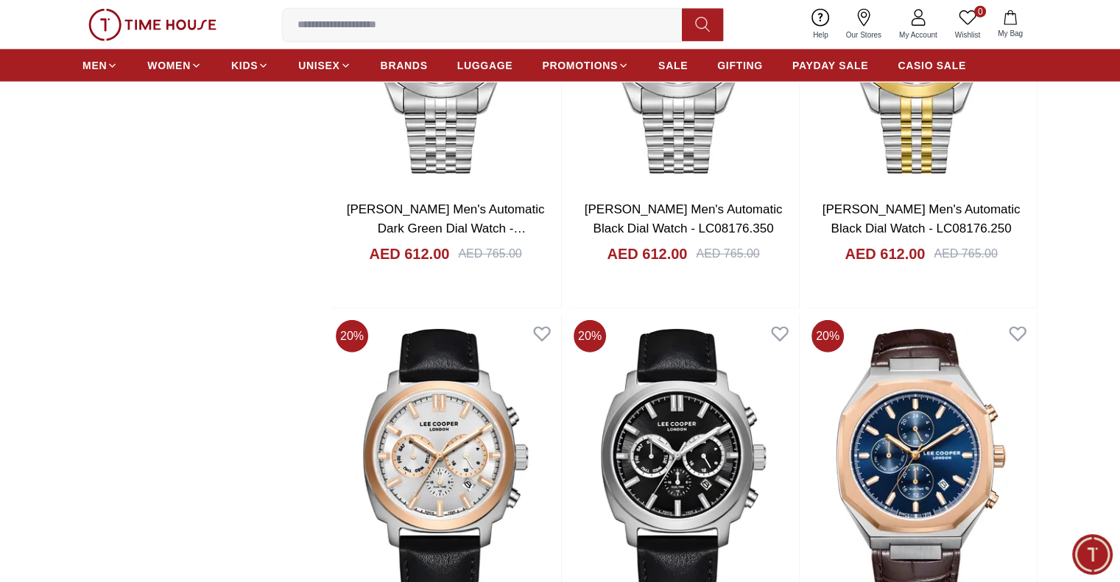
scroll to position [14876, 0]
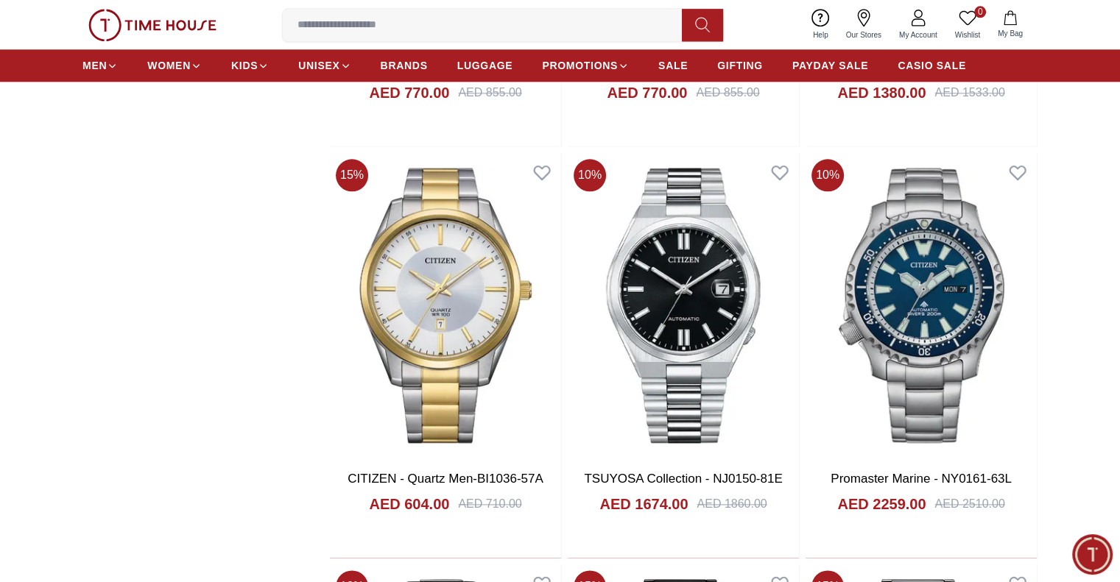
scroll to position [18619, 0]
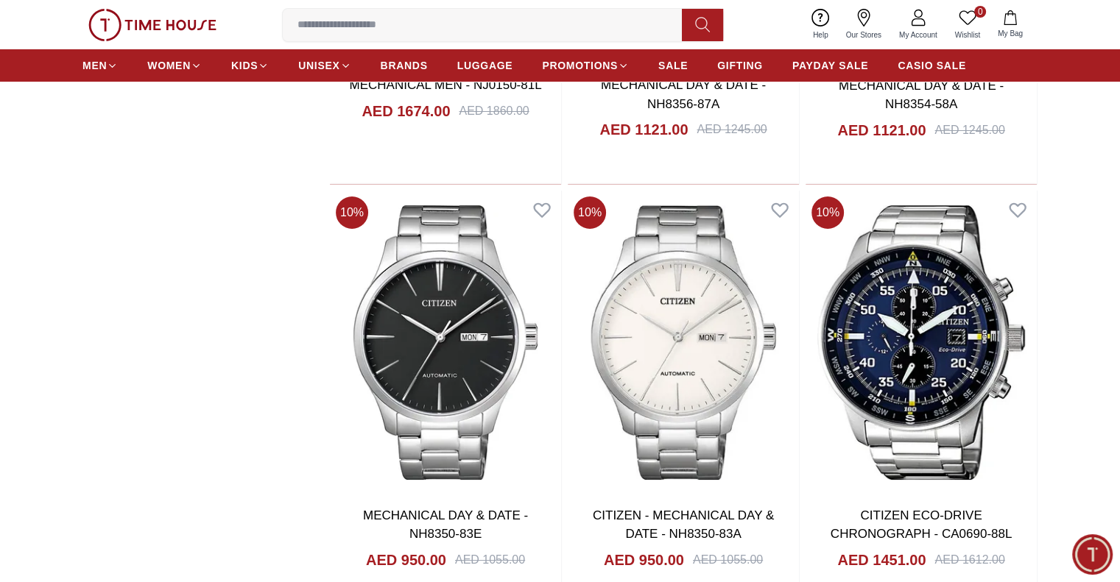
scroll to position [22344, 0]
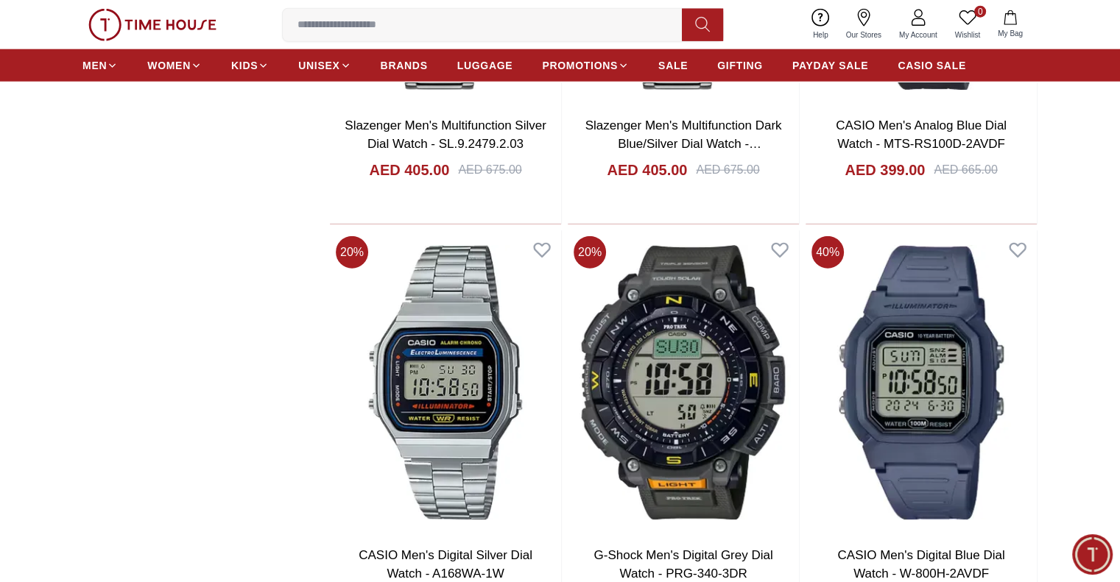
scroll to position [26050, 0]
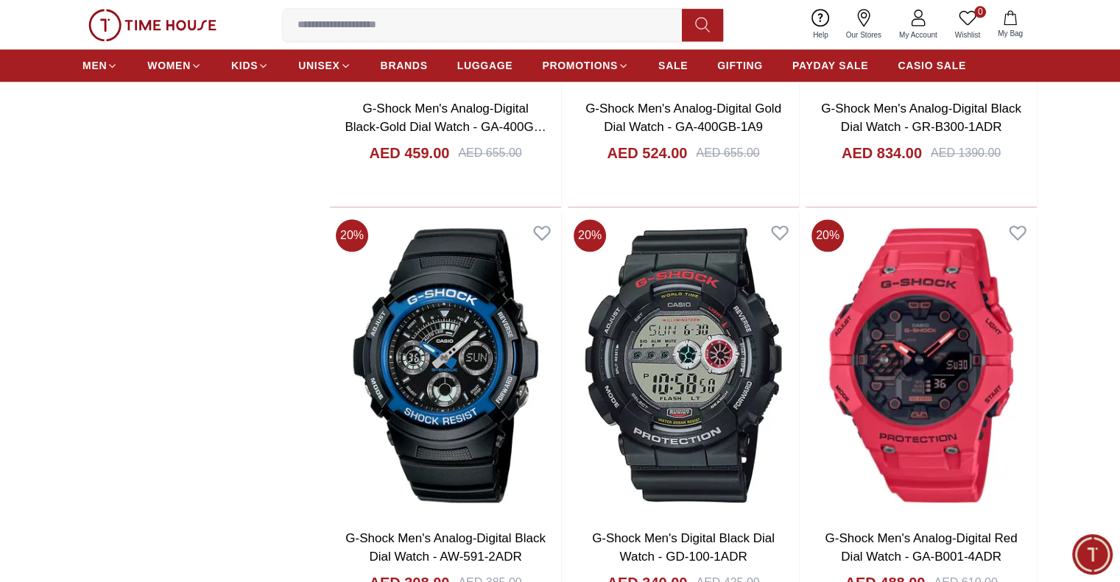
scroll to position [29642, 0]
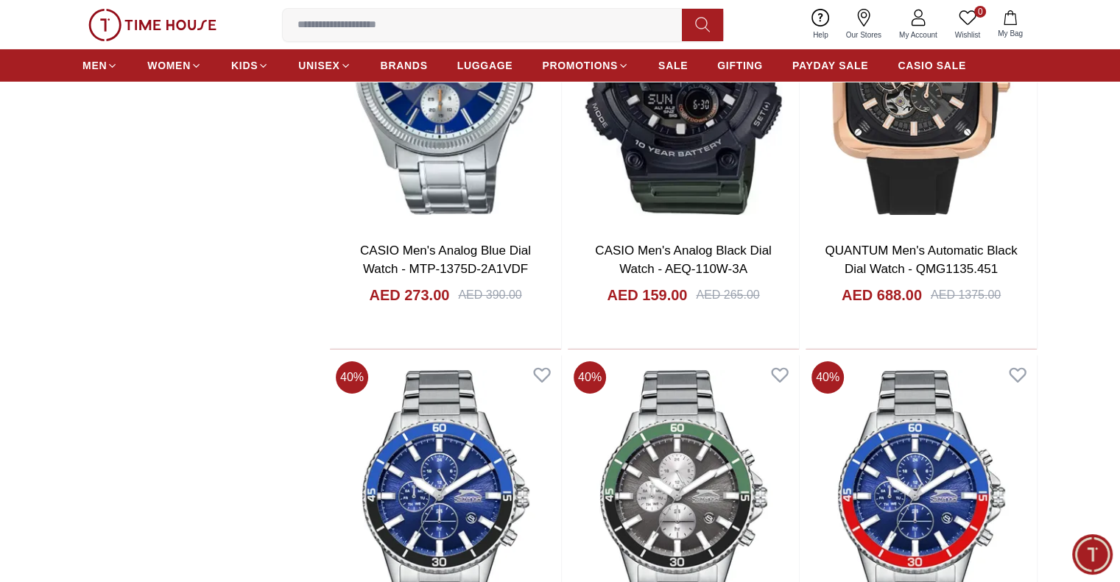
scroll to position [33372, 0]
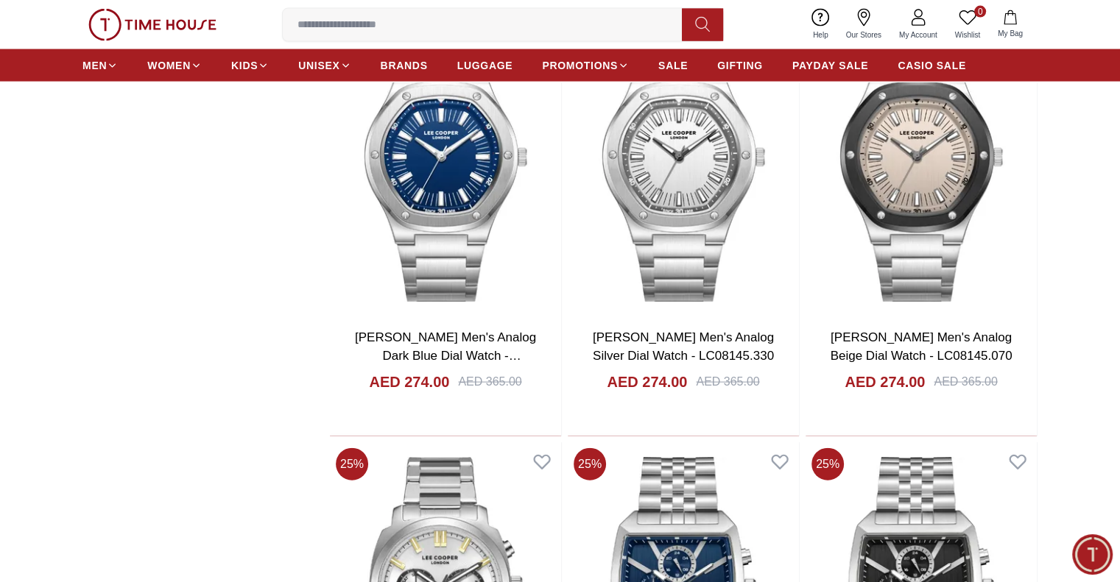
scroll to position [37077, 0]
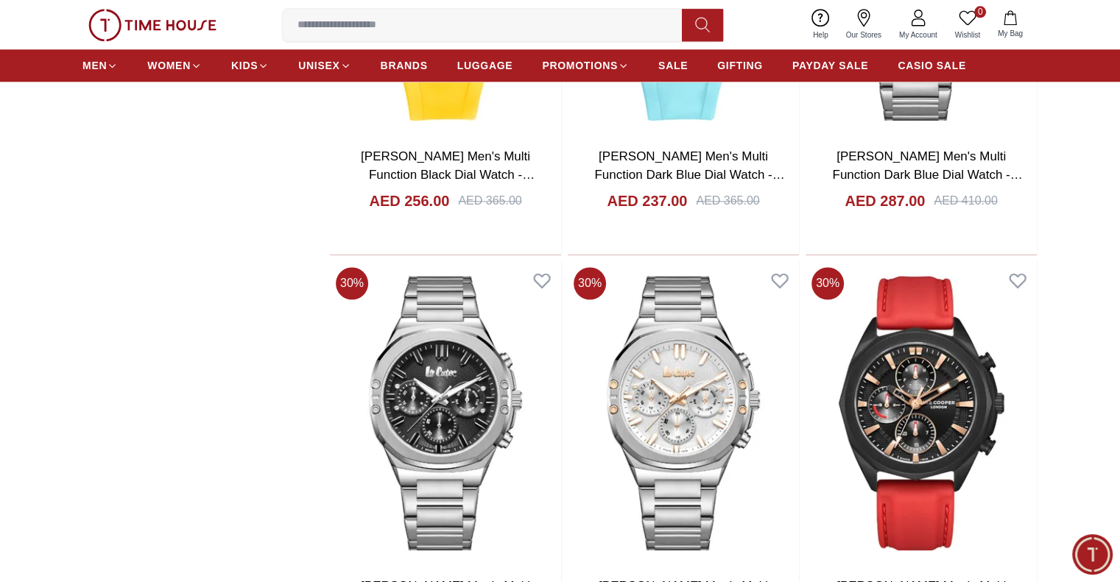
scroll to position [40782, 0]
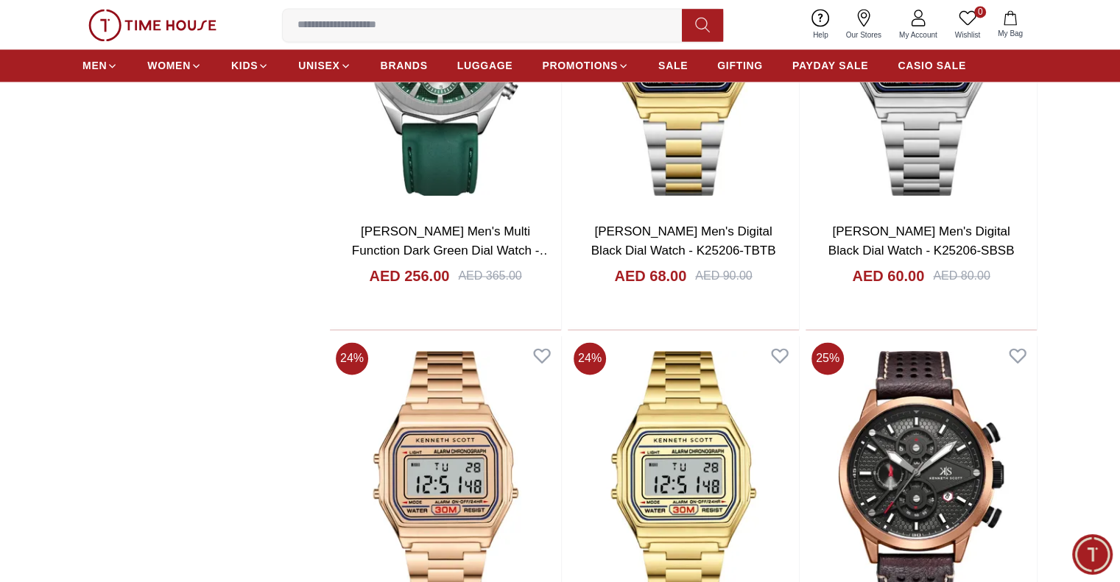
scroll to position [41753, 0]
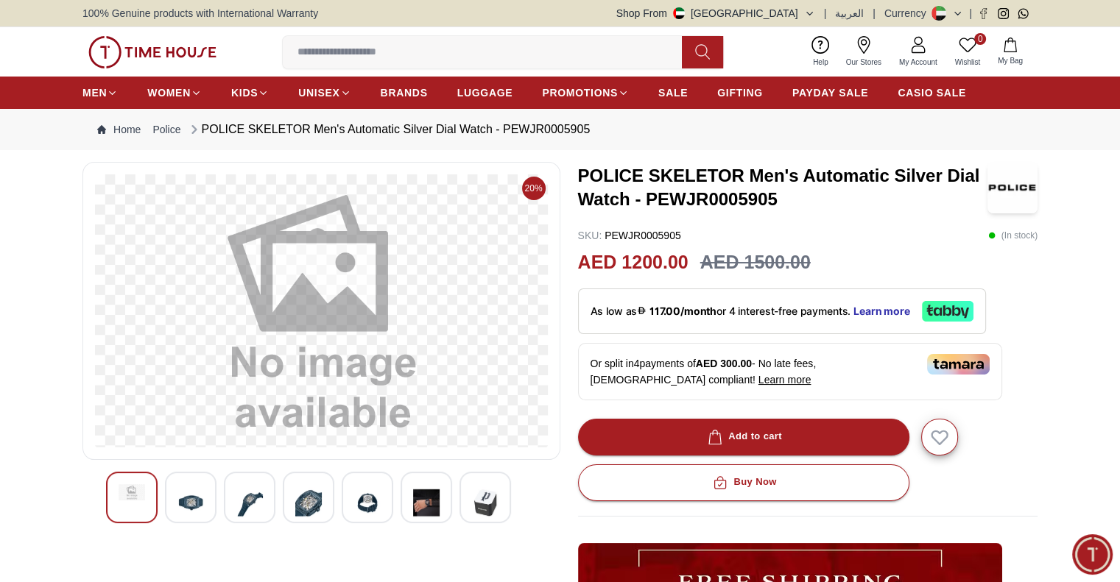
click at [187, 498] on img at bounding box center [190, 502] width 27 height 36
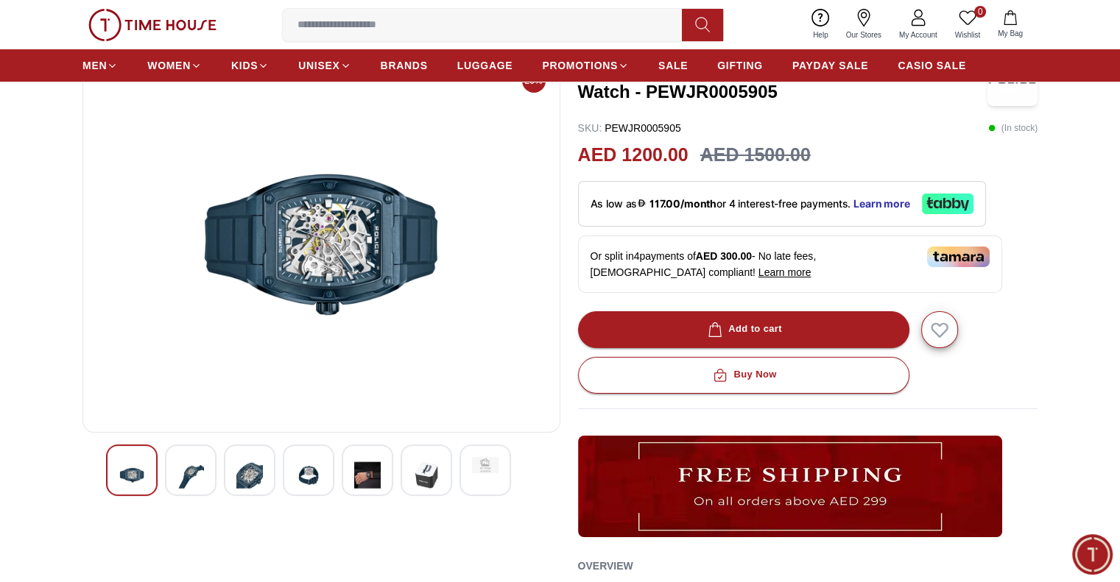
scroll to position [240, 0]
